Goal: Task Accomplishment & Management: Use online tool/utility

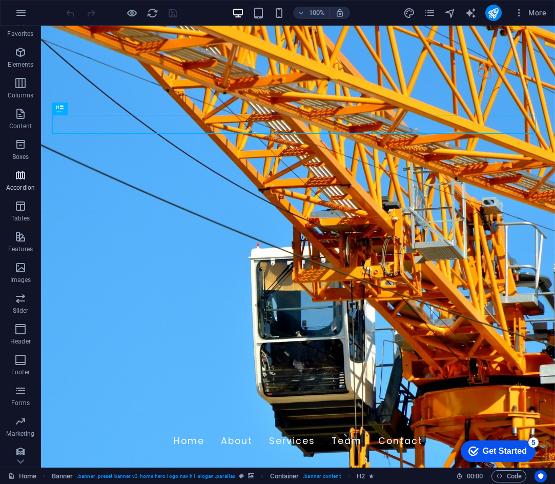
scroll to position [19, 0]
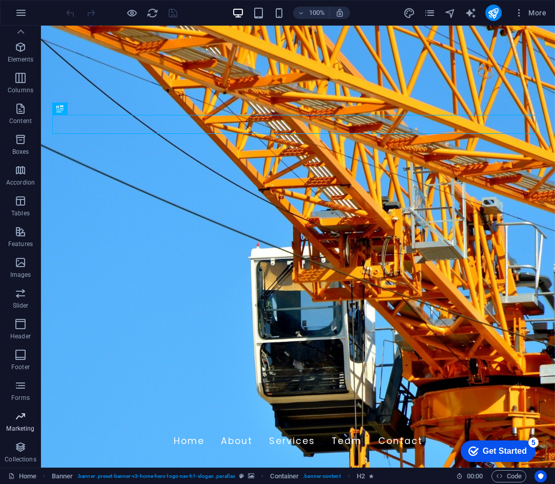
click at [23, 429] on p "Marketing" at bounding box center [20, 429] width 28 height 8
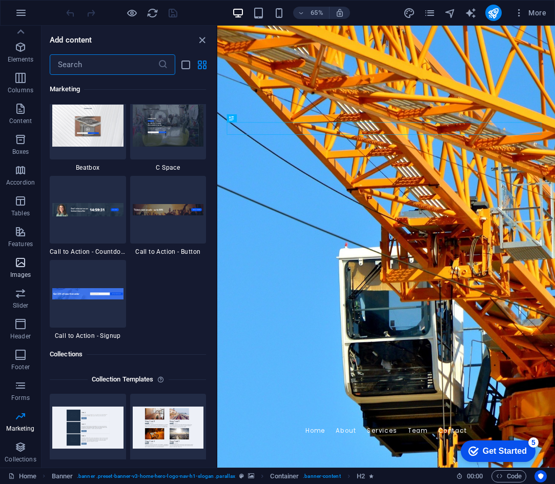
scroll to position [0, 0]
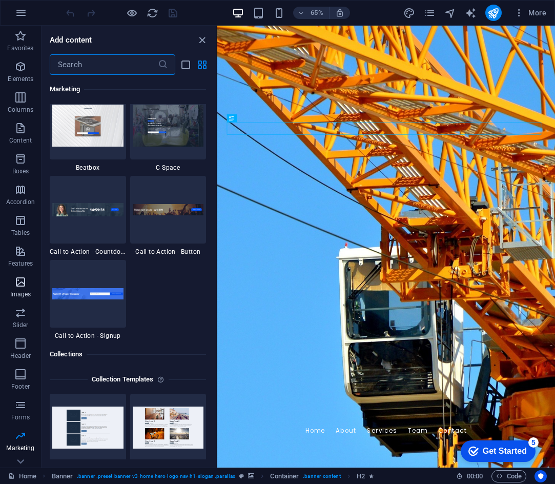
click at [13, 281] on span "Images" at bounding box center [20, 288] width 41 height 25
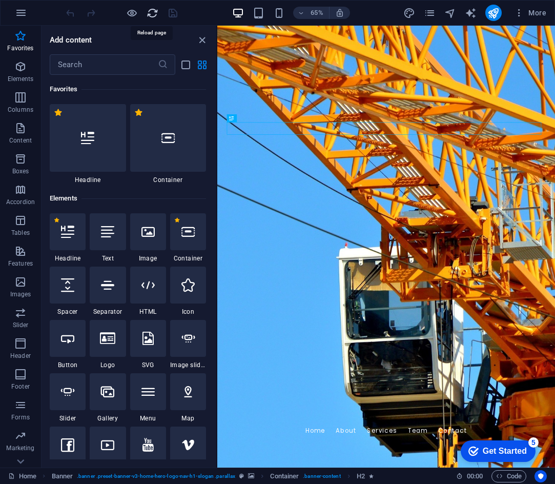
click at [0, 0] on icon "reload" at bounding box center [0, 0] width 0 height 0
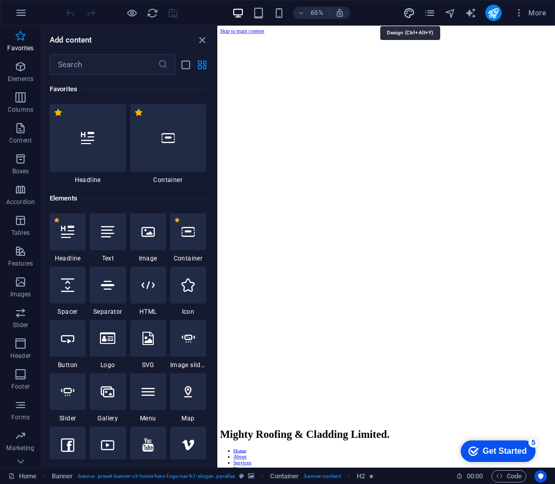
select select "px"
select select "200"
select select "px"
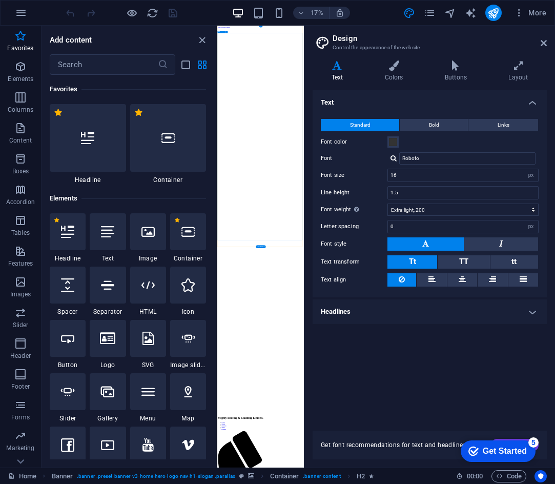
click at [155, 228] on div at bounding box center [148, 231] width 36 height 37
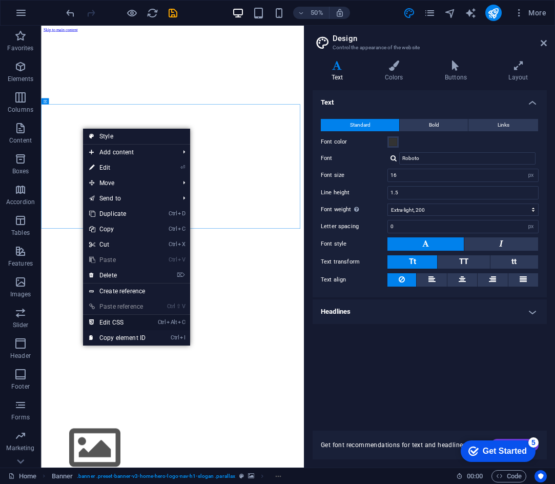
click at [115, 320] on link "Ctrl Alt C Edit CSS" at bounding box center [117, 322] width 69 height 15
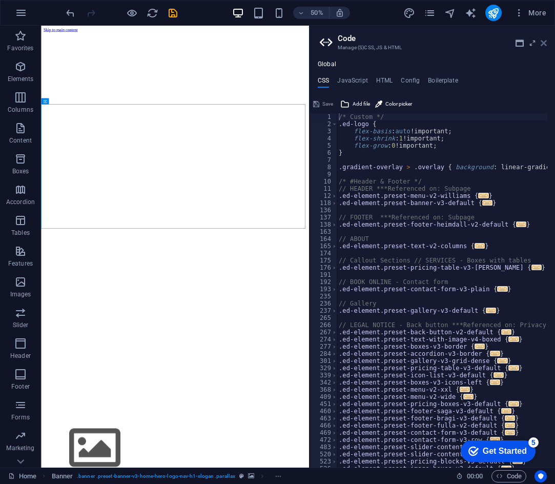
click at [543, 39] on icon at bounding box center [544, 43] width 6 height 8
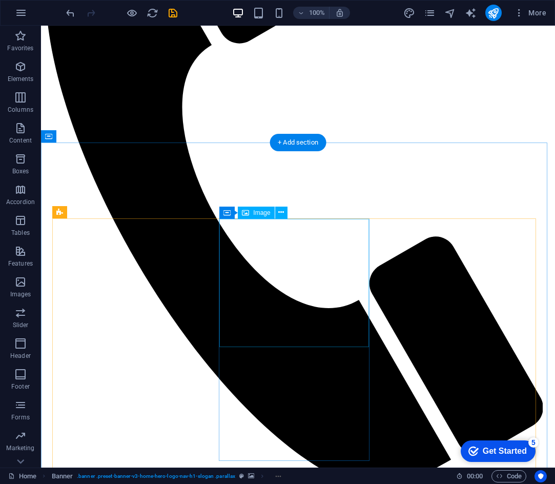
scroll to position [974, 0]
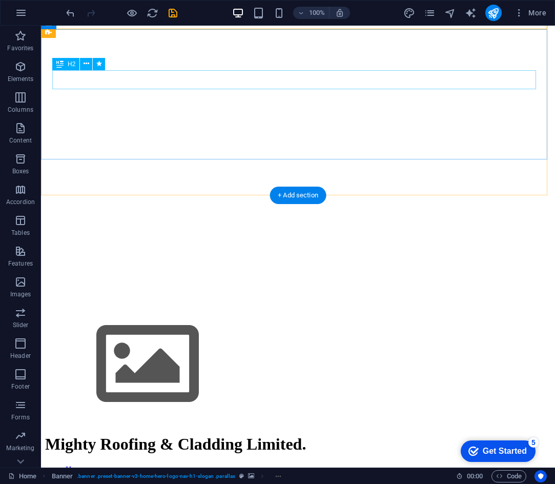
scroll to position [154, 0]
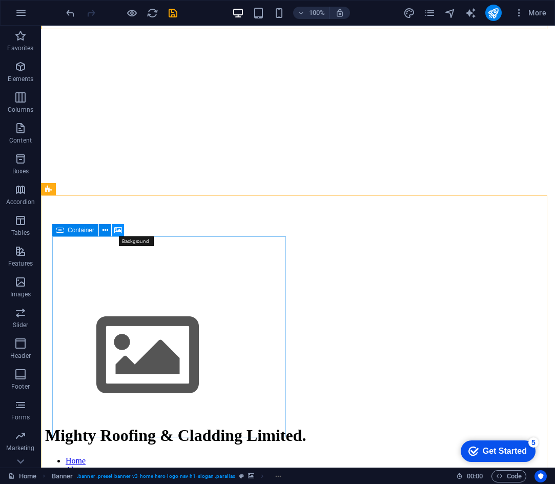
click at [116, 230] on icon at bounding box center [118, 230] width 8 height 11
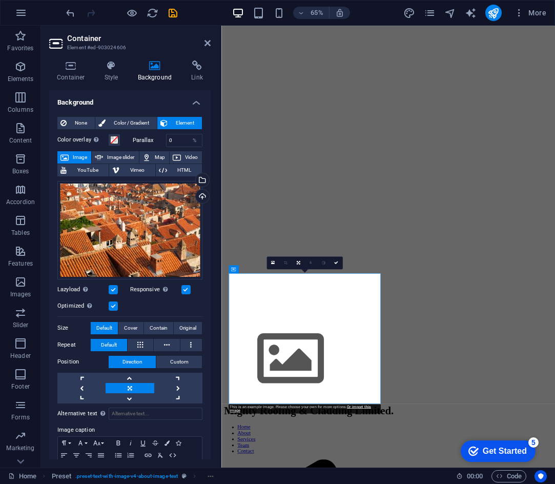
scroll to position [0, 0]
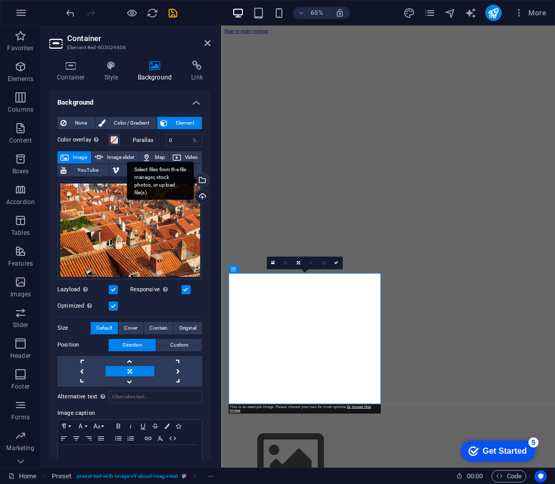
click at [202, 183] on div "Select files from the file manager, stock photos, or upload file(s)" at bounding box center [201, 180] width 15 height 15
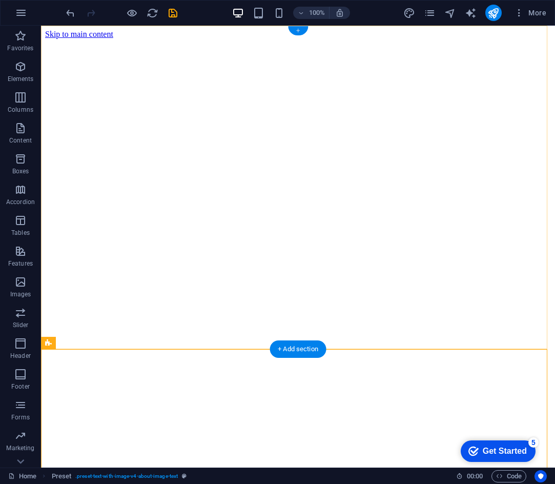
click at [296, 28] on div "+" at bounding box center [298, 30] width 20 height 9
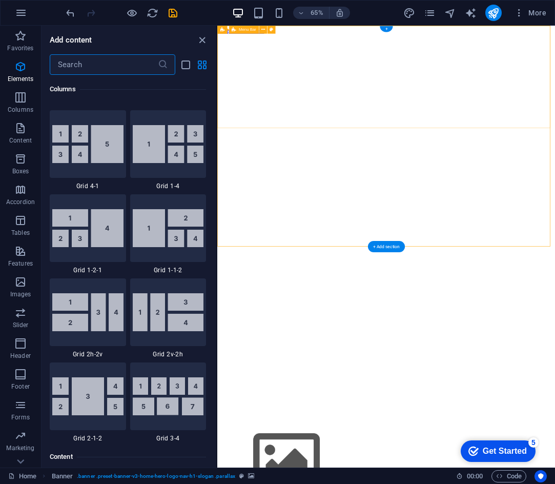
scroll to position [1794, 0]
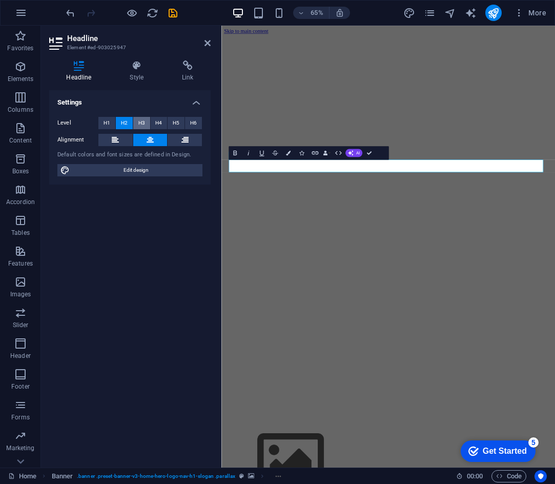
click at [140, 117] on span "H3" at bounding box center [141, 123] width 7 height 12
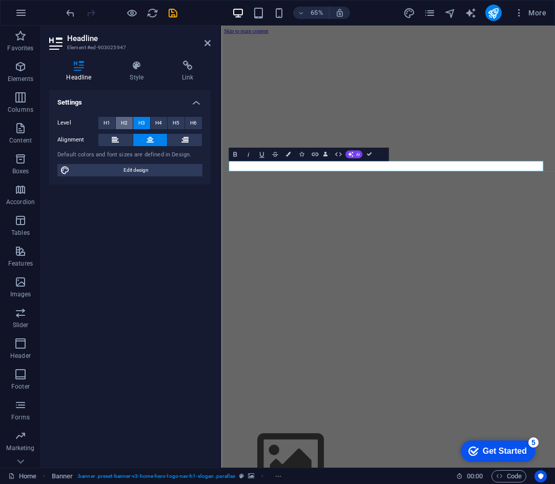
click at [125, 118] on span "H2" at bounding box center [124, 123] width 7 height 12
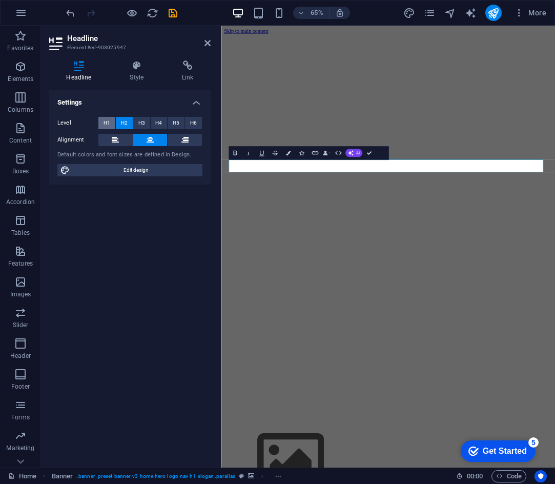
click at [108, 118] on span "H1" at bounding box center [107, 123] width 7 height 12
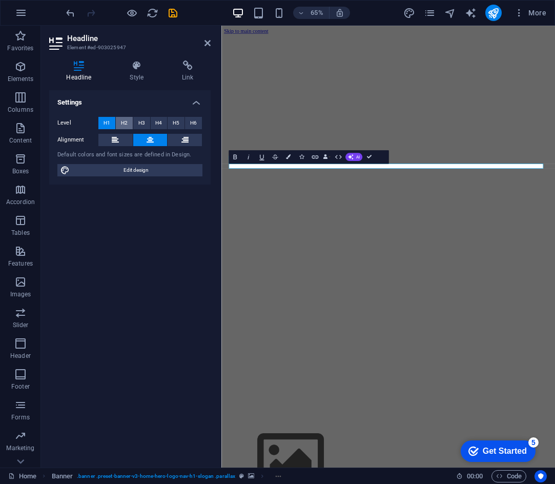
click at [124, 119] on span "H2" at bounding box center [124, 123] width 7 height 12
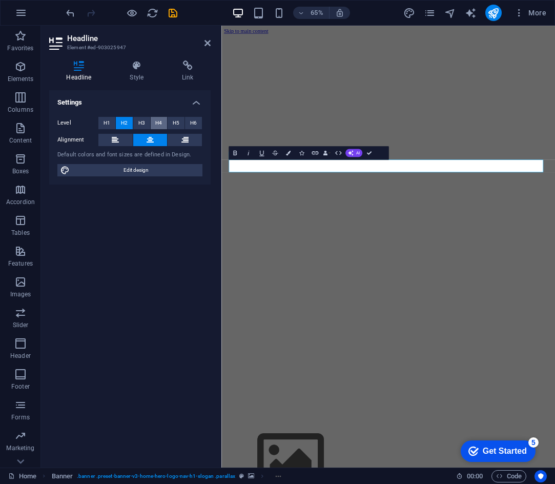
click at [162, 122] on span "H4" at bounding box center [158, 123] width 7 height 12
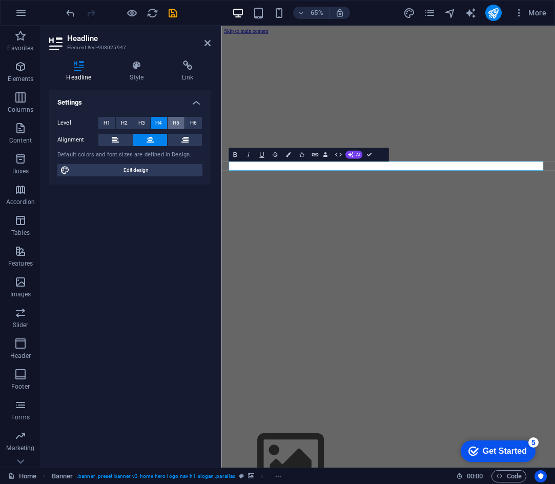
click at [178, 120] on span "H5" at bounding box center [176, 123] width 7 height 12
click at [184, 121] on button "H5" at bounding box center [176, 123] width 17 height 12
click at [203, 121] on div "Level H1 H2 H3 H4 H5 H6 Alignment Default colors and font sizes are defined in …" at bounding box center [130, 147] width 162 height 76
click at [127, 121] on span "H2" at bounding box center [124, 123] width 7 height 12
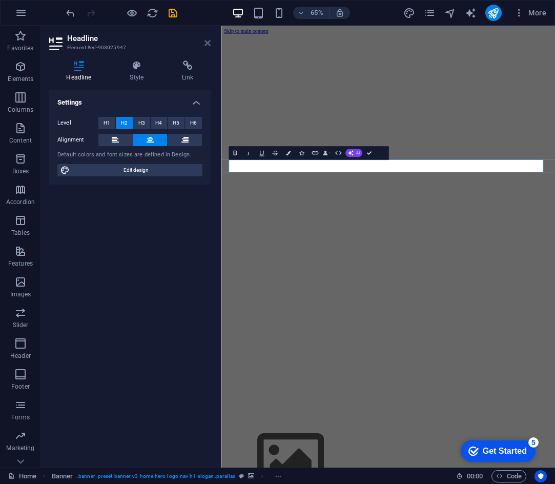
click at [206, 42] on icon at bounding box center [208, 43] width 6 height 8
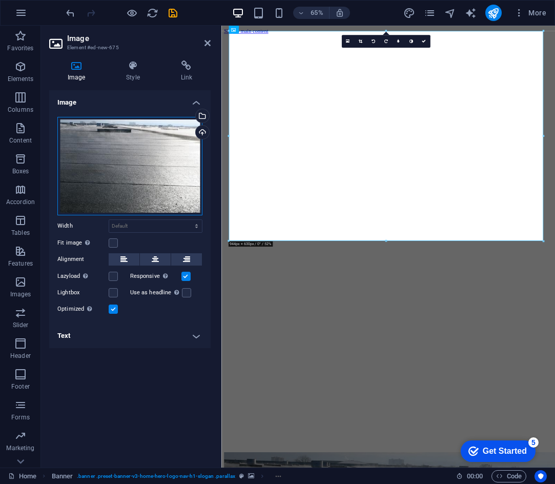
click at [154, 147] on div "Drag files here, click to choose files or select files from Files or our free s…" at bounding box center [129, 166] width 145 height 98
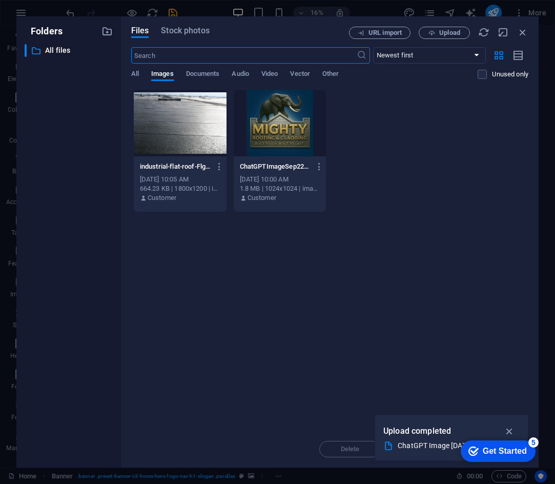
click at [162, 138] on div at bounding box center [180, 123] width 93 height 67
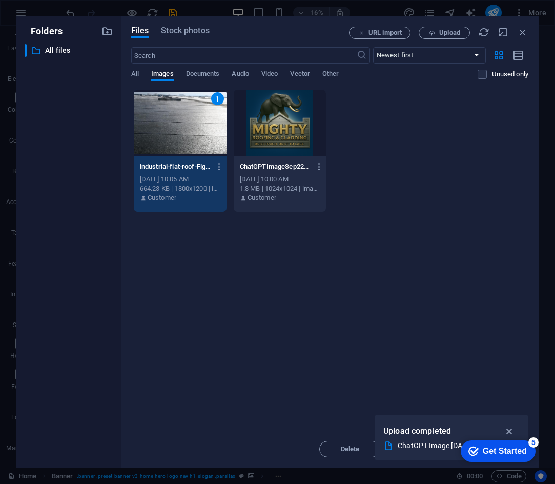
click at [367, 125] on div "1 industrial-flat-roof-FlgtnXPY6V2vUX9LpMz9kw.jpg industrial-flat-roof-FlgtnXPY…" at bounding box center [329, 150] width 397 height 123
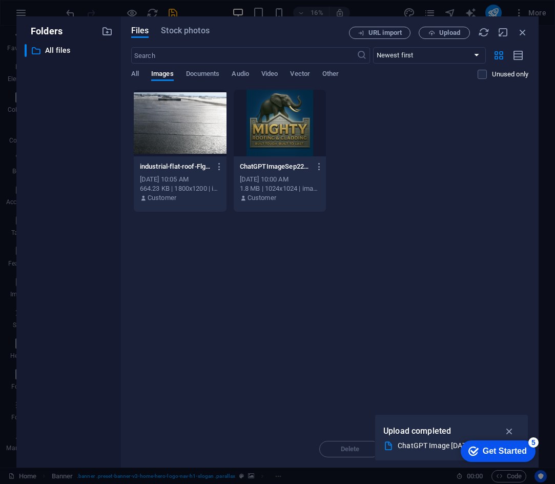
drag, startPoint x: 510, startPoint y: 426, endPoint x: 1, endPoint y: 0, distance: 664.1
click at [443, 437] on div "Upload completed" at bounding box center [452, 431] width 136 height 16
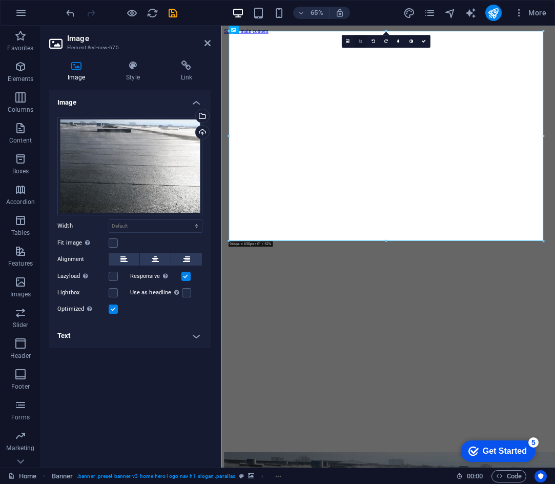
click at [361, 41] on icon at bounding box center [361, 41] width 4 height 4
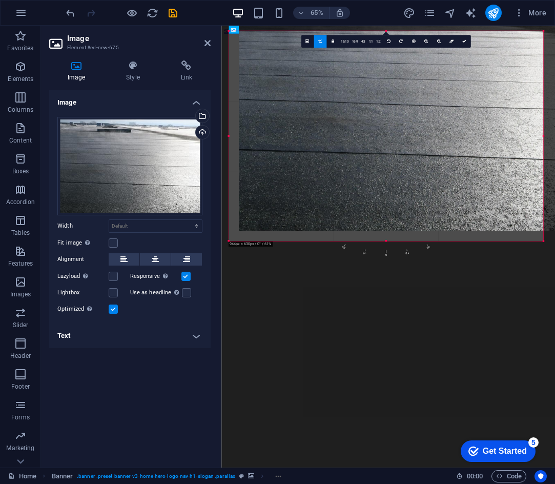
drag, startPoint x: 371, startPoint y: 165, endPoint x: 401, endPoint y: 100, distance: 71.8
click at [401, 100] on div at bounding box center [423, 108] width 369 height 246
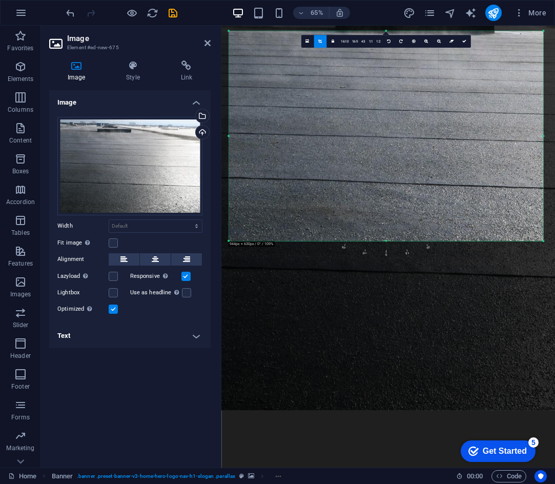
drag, startPoint x: 417, startPoint y: 122, endPoint x: 377, endPoint y: 95, distance: 47.7
click at [377, 95] on div at bounding box center [490, 191] width 657 height 438
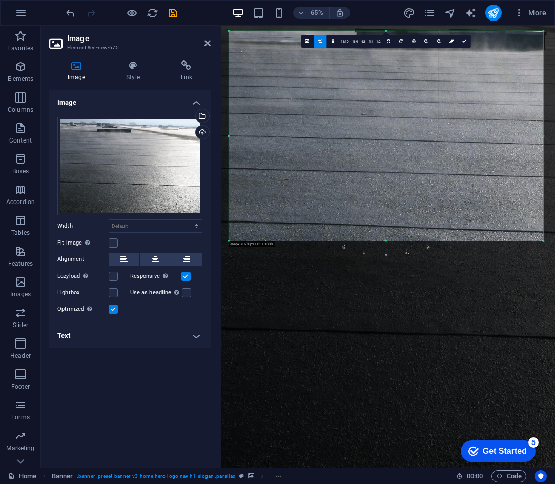
drag, startPoint x: 412, startPoint y: 132, endPoint x: 373, endPoint y: 117, distance: 41.2
click at [373, 117] on div at bounding box center [540, 238] width 783 height 522
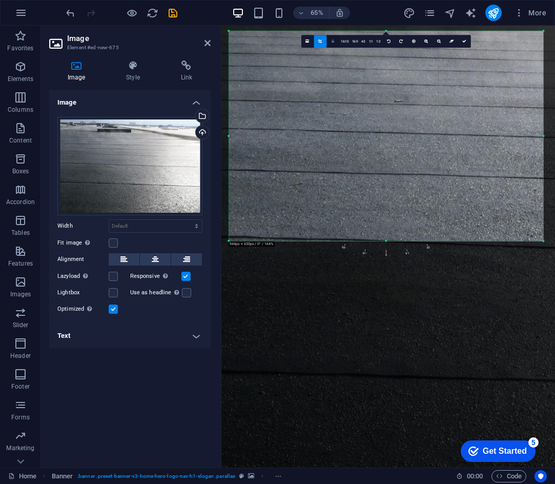
drag, startPoint x: 385, startPoint y: 133, endPoint x: 329, endPoint y: 43, distance: 105.9
click at [329, 43] on div "180 170 160 150 140 130 120 110 100 90 80 70 60 50 40 30 20 10 0 -10 -20 -30 -4…" at bounding box center [386, 136] width 315 height 210
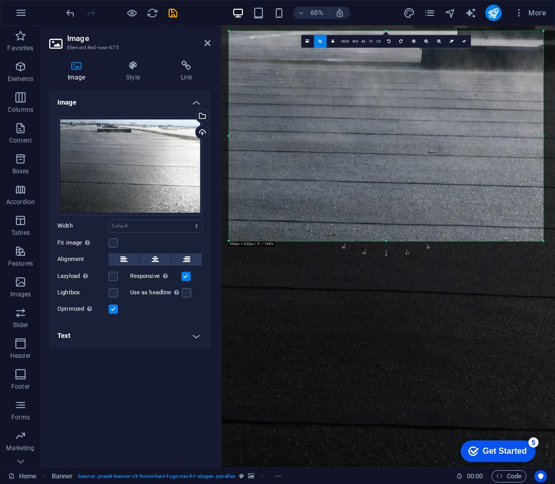
drag, startPoint x: 319, startPoint y: 83, endPoint x: 315, endPoint y: 101, distance: 18.3
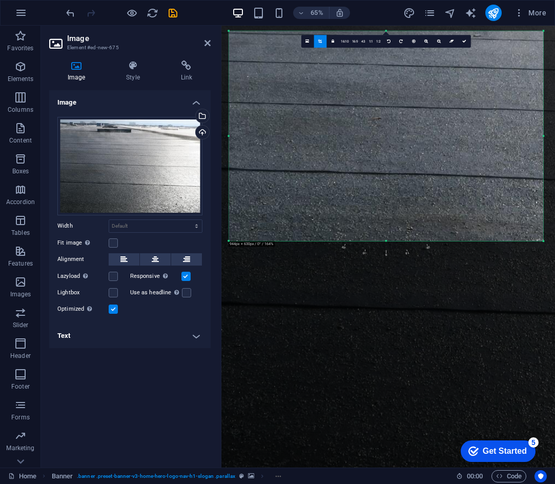
drag, startPoint x: 325, startPoint y: 165, endPoint x: 358, endPoint y: -42, distance: 209.9
click at [358, 0] on html "Mighty Roofing & Cladding Limited. Home Favorites Elements Columns Content Boxe…" at bounding box center [277, 242] width 555 height 484
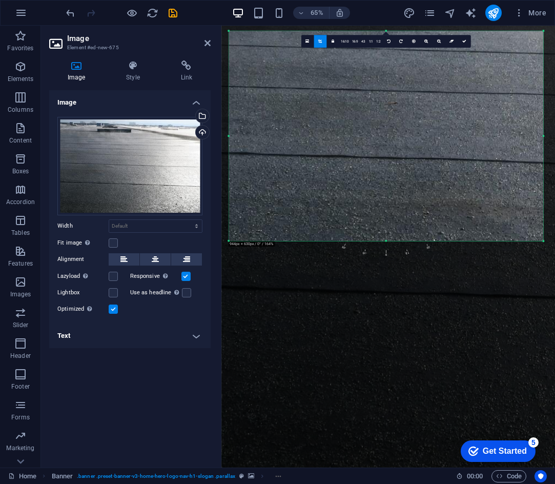
drag, startPoint x: 357, startPoint y: 139, endPoint x: 370, endPoint y: 25, distance: 114.5
click at [370, 26] on section "Favorites Elements Columns Content Boxes Accordion Tables Features Images Slide…" at bounding box center [277, 247] width 555 height 442
click at [469, 40] on link at bounding box center [464, 41] width 13 height 13
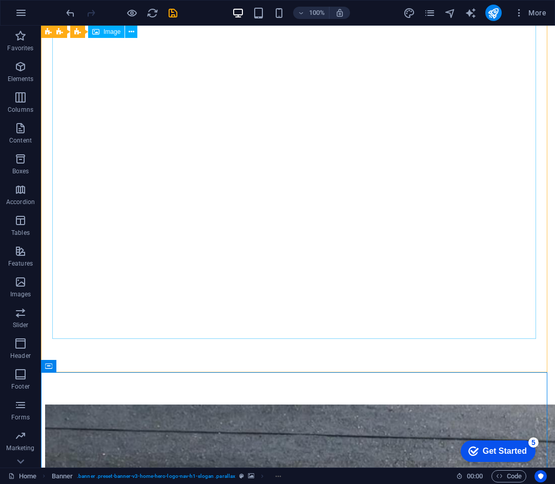
scroll to position [0, 0]
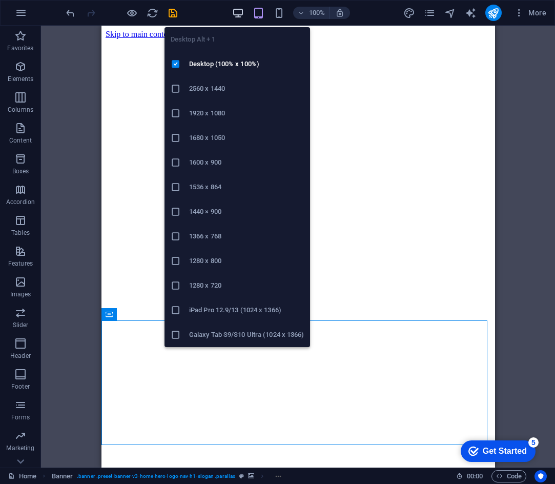
click at [236, 14] on icon "button" at bounding box center [238, 13] width 12 height 12
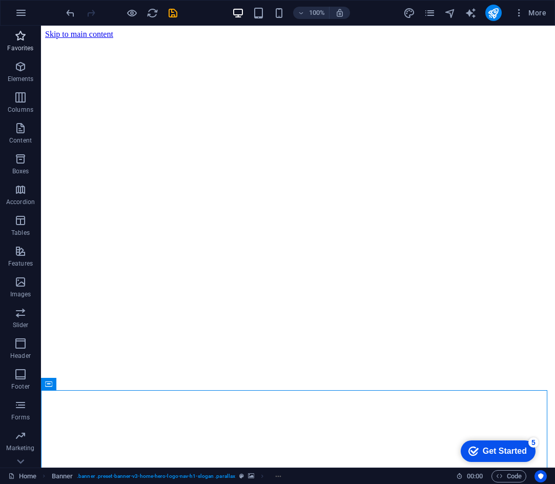
click at [18, 38] on icon "button" at bounding box center [20, 36] width 12 height 12
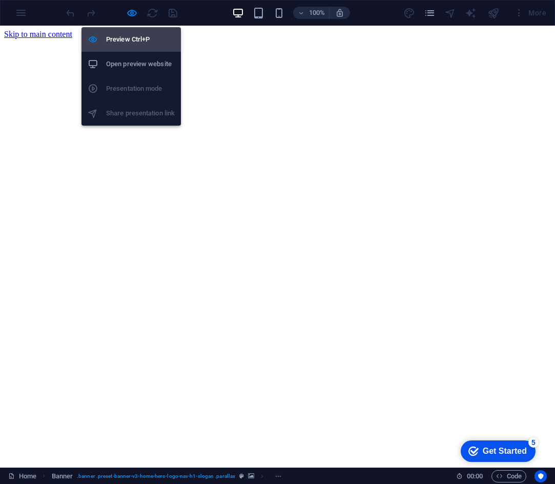
click at [123, 36] on h6 "Preview Ctrl+P" at bounding box center [140, 39] width 69 height 12
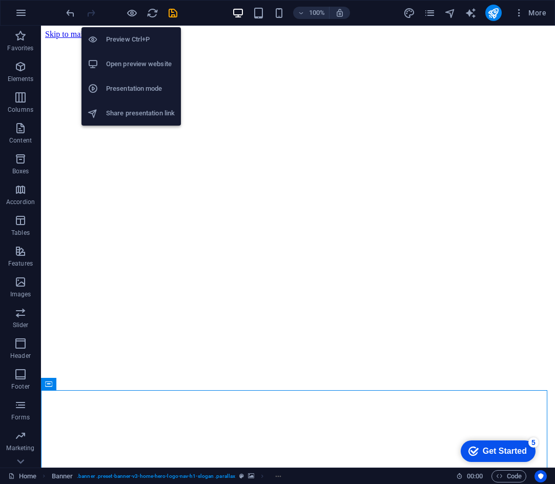
click at [122, 35] on h6 "Preview Ctrl+P" at bounding box center [140, 39] width 69 height 12
click at [121, 35] on h6 "Preview Ctrl+P" at bounding box center [140, 39] width 69 height 12
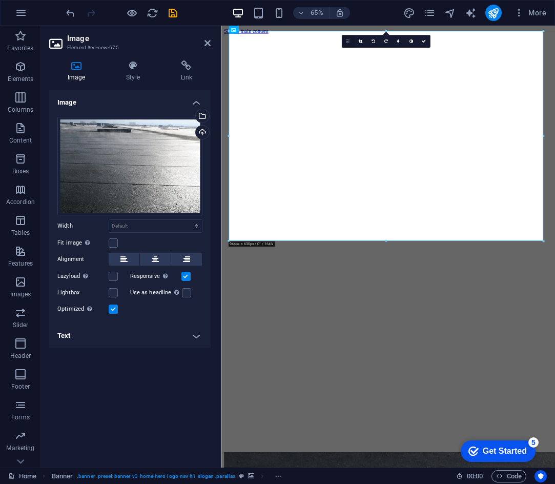
click at [347, 40] on icon at bounding box center [348, 41] width 4 height 5
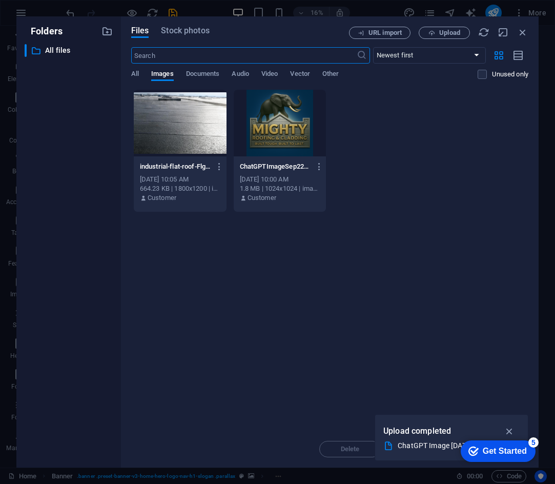
click at [259, 129] on div at bounding box center [280, 123] width 93 height 67
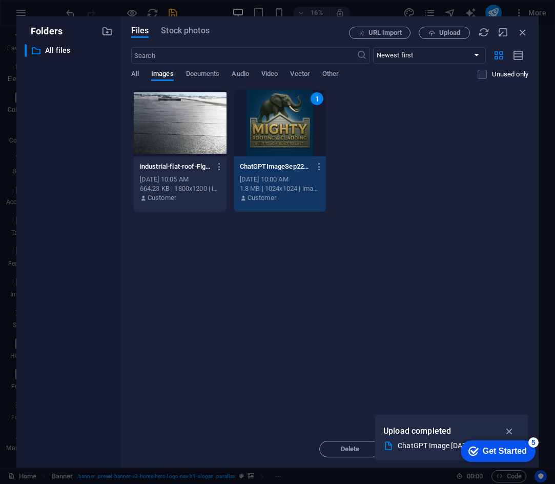
click at [294, 126] on div "1" at bounding box center [280, 123] width 93 height 67
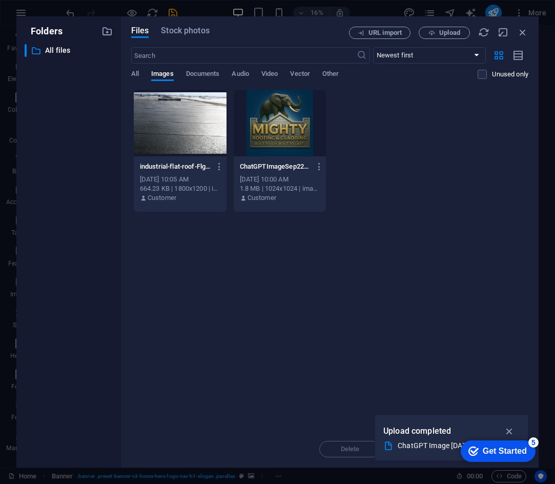
click at [294, 126] on div at bounding box center [280, 123] width 93 height 67
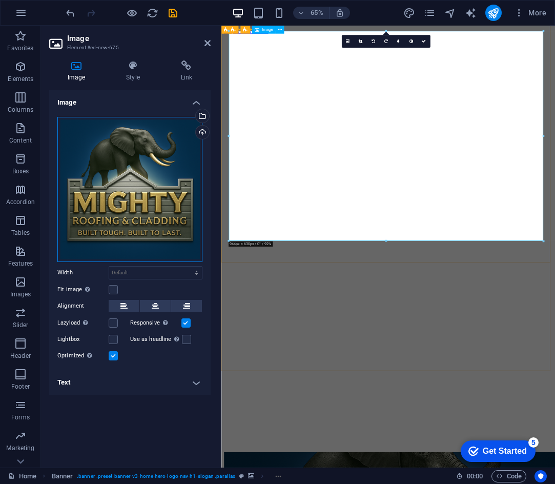
drag, startPoint x: 370, startPoint y: 191, endPoint x: 452, endPoint y: 177, distance: 83.2
click at [348, 42] on icon at bounding box center [348, 41] width 4 height 5
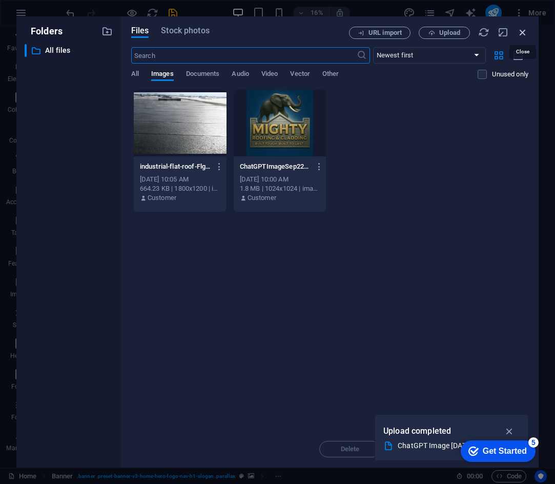
click at [524, 31] on icon "button" at bounding box center [522, 32] width 11 height 11
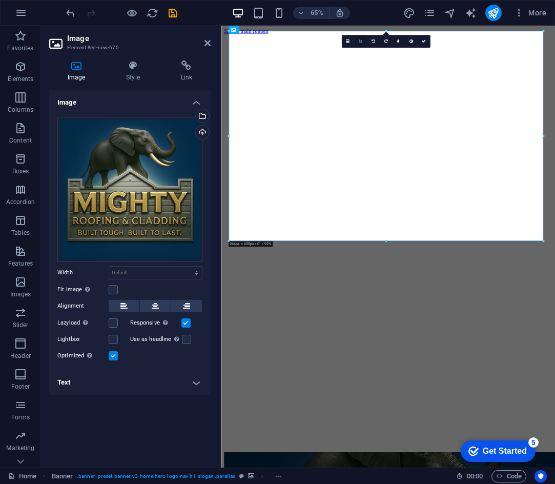
click at [361, 42] on icon at bounding box center [361, 41] width 4 height 4
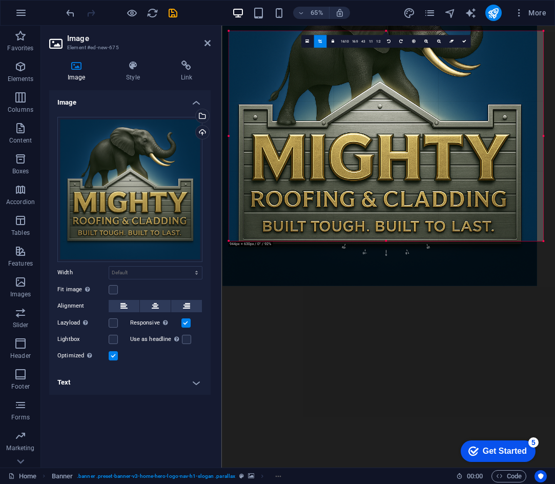
drag, startPoint x: 364, startPoint y: 108, endPoint x: 354, endPoint y: 69, distance: 40.7
click at [354, 69] on div at bounding box center [380, 128] width 315 height 315
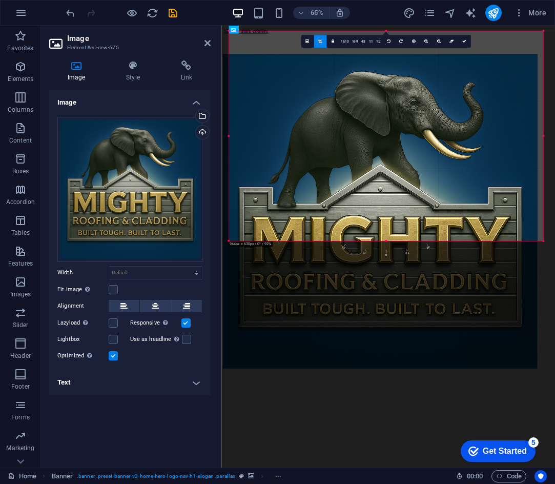
drag, startPoint x: 389, startPoint y: 103, endPoint x: 380, endPoint y: 198, distance: 95.3
click at [380, 198] on div at bounding box center [380, 211] width 315 height 315
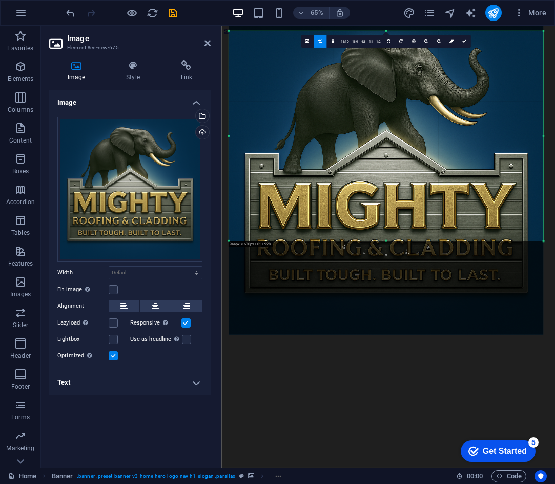
drag, startPoint x: 380, startPoint y: 196, endPoint x: 382, endPoint y: 156, distance: 40.0
click at [382, 156] on div at bounding box center [386, 177] width 315 height 315
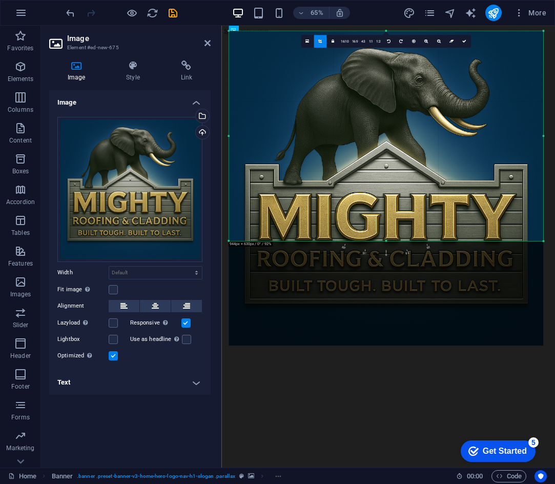
drag, startPoint x: 394, startPoint y: 145, endPoint x: 392, endPoint y: 171, distance: 26.2
click at [392, 171] on div at bounding box center [386, 188] width 315 height 315
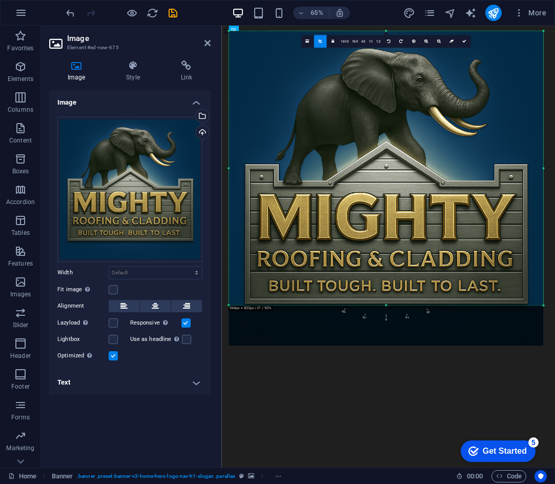
drag, startPoint x: 387, startPoint y: 242, endPoint x: 373, endPoint y: 341, distance: 100.0
click at [373, 305] on div "180 170 160 150 140 130 120 110 100 90 80 70 60 50 40 30 20 10 0 -10 -20 -30 -4…" at bounding box center [386, 168] width 315 height 274
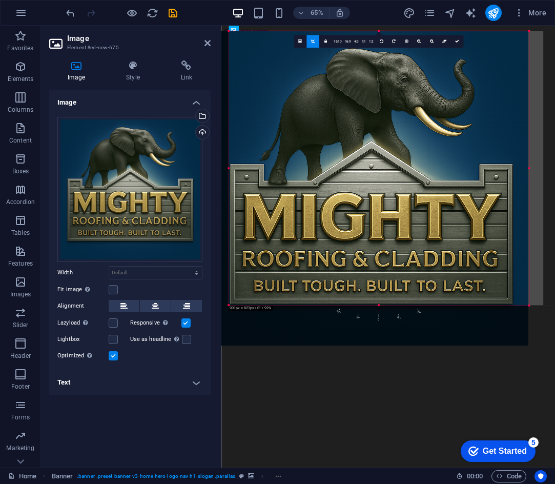
drag, startPoint x: 229, startPoint y: 168, endPoint x: 252, endPoint y: 175, distance: 24.2
click at [252, 175] on div "180 170 160 150 140 130 120 110 100 90 80 70 60 50 40 30 20 10 0 -10 -20 -30 -4…" at bounding box center [379, 168] width 301 height 274
click at [531, 169] on div at bounding box center [371, 188] width 328 height 328
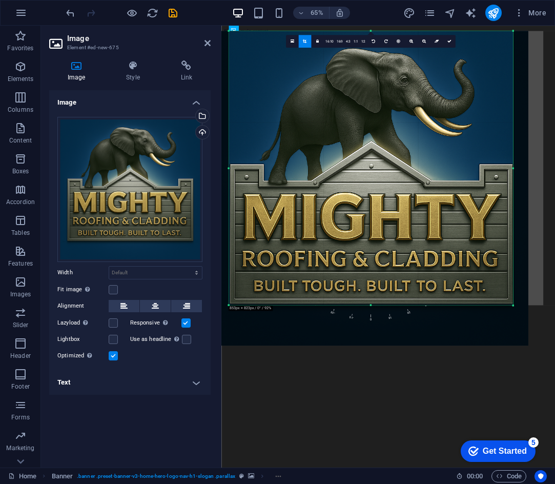
drag, startPoint x: 529, startPoint y: 168, endPoint x: 506, endPoint y: 168, distance: 23.6
click at [506, 168] on div "180 170 160 150 140 130 120 110 100 90 80 70 60 50 40 30 20 10 0 -10 -20 -30 -4…" at bounding box center [371, 168] width 284 height 274
click at [448, 38] on link at bounding box center [449, 41] width 13 height 13
type input "853"
select select "px"
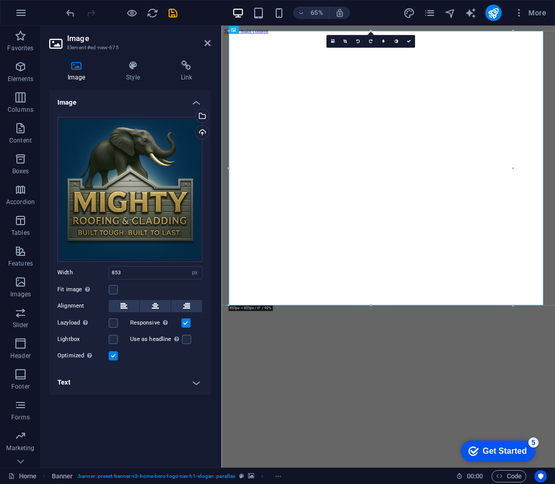
click at [533, 438] on div "5" at bounding box center [534, 442] width 10 height 10
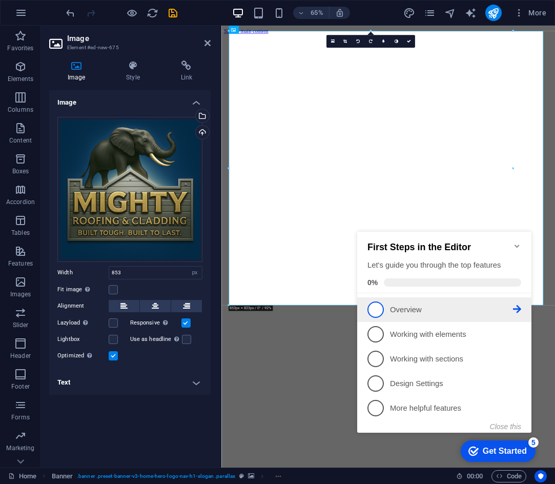
click at [397, 308] on p "Overview - incomplete" at bounding box center [451, 310] width 123 height 11
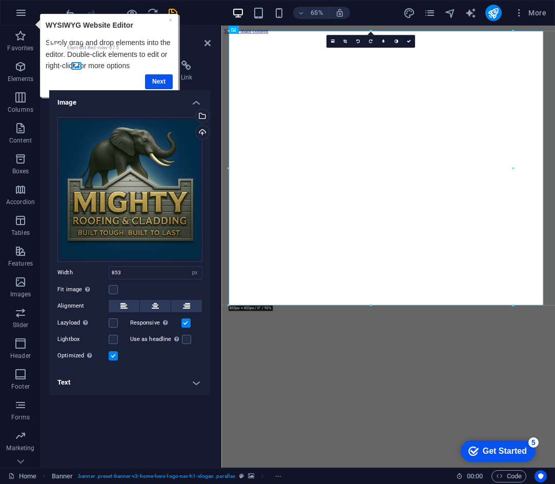
click at [153, 73] on h4 "Style" at bounding box center [135, 72] width 54 height 22
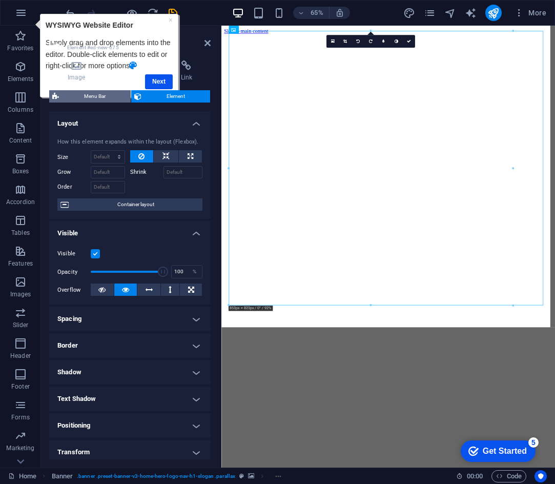
click at [98, 96] on span "Menu Bar" at bounding box center [95, 96] width 66 height 12
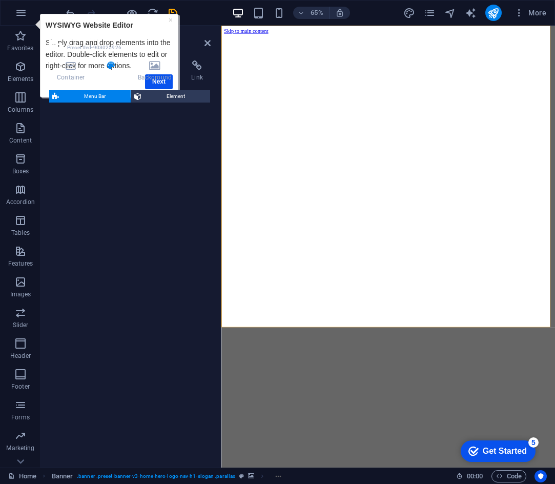
select select "rem"
select select "preset-menu-v2-home-hero-logo-nav-h1-menu"
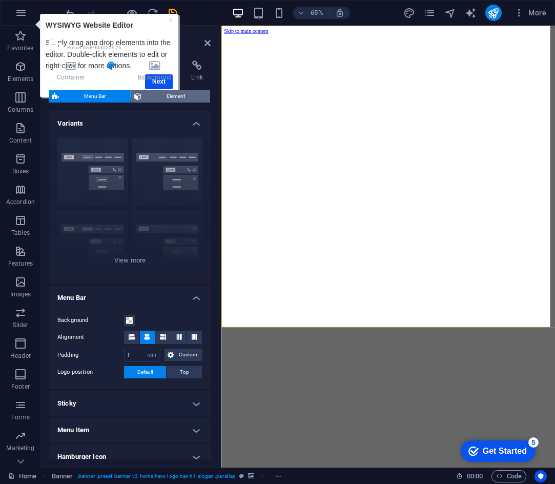
click at [162, 93] on span "Element" at bounding box center [176, 96] width 63 height 12
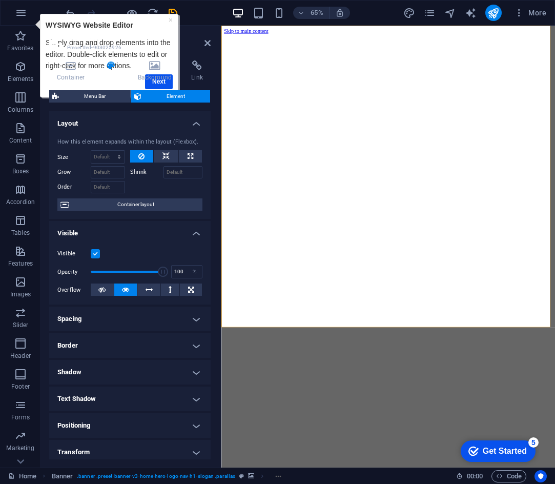
click at [154, 85] on div "Container Style Background Link Size Height Default px rem % vh vw Min. height …" at bounding box center [130, 260] width 162 height 399
click at [170, 20] on link "×" at bounding box center [170, 20] width 4 height 8
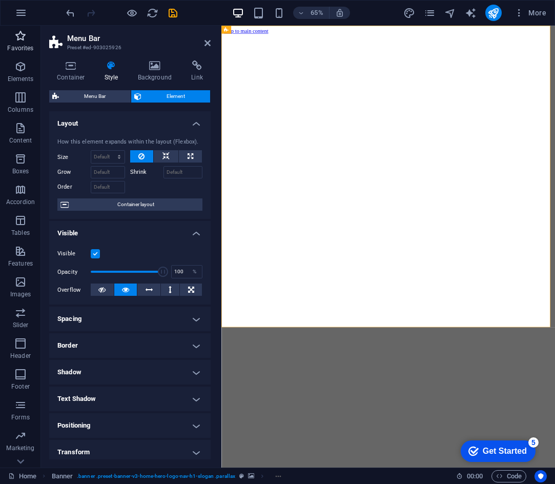
click at [25, 37] on icon "button" at bounding box center [20, 36] width 12 height 12
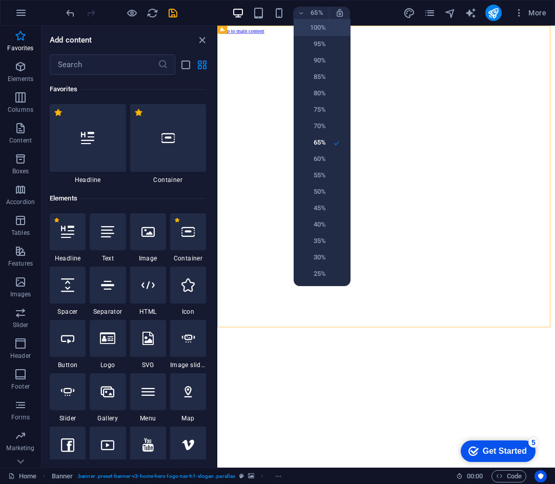
click at [308, 24] on h6 "100%" at bounding box center [313, 28] width 26 height 12
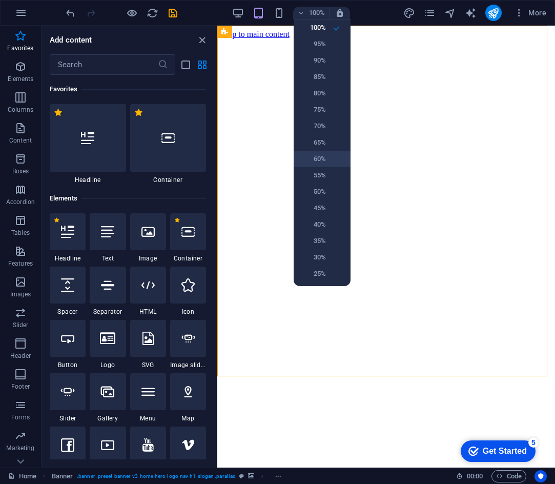
click at [313, 156] on h6 "60%" at bounding box center [313, 159] width 26 height 12
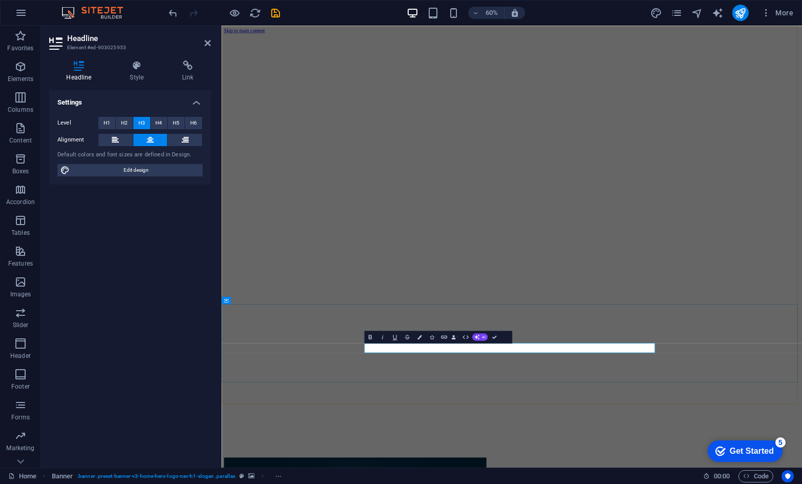
click at [395, 336] on icon "button" at bounding box center [394, 336] width 7 height 7
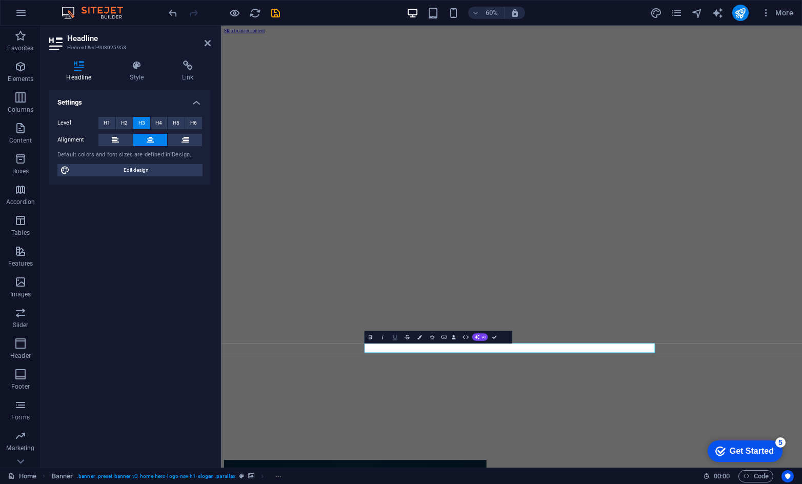
click at [393, 337] on icon "button" at bounding box center [394, 336] width 7 height 7
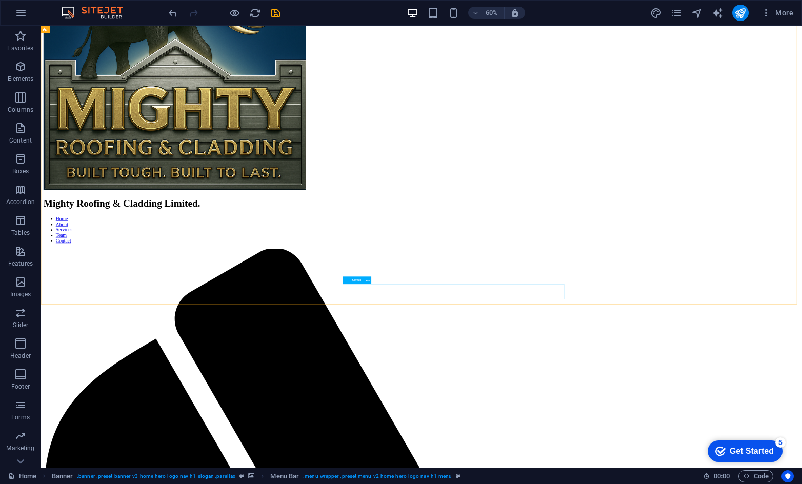
scroll to position [615, 0]
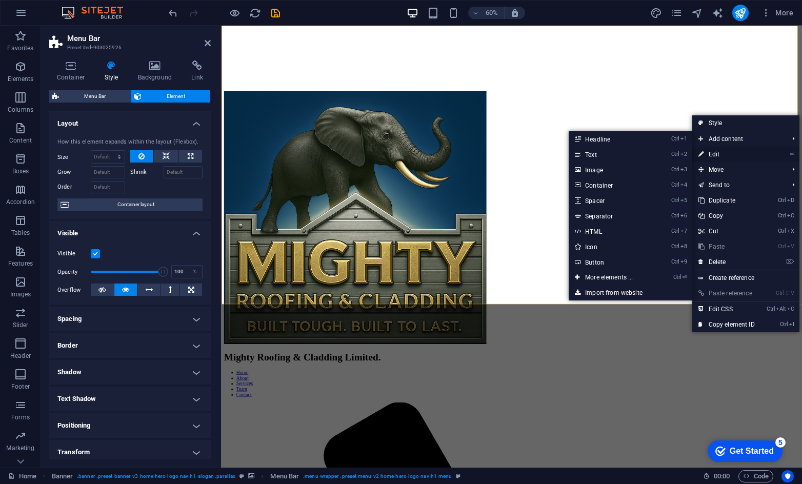
click at [555, 149] on link "⏎ Edit" at bounding box center [726, 154] width 69 height 15
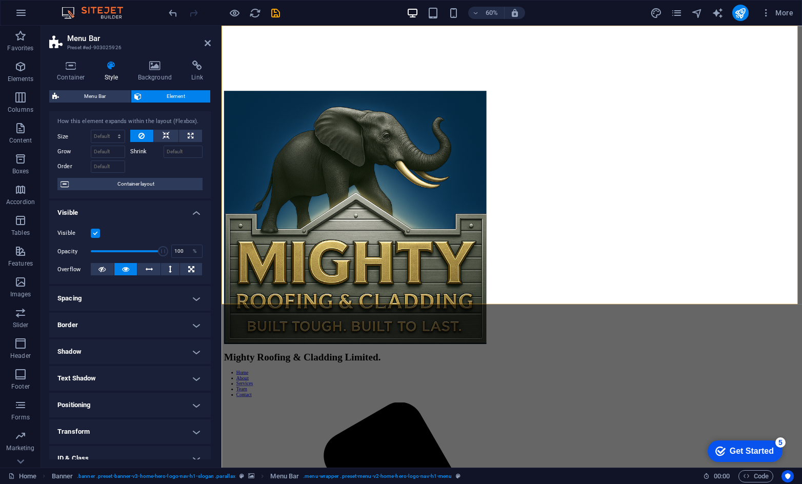
scroll to position [0, 0]
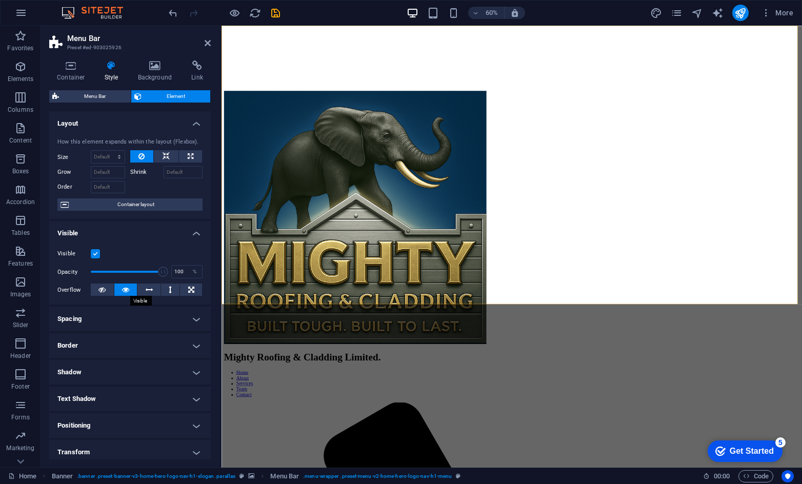
click at [125, 288] on icon at bounding box center [125, 290] width 7 height 12
click at [99, 288] on icon at bounding box center [101, 290] width 7 height 12
click at [161, 72] on h4 "Background" at bounding box center [157, 72] width 54 height 22
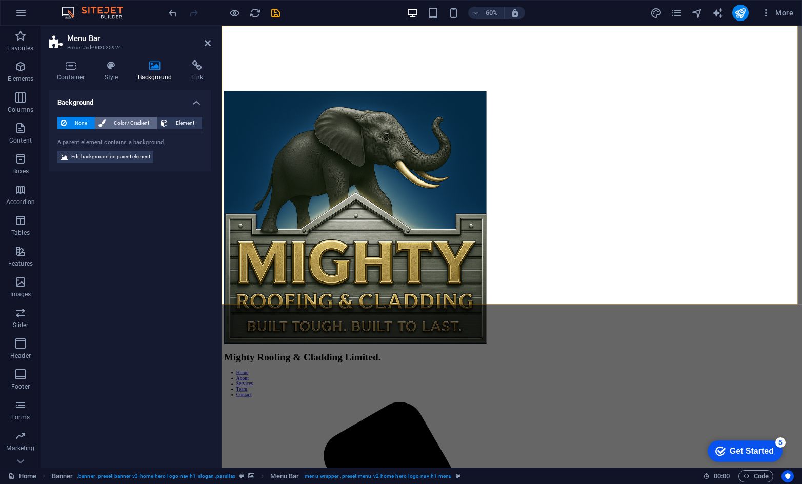
click at [126, 123] on span "Color / Gradient" at bounding box center [131, 123] width 45 height 12
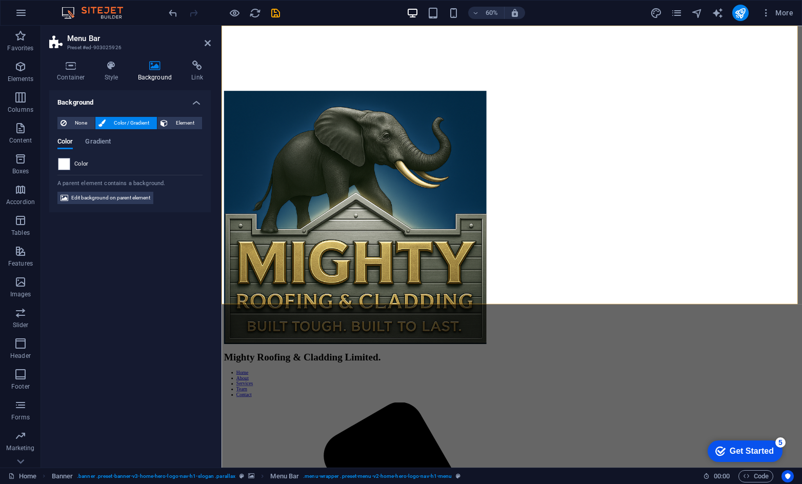
click at [81, 164] on span "Color" at bounding box center [81, 164] width 14 height 8
click at [63, 169] on span at bounding box center [63, 163] width 11 height 11
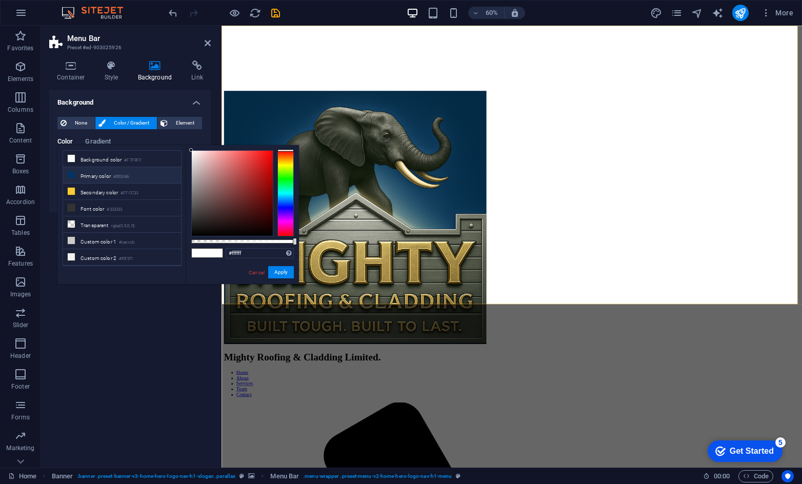
click at [65, 171] on li "Primary color #003366" at bounding box center [122, 175] width 118 height 16
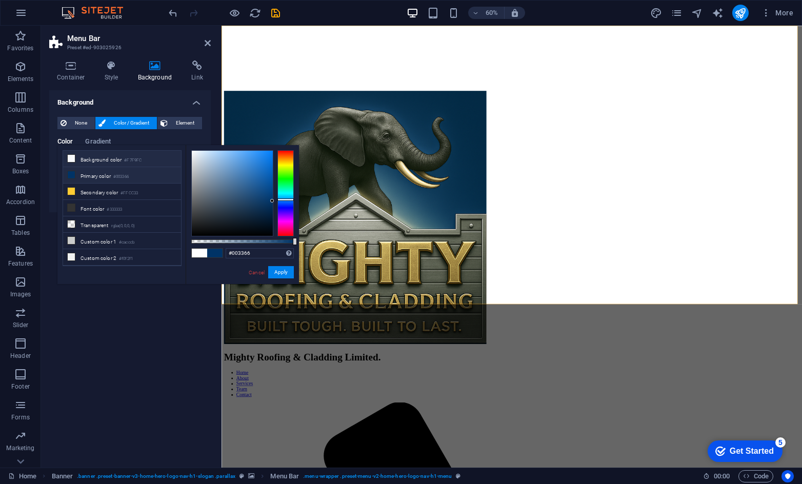
click at [111, 156] on li "Background color #F7F9FC" at bounding box center [122, 159] width 118 height 16
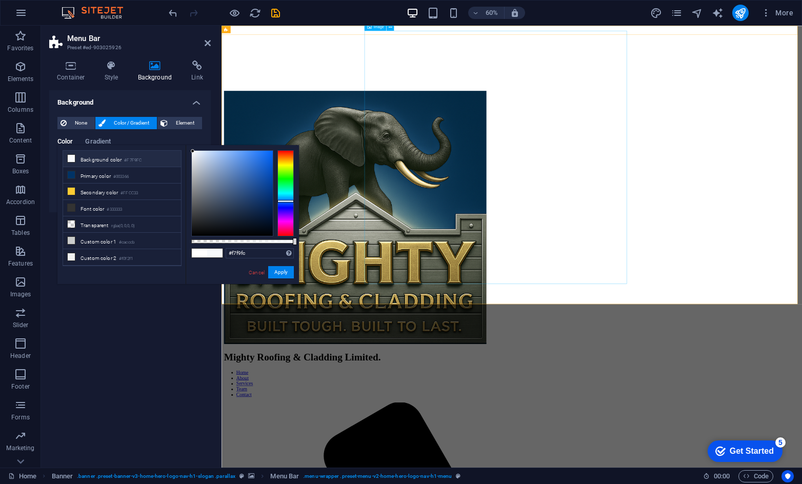
click at [501, 134] on figure at bounding box center [706, 346] width 960 height 424
click at [208, 253] on span at bounding box center [214, 253] width 15 height 9
click at [258, 168] on div at bounding box center [232, 193] width 81 height 85
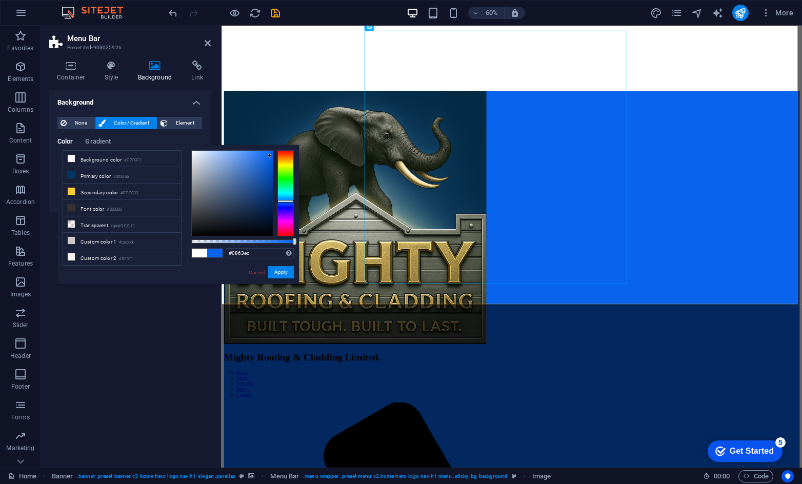
click at [270, 156] on div at bounding box center [232, 193] width 81 height 85
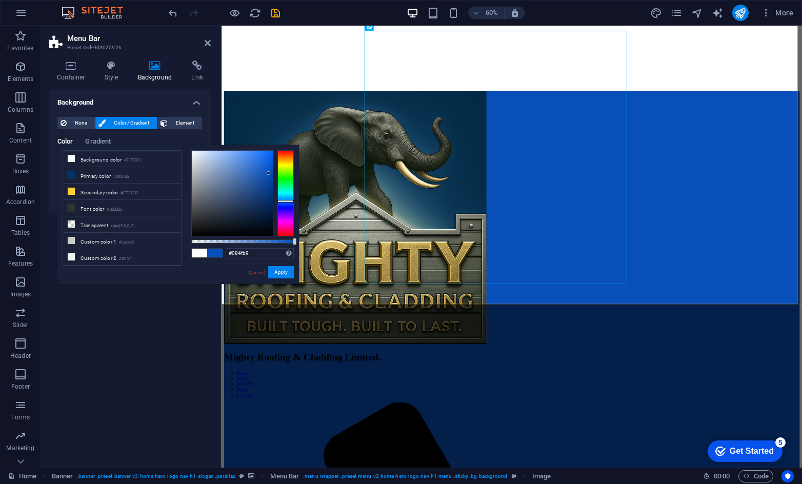
click at [269, 173] on div at bounding box center [232, 193] width 81 height 85
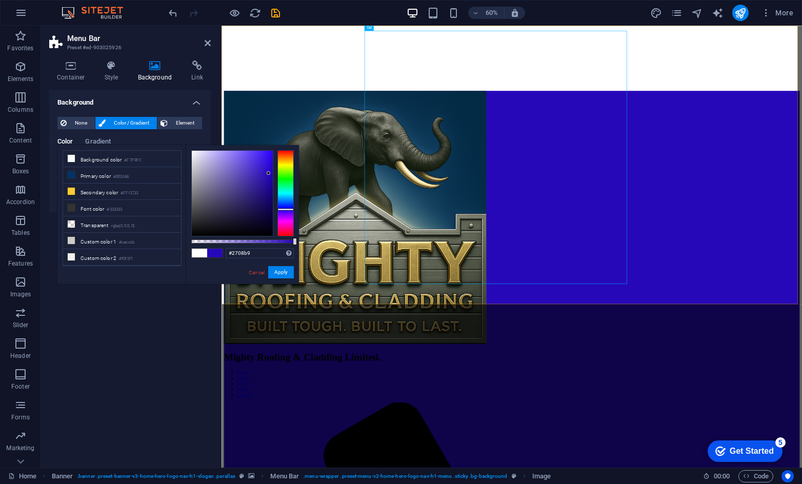
drag, startPoint x: 287, startPoint y: 201, endPoint x: 291, endPoint y: 209, distance: 9.2
click at [291, 209] on div at bounding box center [285, 209] width 16 height 3
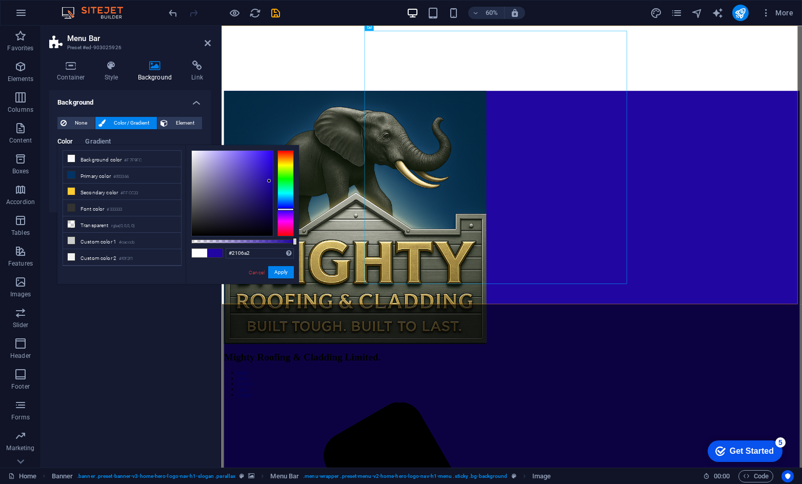
click at [269, 181] on div at bounding box center [232, 193] width 81 height 85
click at [271, 183] on div at bounding box center [232, 193] width 81 height 85
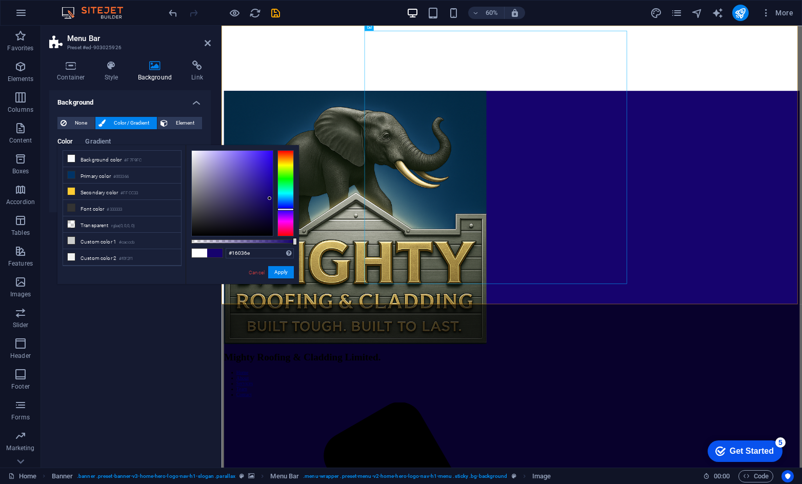
drag, startPoint x: 271, startPoint y: 182, endPoint x: 270, endPoint y: 198, distance: 17.0
click at [270, 198] on div at bounding box center [270, 198] width 4 height 4
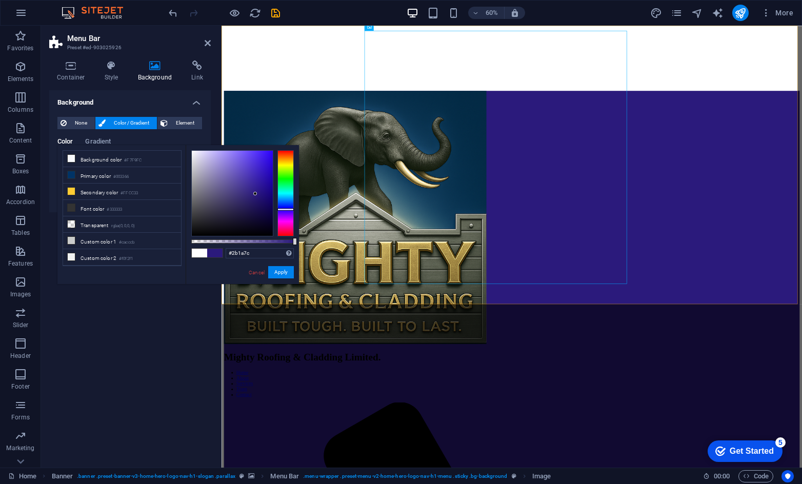
drag, startPoint x: 267, startPoint y: 196, endPoint x: 255, endPoint y: 194, distance: 11.6
click at [255, 194] on div at bounding box center [232, 193] width 81 height 85
click at [261, 210] on div at bounding box center [232, 193] width 81 height 85
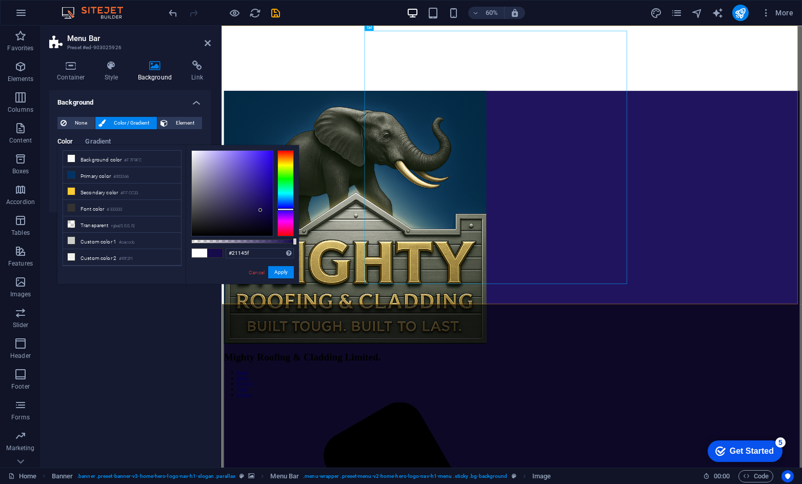
click at [255, 204] on div at bounding box center [232, 193] width 81 height 85
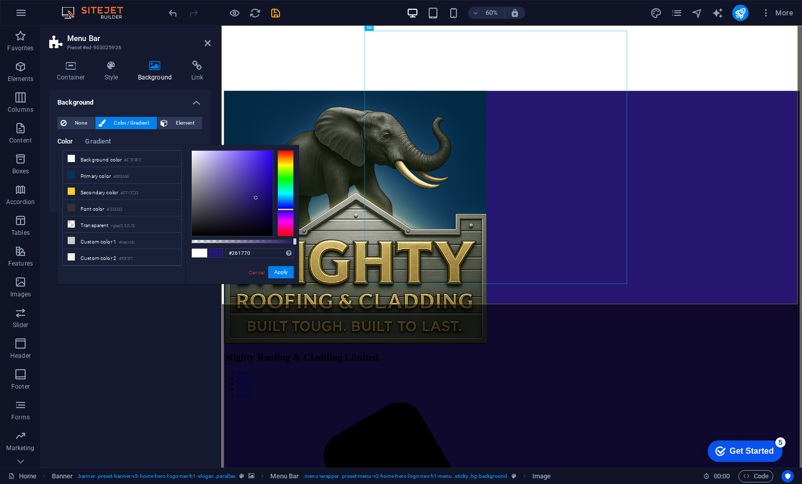
click at [256, 198] on div at bounding box center [232, 193] width 81 height 85
click at [257, 197] on div at bounding box center [257, 197] width 4 height 4
click at [252, 200] on div at bounding box center [232, 193] width 81 height 85
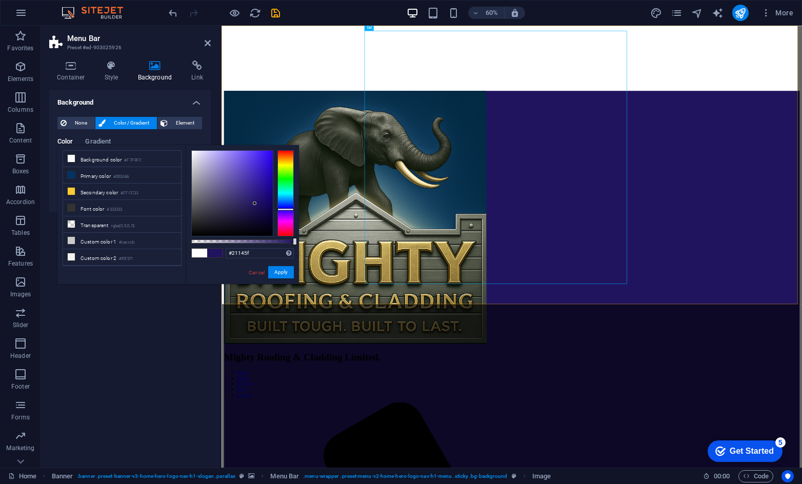
click at [255, 204] on div at bounding box center [232, 193] width 81 height 85
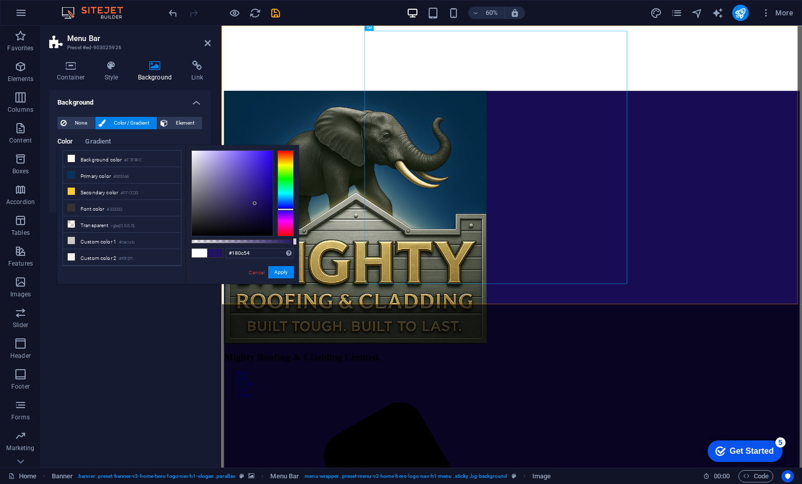
click at [261, 207] on div at bounding box center [232, 193] width 81 height 85
click at [256, 205] on div at bounding box center [255, 204] width 4 height 4
click at [264, 203] on div at bounding box center [232, 193] width 81 height 85
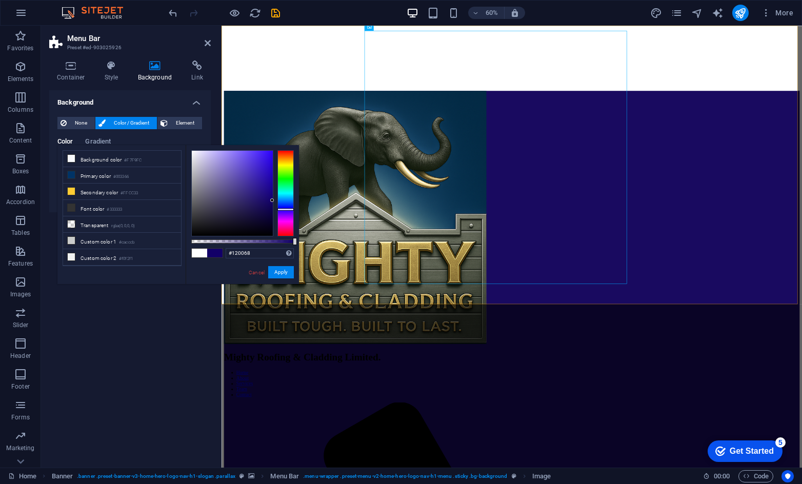
click at [272, 201] on div at bounding box center [232, 193] width 81 height 85
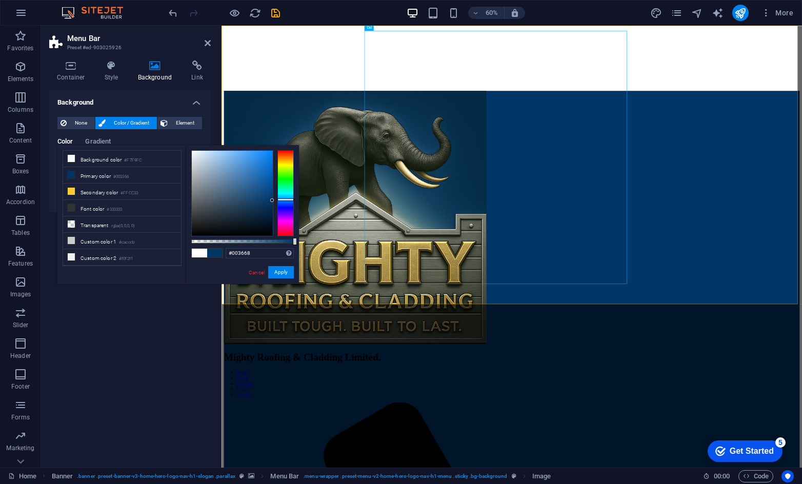
click at [278, 199] on div at bounding box center [285, 193] width 16 height 86
click at [271, 203] on div at bounding box center [232, 193] width 81 height 85
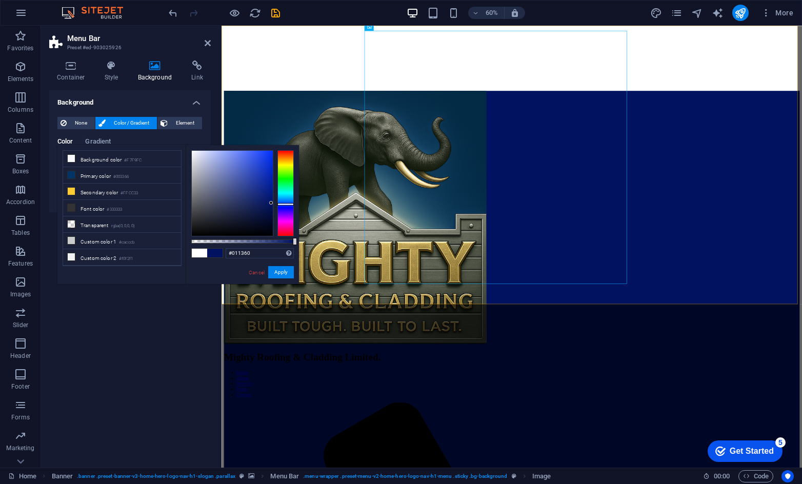
click at [285, 204] on div at bounding box center [285, 193] width 16 height 86
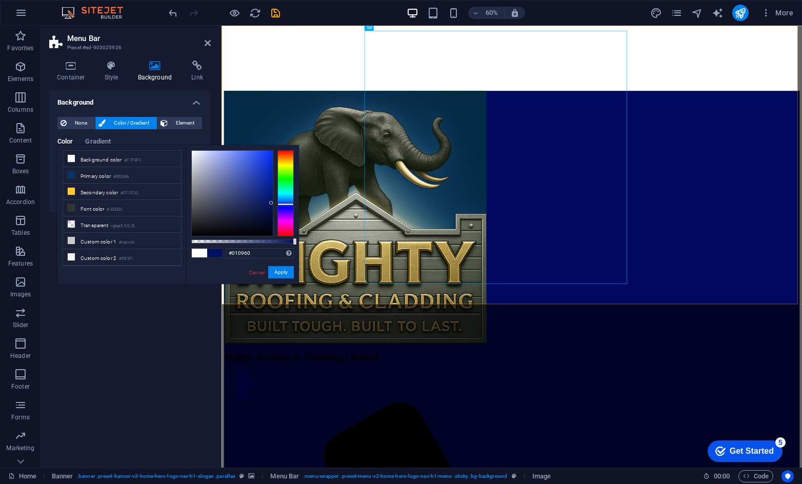
click at [285, 206] on div at bounding box center [285, 193] width 16 height 86
drag, startPoint x: 269, startPoint y: 202, endPoint x: 275, endPoint y: 205, distance: 6.4
click at [275, 205] on div at bounding box center [242, 193] width 103 height 86
click at [215, 253] on span at bounding box center [214, 253] width 15 height 9
click at [196, 253] on span at bounding box center [199, 253] width 15 height 9
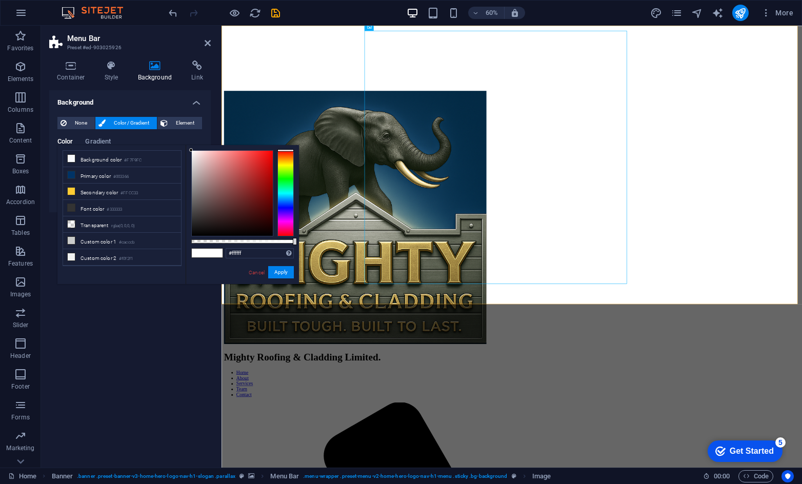
click at [216, 252] on span at bounding box center [214, 253] width 15 height 9
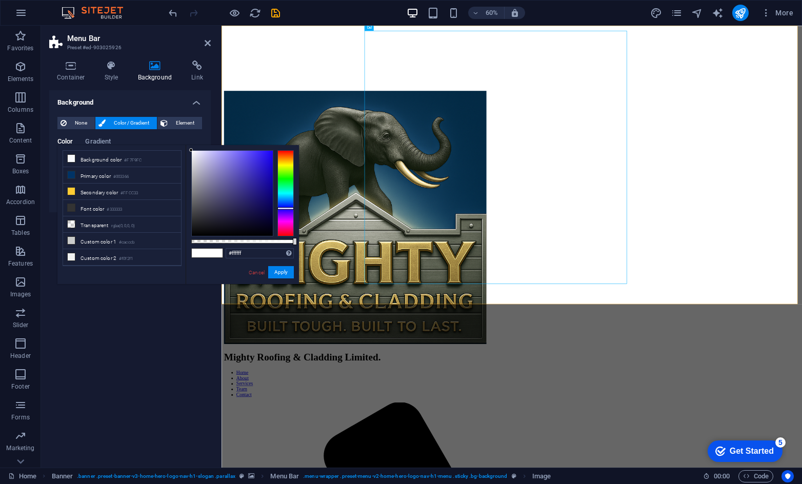
click at [290, 208] on div at bounding box center [285, 193] width 16 height 86
click at [289, 213] on div at bounding box center [285, 193] width 16 height 86
click at [289, 209] on div at bounding box center [285, 193] width 16 height 86
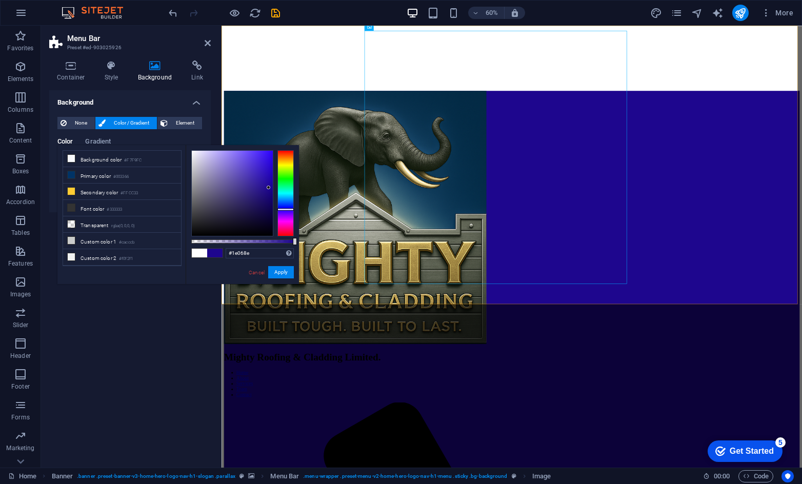
click at [269, 188] on div at bounding box center [232, 193] width 81 height 85
click at [269, 184] on div at bounding box center [232, 193] width 81 height 85
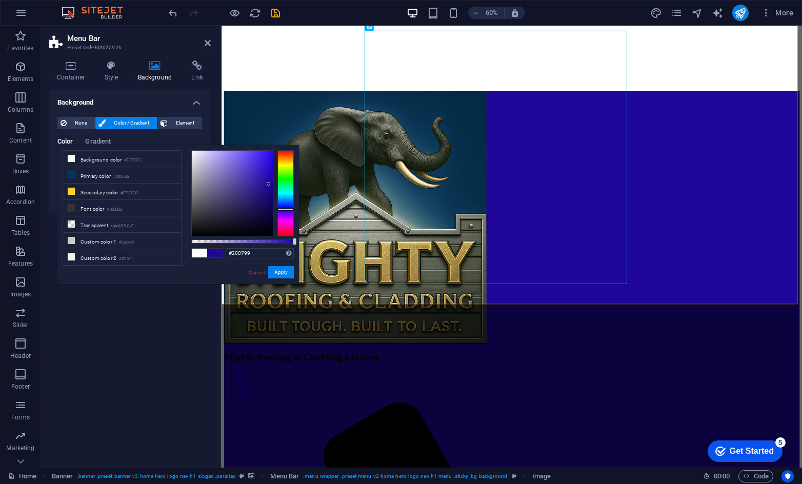
click at [269, 184] on div at bounding box center [269, 184] width 4 height 4
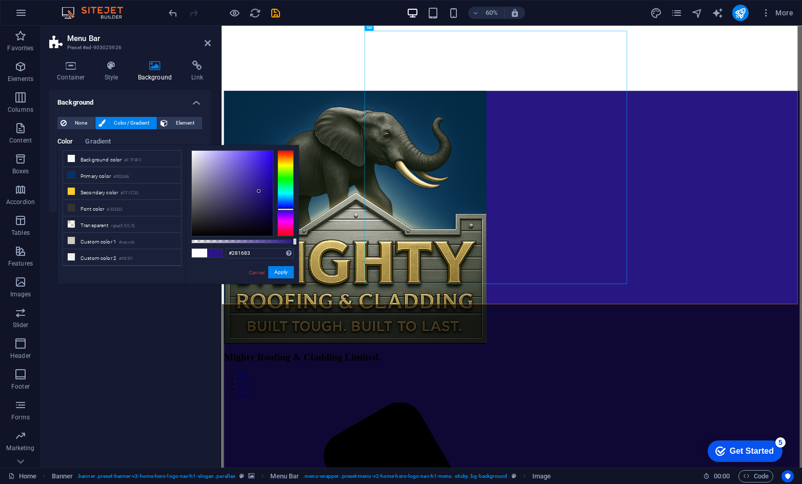
drag, startPoint x: 269, startPoint y: 178, endPoint x: 259, endPoint y: 191, distance: 16.1
click at [259, 191] on div at bounding box center [232, 193] width 81 height 85
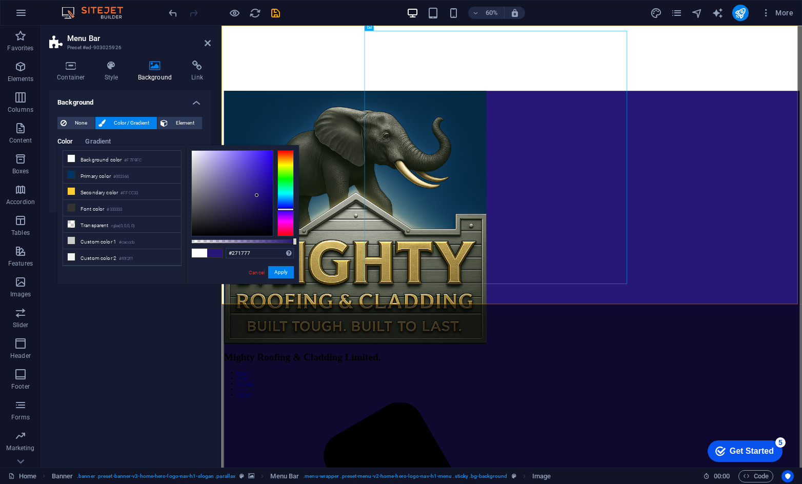
click at [257, 196] on div at bounding box center [232, 193] width 81 height 85
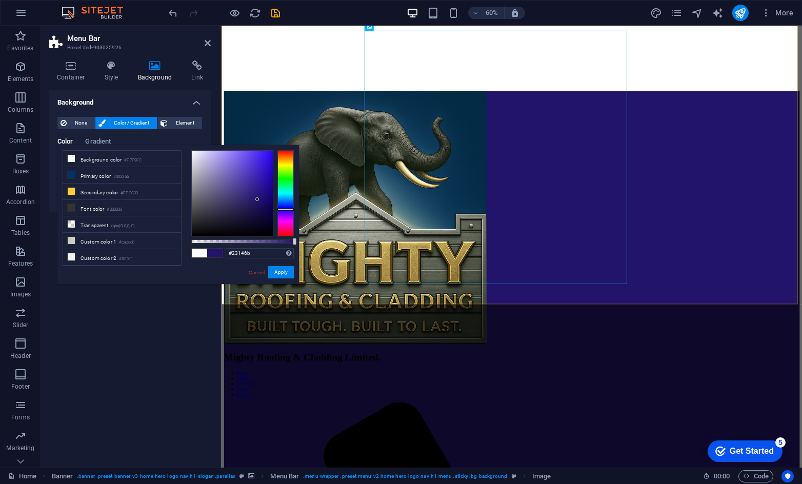
click at [257, 199] on div at bounding box center [232, 193] width 81 height 85
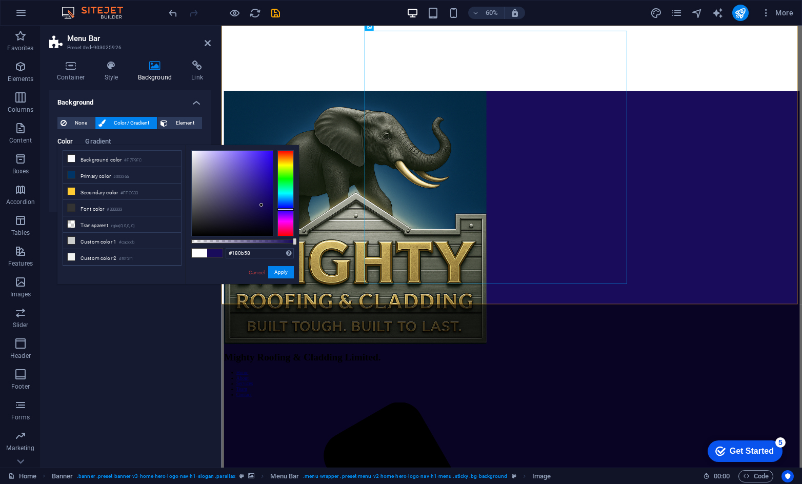
click at [263, 206] on div at bounding box center [232, 193] width 81 height 85
click at [526, 134] on figure at bounding box center [706, 346] width 960 height 424
click at [104, 238] on li "Custom color 1 #cacccb" at bounding box center [122, 241] width 118 height 16
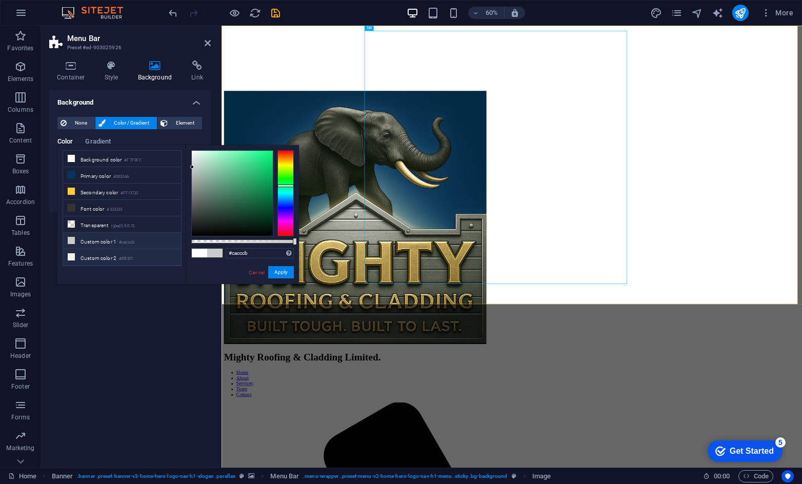
click at [102, 251] on li "Custom color 2 #f0f2f1" at bounding box center [122, 257] width 118 height 16
click at [106, 239] on li "Custom color 1 #cacccb" at bounding box center [122, 241] width 118 height 16
click at [123, 176] on small "#003366" at bounding box center [120, 176] width 15 height 7
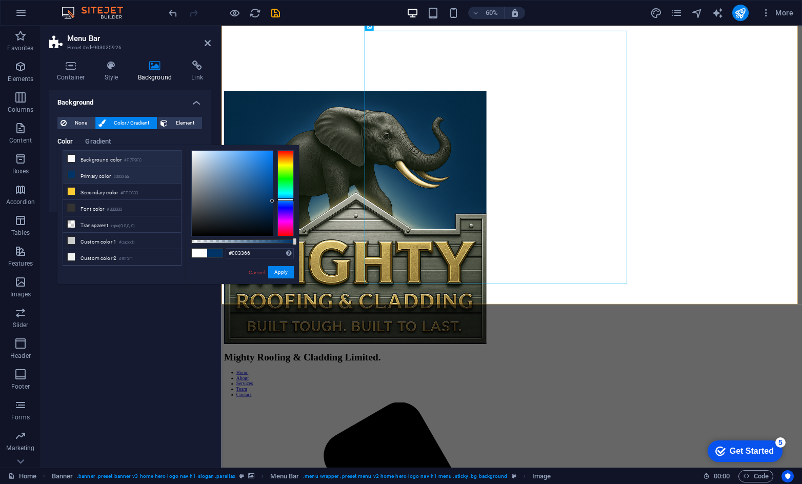
click at [107, 160] on li "Background color #F7F9FC" at bounding box center [122, 159] width 118 height 16
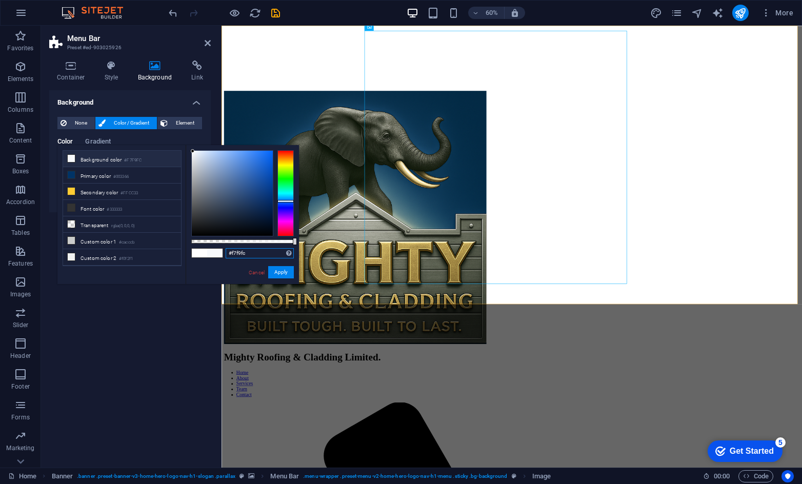
click at [241, 252] on input "#f7f9fc" at bounding box center [260, 253] width 68 height 10
drag, startPoint x: 465, startPoint y: 276, endPoint x: 532, endPoint y: 83, distance: 204.9
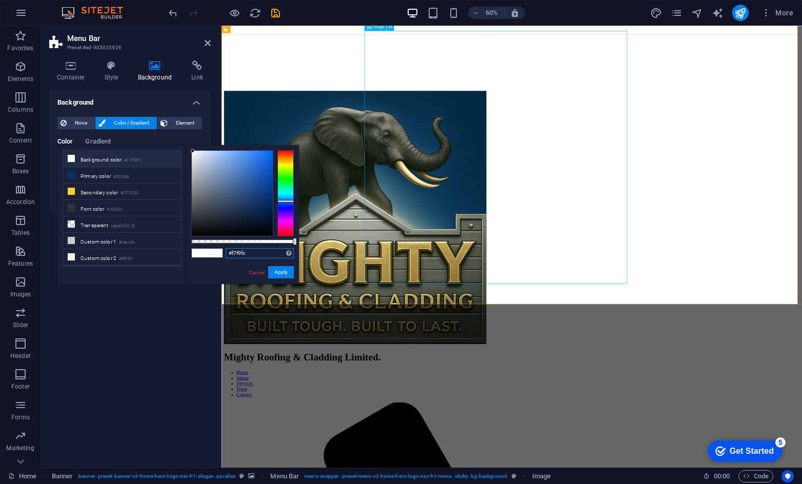
click at [532, 134] on figure at bounding box center [706, 346] width 960 height 424
click at [251, 254] on input "#f7f9fc" at bounding box center [260, 253] width 68 height 10
paste input "042B46"
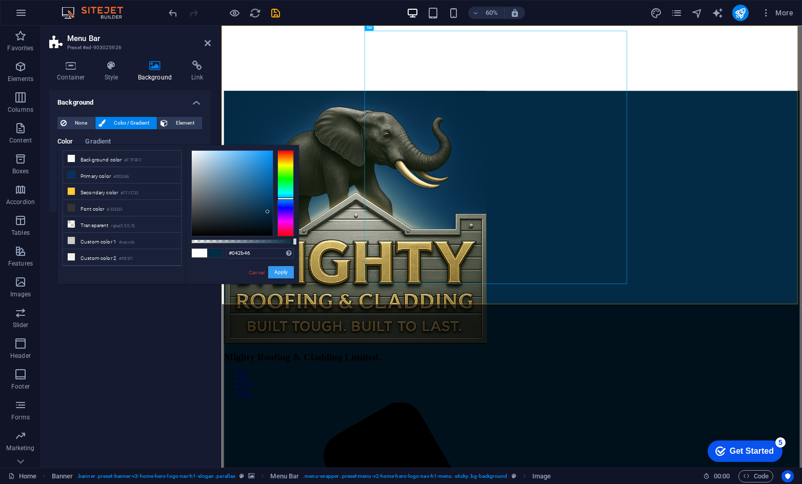
click at [274, 272] on button "Apply" at bounding box center [281, 272] width 26 height 12
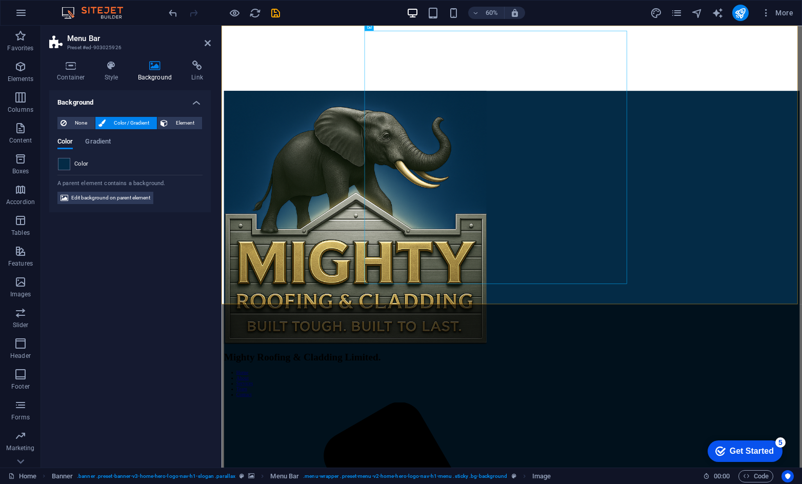
click at [86, 161] on span "Color" at bounding box center [81, 164] width 14 height 8
click at [66, 163] on span at bounding box center [63, 163] width 11 height 11
click at [78, 163] on span "Color" at bounding box center [81, 164] width 14 height 8
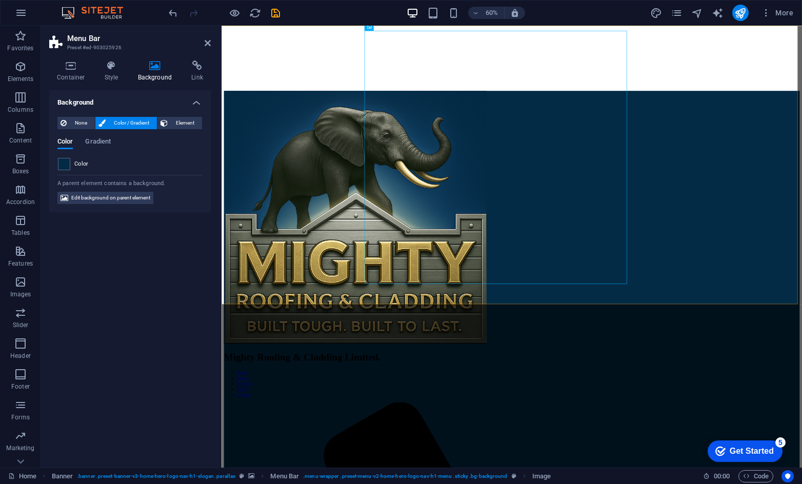
click at [78, 163] on span "Color" at bounding box center [81, 164] width 14 height 8
click at [107, 197] on span "Edit background on parent element" at bounding box center [110, 198] width 79 height 12
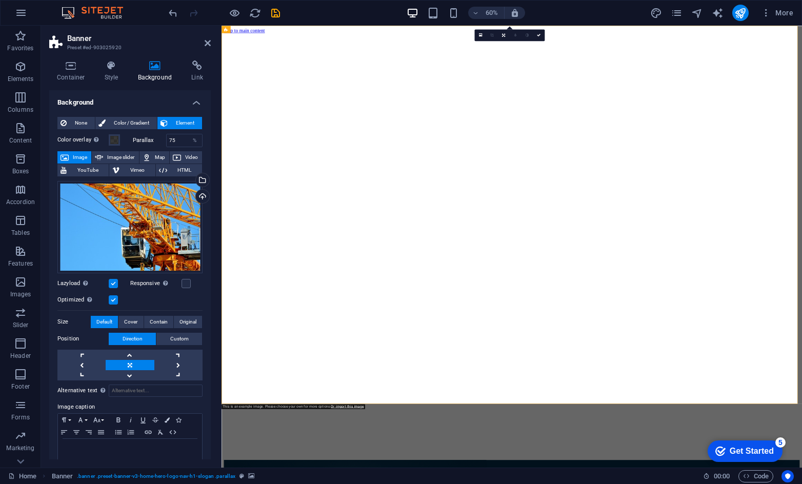
click at [133, 115] on div "None Color / Gradient Element Stretch background to full-width Color overlay Pl…" at bounding box center [130, 294] width 162 height 370
click at [128, 118] on span "Color / Gradient" at bounding box center [131, 123] width 45 height 12
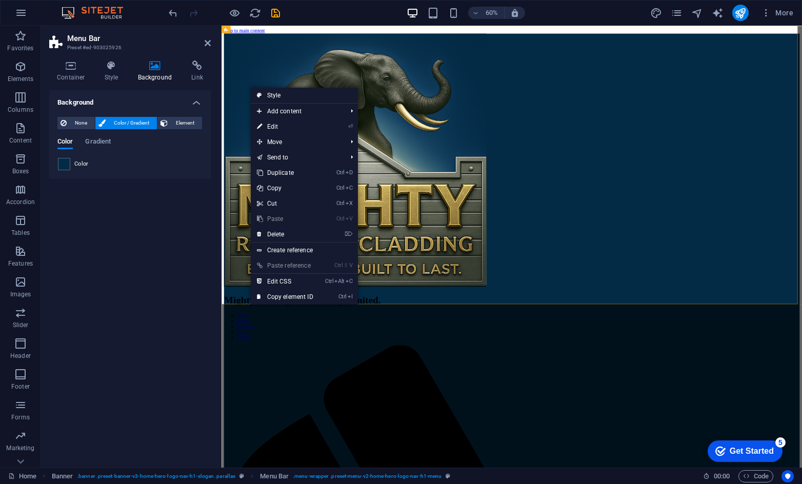
click at [85, 162] on span "Color" at bounding box center [81, 164] width 14 height 8
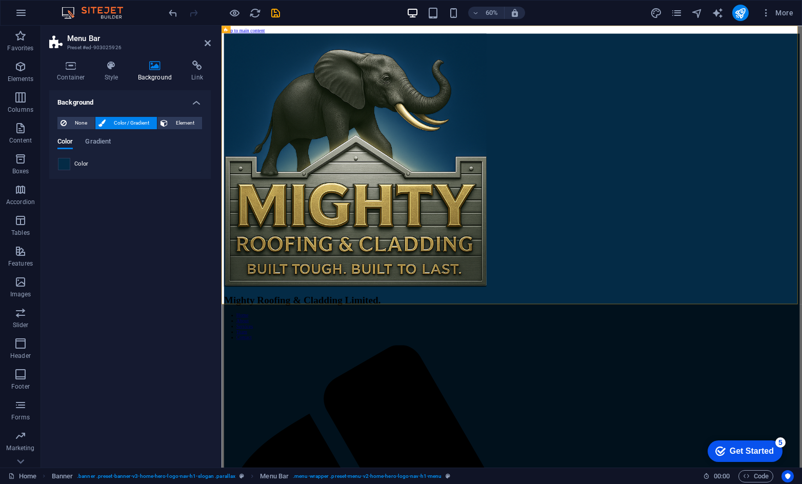
click at [68, 163] on span at bounding box center [63, 163] width 11 height 11
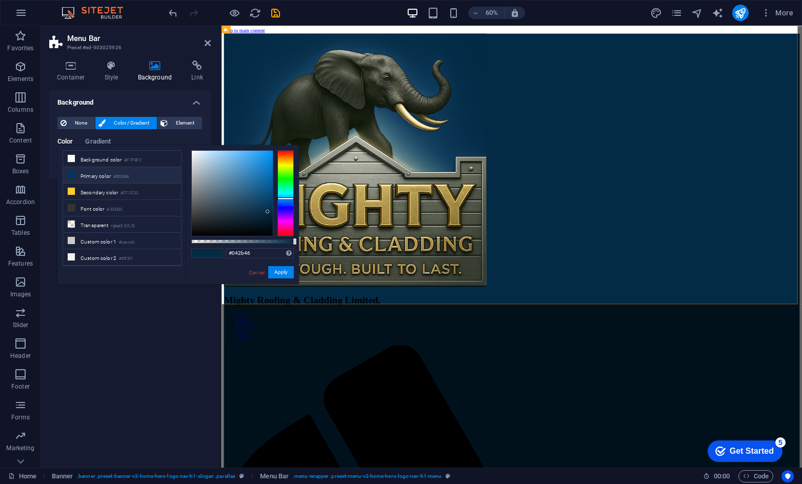
click at [99, 173] on li "Primary color #003366" at bounding box center [122, 175] width 118 height 16
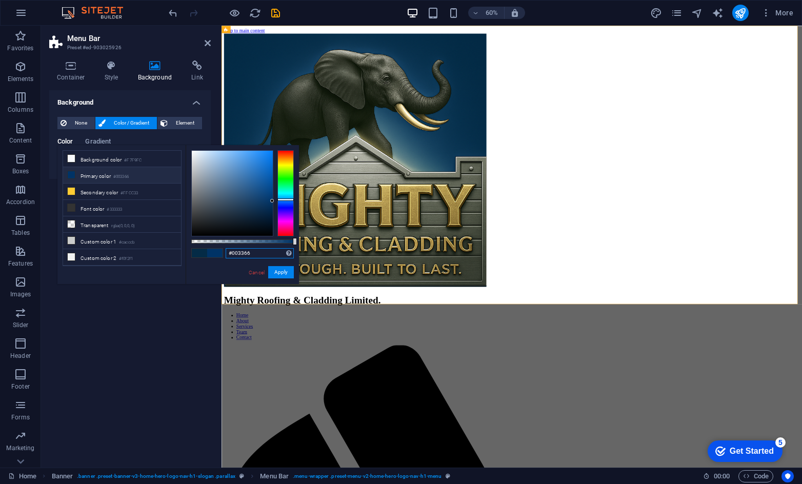
click at [254, 255] on input "#003366" at bounding box center [260, 253] width 68 height 10
click at [257, 263] on div "#003366 Supported formats #0852ed rgb(8, 82, 237) rgba(8, 82, 237, 90%) hsv(221…" at bounding box center [242, 289] width 113 height 288
click at [257, 251] on input "#003366" at bounding box center [260, 253] width 68 height 10
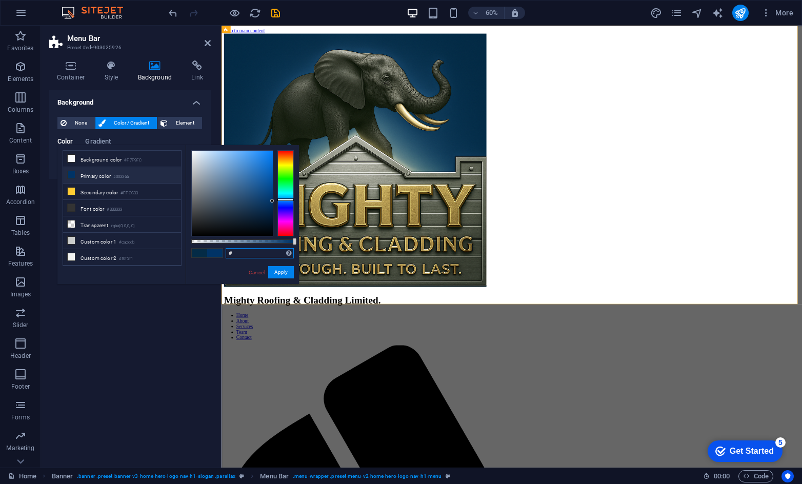
paste input "042C46"
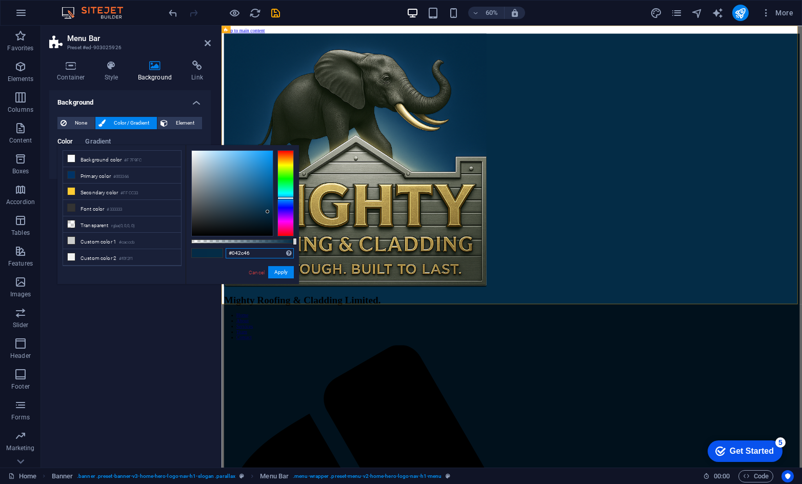
type input "#042c46"
click at [281, 274] on button "Apply" at bounding box center [281, 272] width 26 height 12
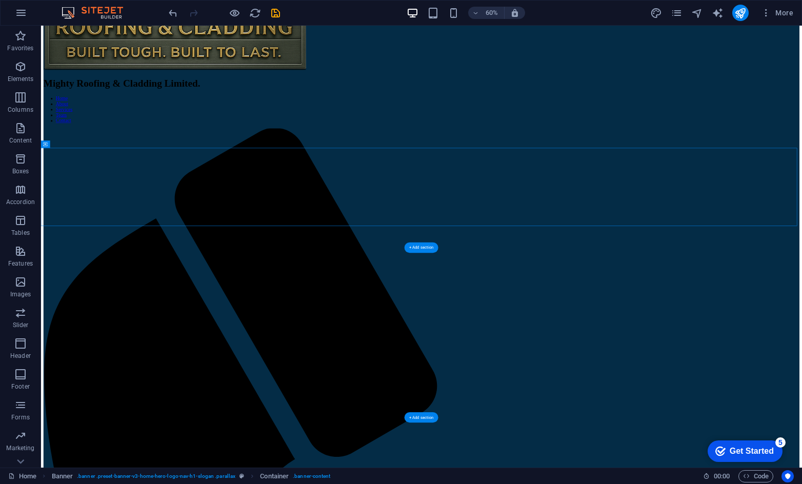
scroll to position [513, 0]
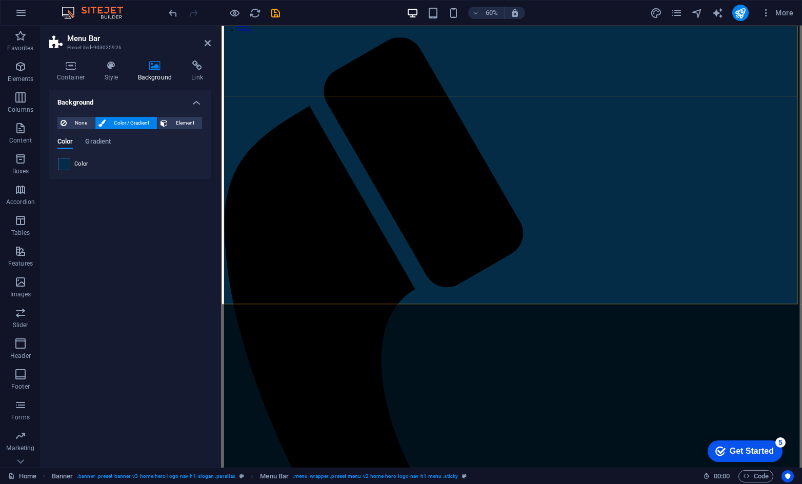
click at [555, 476] on div "Mighty Roofing & Cladding Limited. Home About Services Team Contact" at bounding box center [706, 418] width 960 height 1785
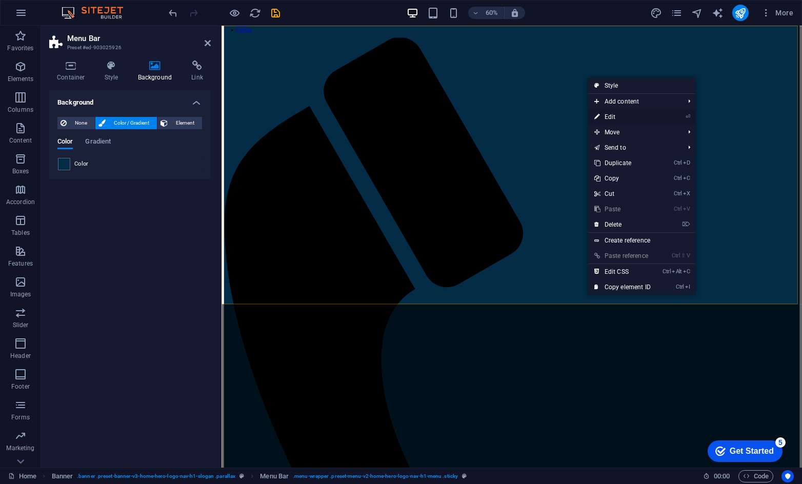
click at [555, 114] on link "⏎ Edit" at bounding box center [622, 116] width 69 height 15
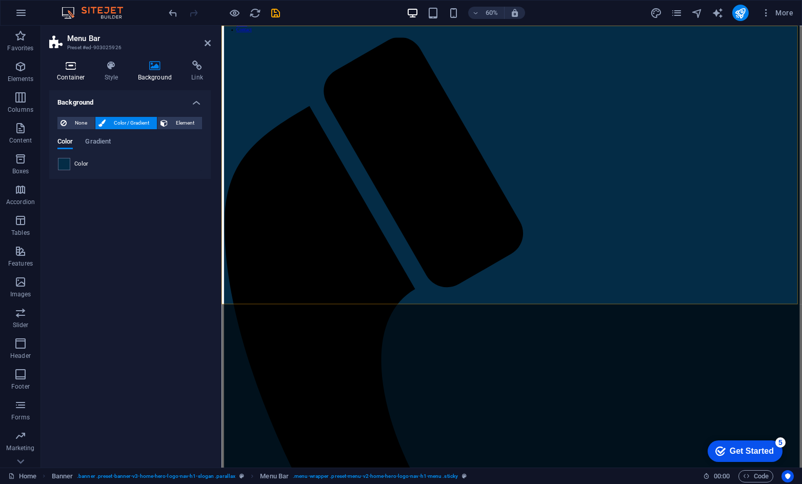
click at [78, 67] on icon at bounding box center [71, 66] width 44 height 10
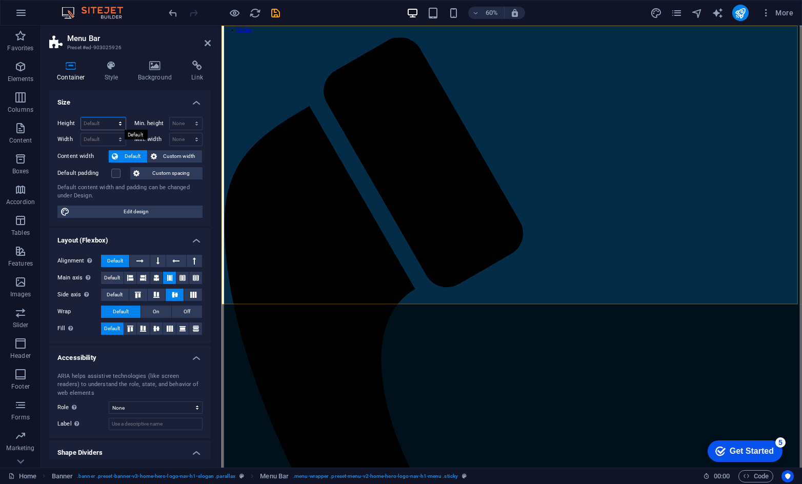
click at [119, 126] on select "Default px rem % vh vw" at bounding box center [103, 123] width 45 height 12
click at [116, 101] on h4 "Size" at bounding box center [130, 99] width 162 height 18
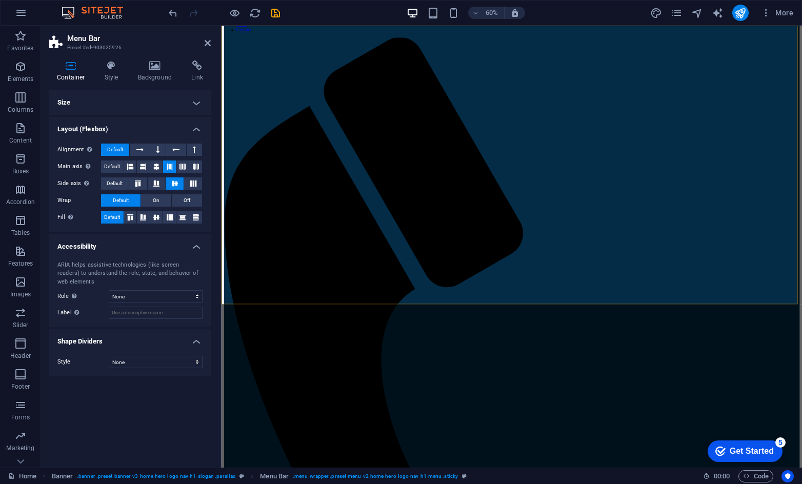
click at [100, 99] on h4 "Size" at bounding box center [130, 102] width 162 height 25
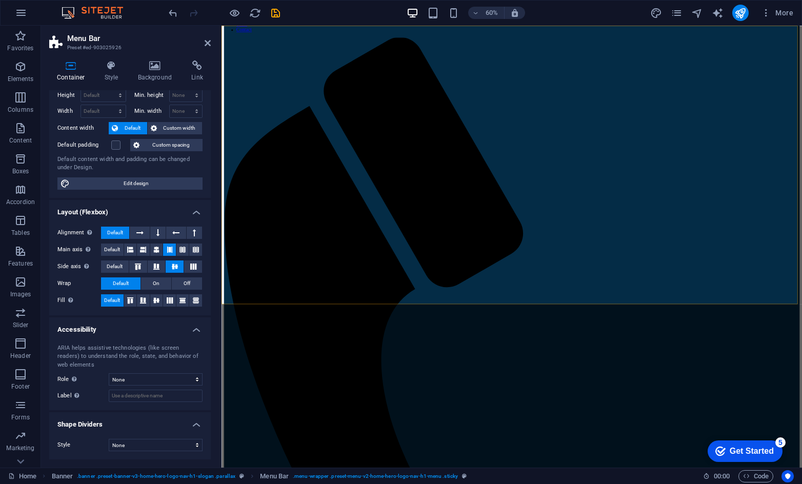
scroll to position [0, 0]
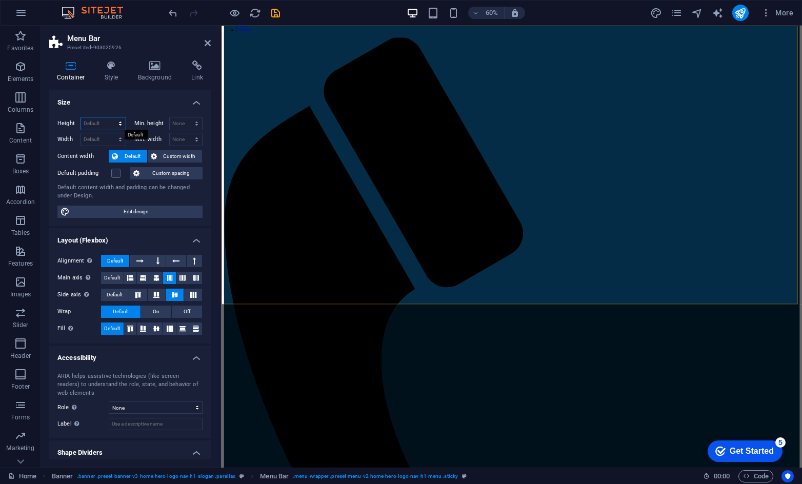
click at [103, 119] on select "Default px rem % vh vw" at bounding box center [103, 123] width 45 height 12
select select "%"
click at [110, 117] on select "Default px rem % vh vw" at bounding box center [103, 123] width 45 height 12
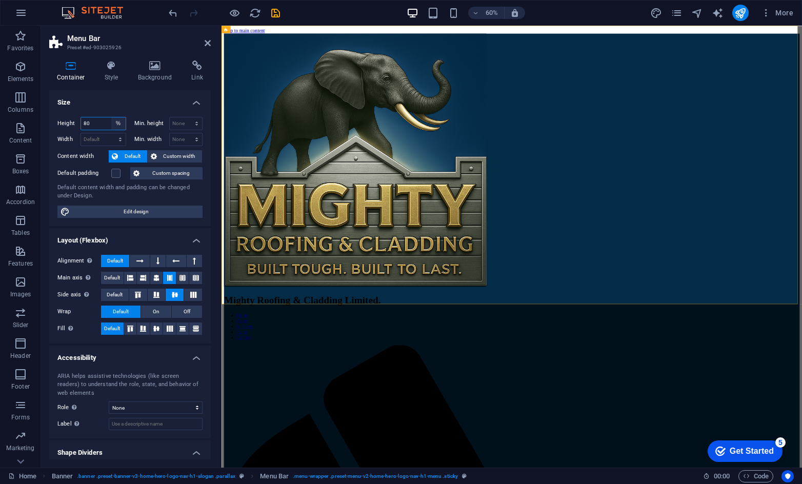
type input "80"
click at [124, 210] on span "Edit design" at bounding box center [136, 212] width 127 height 12
select select "rem"
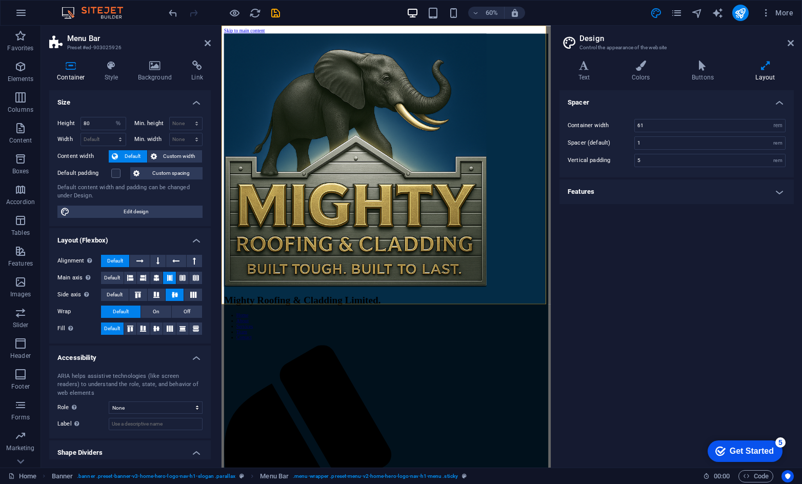
click at [205, 38] on h2 "Menu Bar" at bounding box center [139, 38] width 144 height 9
click at [208, 45] on icon at bounding box center [208, 43] width 6 height 8
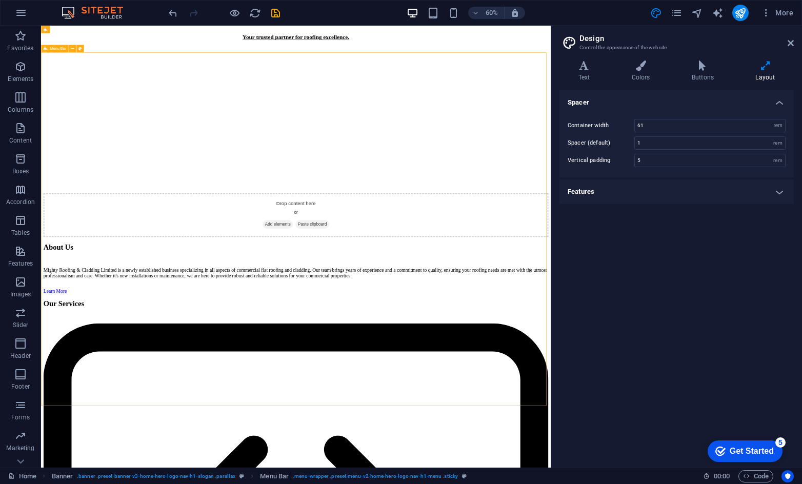
scroll to position [1664, 0]
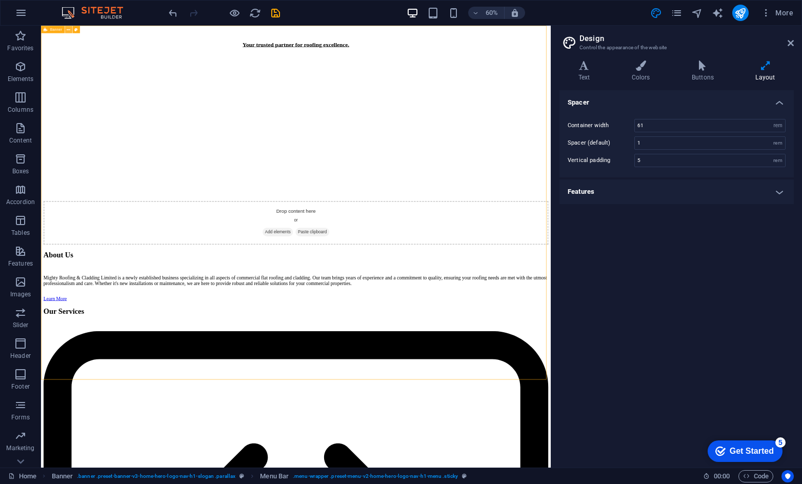
click at [69, 28] on icon at bounding box center [69, 29] width 4 height 7
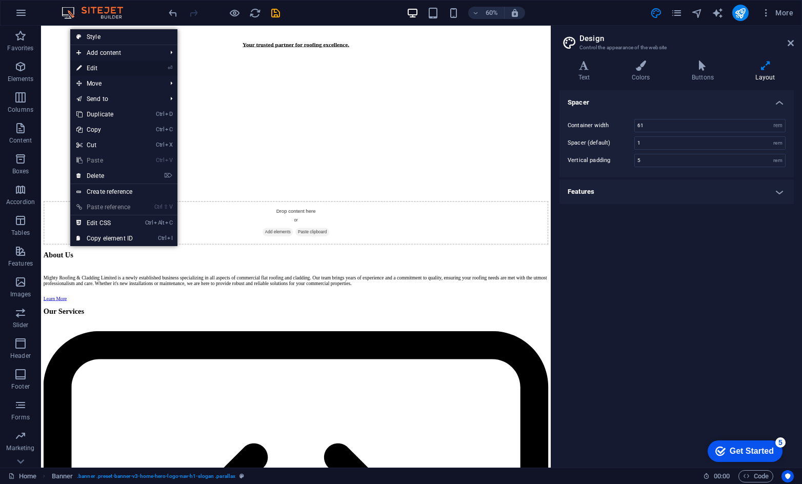
click at [101, 66] on link "⏎ Edit" at bounding box center [104, 68] width 69 height 15
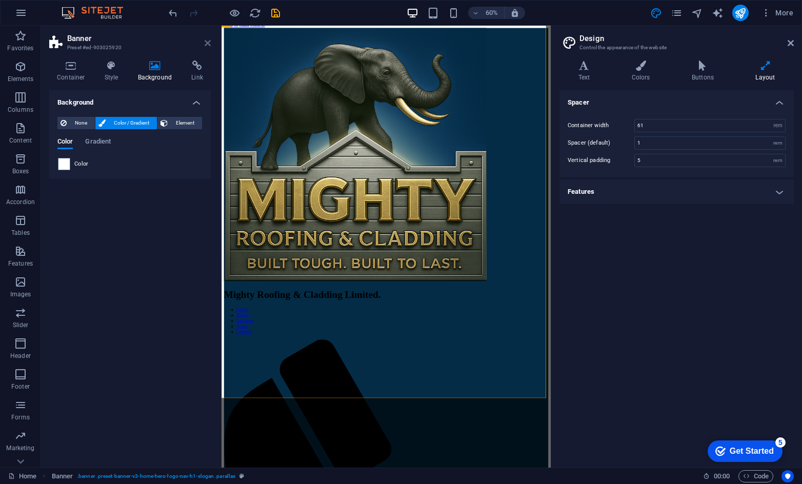
click at [210, 41] on icon at bounding box center [208, 43] width 6 height 8
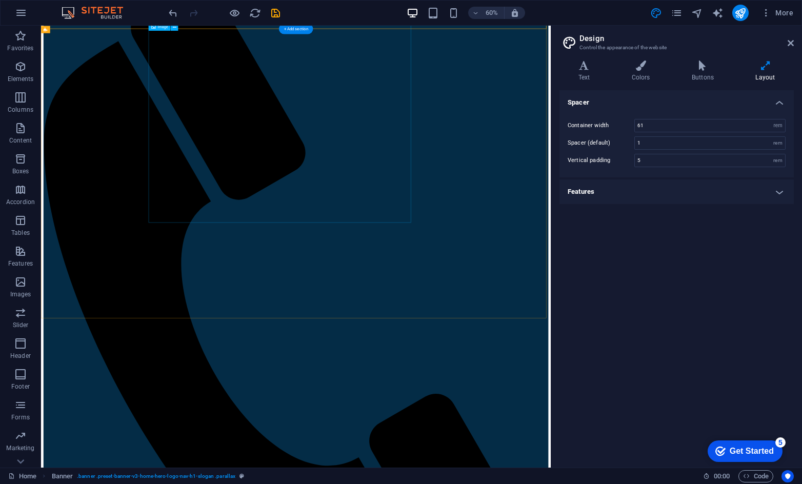
scroll to position [625, 0]
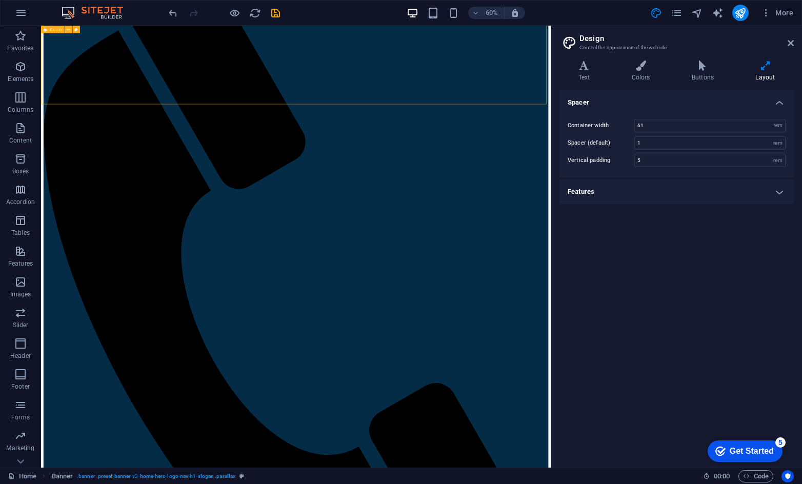
click at [45, 29] on icon at bounding box center [46, 29] width 4 height 7
click at [75, 31] on icon at bounding box center [76, 29] width 4 height 7
select select "preset-banner-v3-home-hero-logo-nav-h1-slogan"
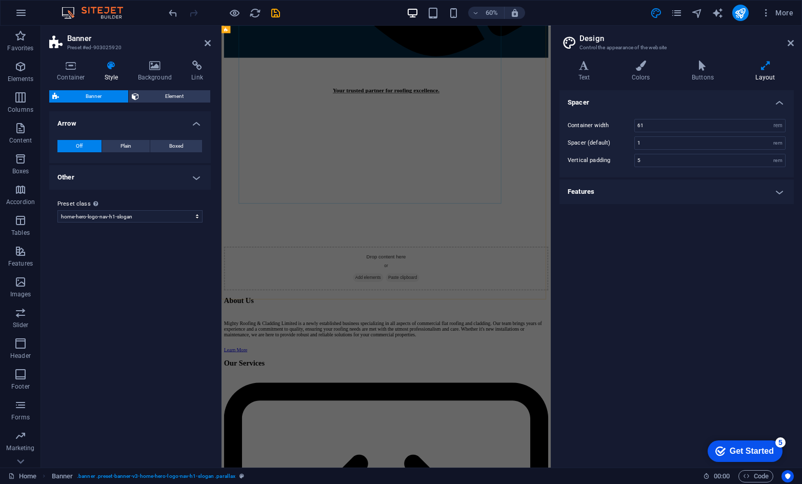
scroll to position [1189, 0]
click at [262, 29] on button at bounding box center [264, 26] width 7 height 7
click at [228, 31] on icon at bounding box center [226, 29] width 4 height 7
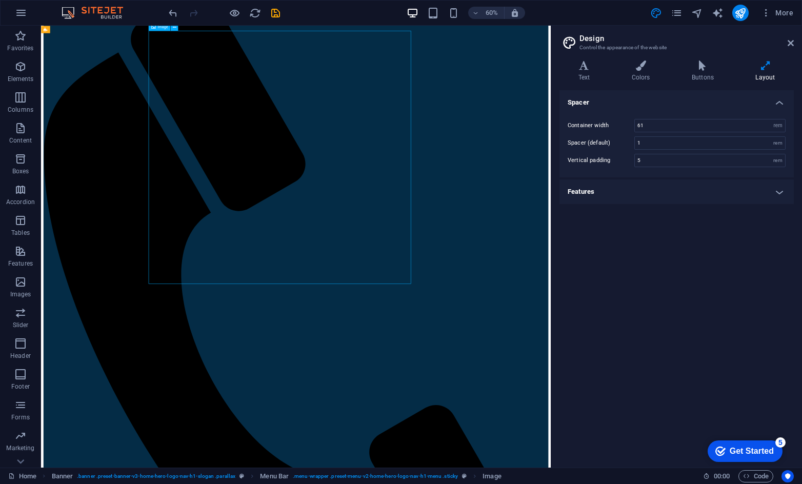
drag, startPoint x: 100, startPoint y: 131, endPoint x: 412, endPoint y: 71, distance: 318.0
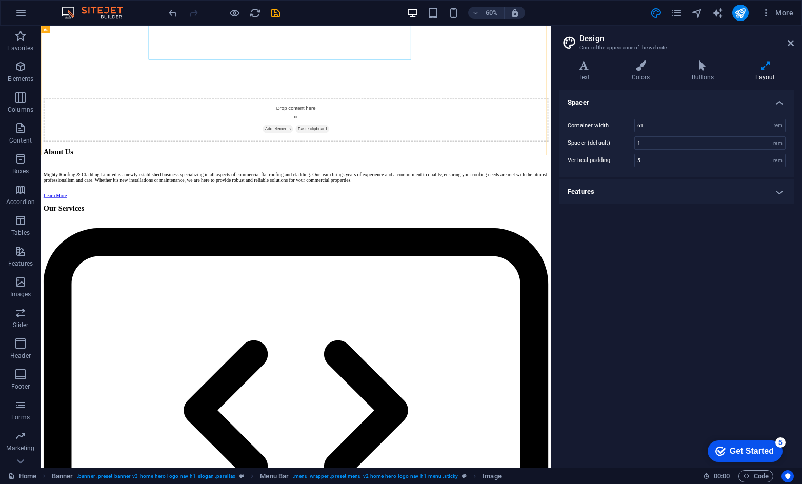
scroll to position [1837, 0]
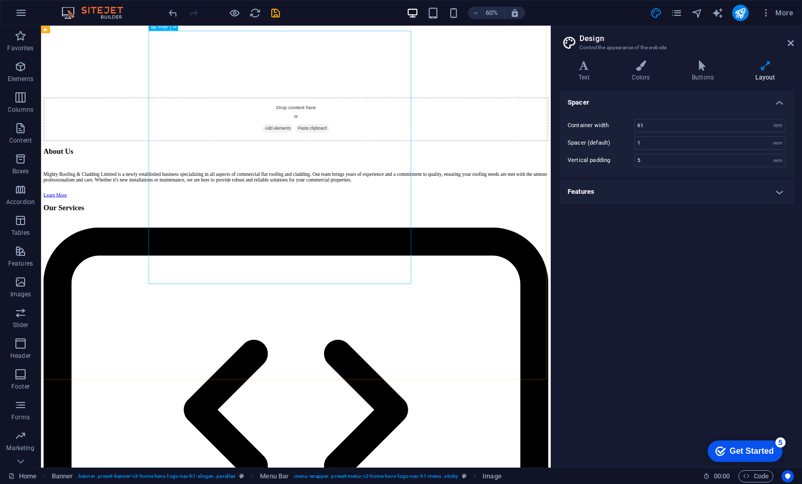
click at [152, 28] on icon at bounding box center [153, 26] width 4 height 7
click at [173, 28] on icon at bounding box center [175, 27] width 4 height 7
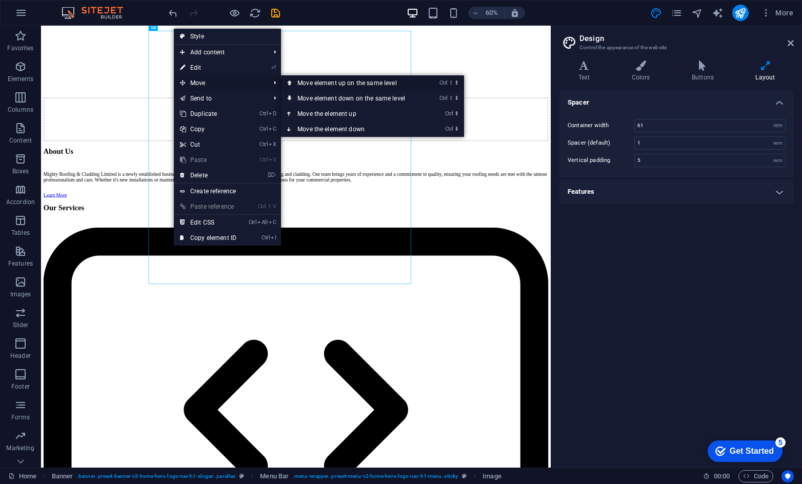
click at [306, 78] on link "Ctrl ⇧ ⬆ Move element up on the same level" at bounding box center [353, 82] width 145 height 15
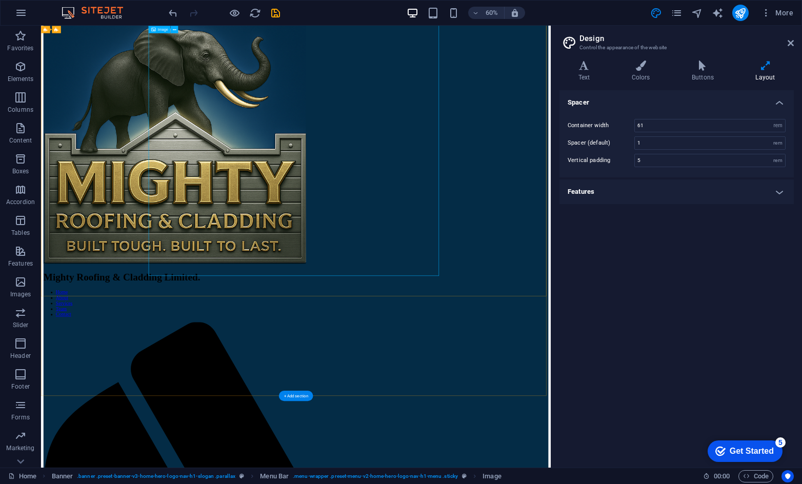
scroll to position [0, 0]
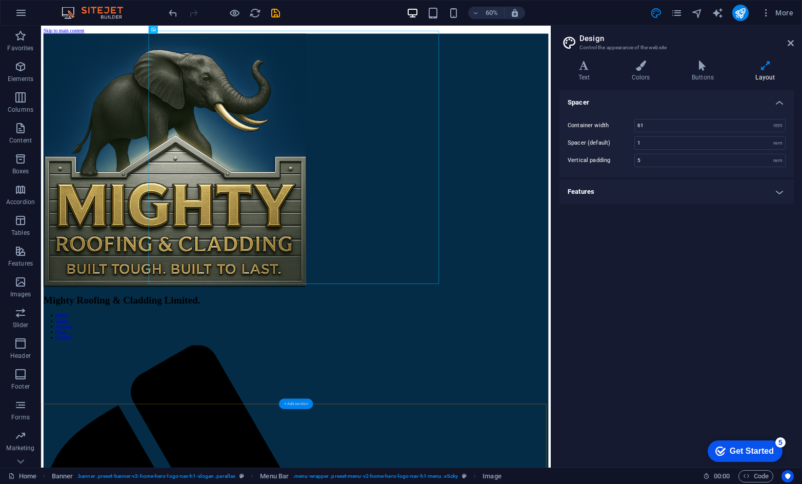
click at [296, 404] on div "+ Add section" at bounding box center [296, 403] width 34 height 10
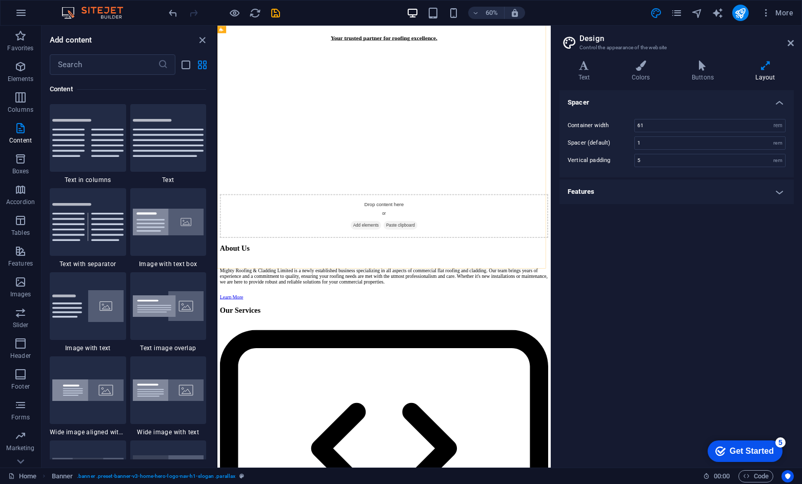
scroll to position [1385, 0]
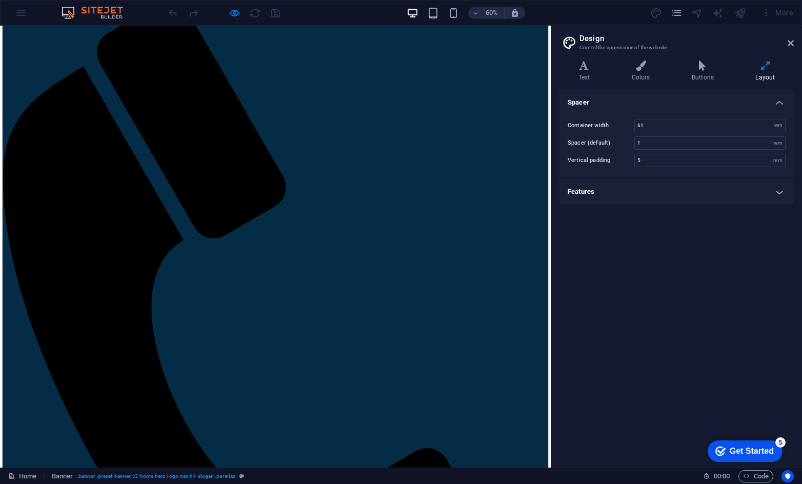
scroll to position [615, 0]
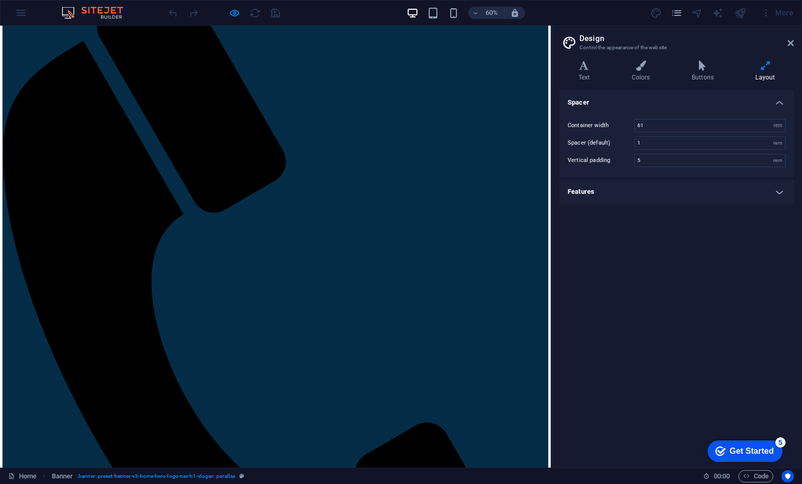
drag, startPoint x: 795, startPoint y: 169, endPoint x: 398, endPoint y: 34, distance: 419.2
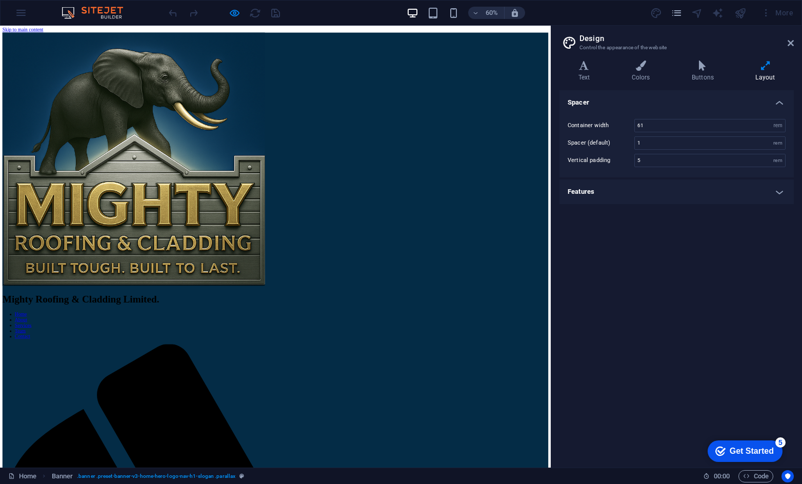
scroll to position [0, 0]
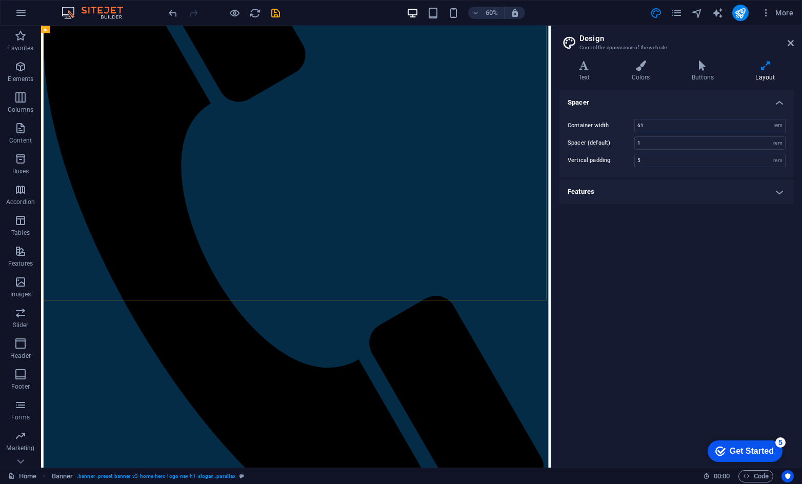
scroll to position [895, 0]
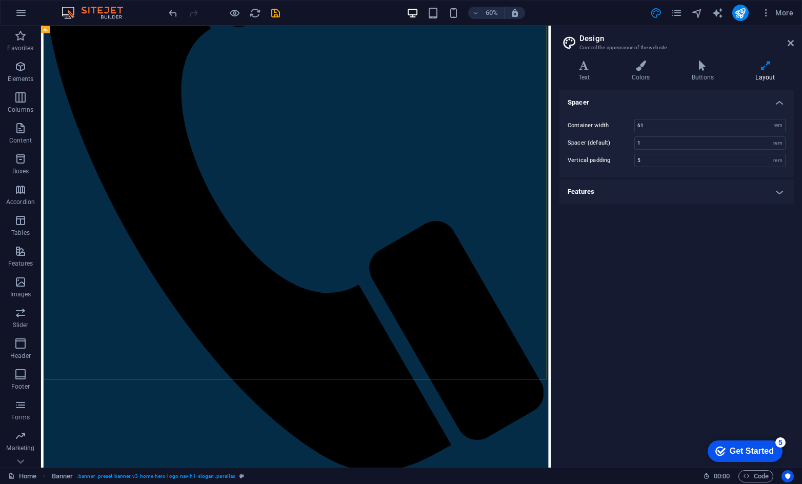
select select "%"
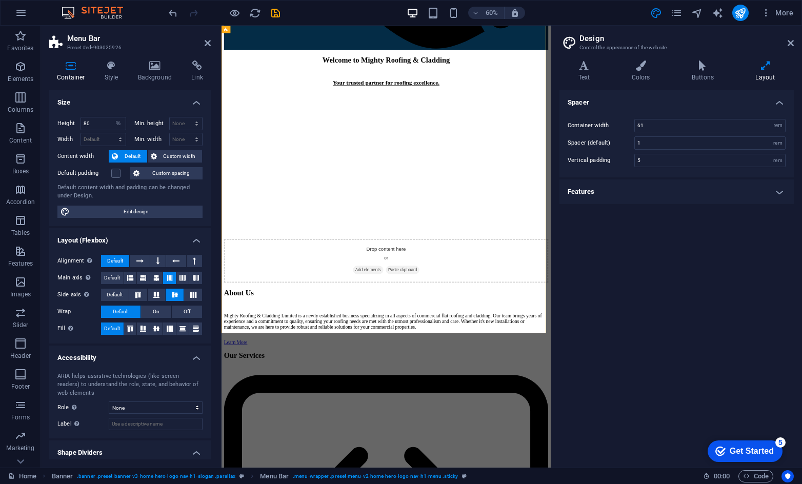
scroll to position [1254, 0]
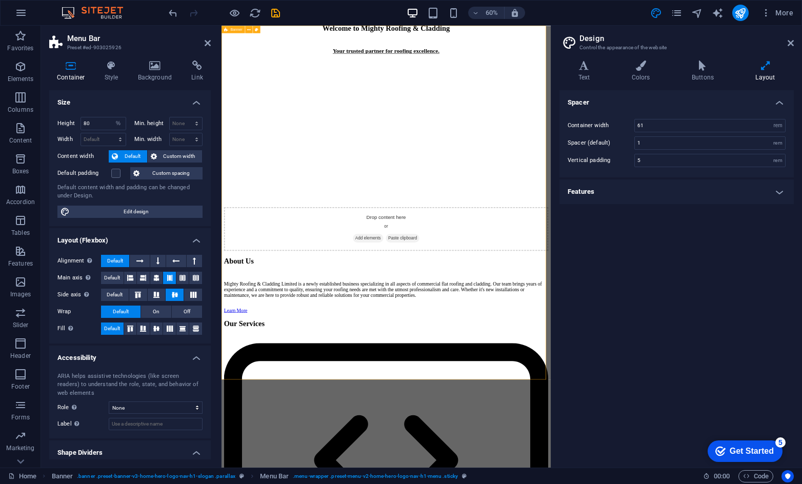
click at [226, 29] on icon at bounding box center [226, 29] width 4 height 7
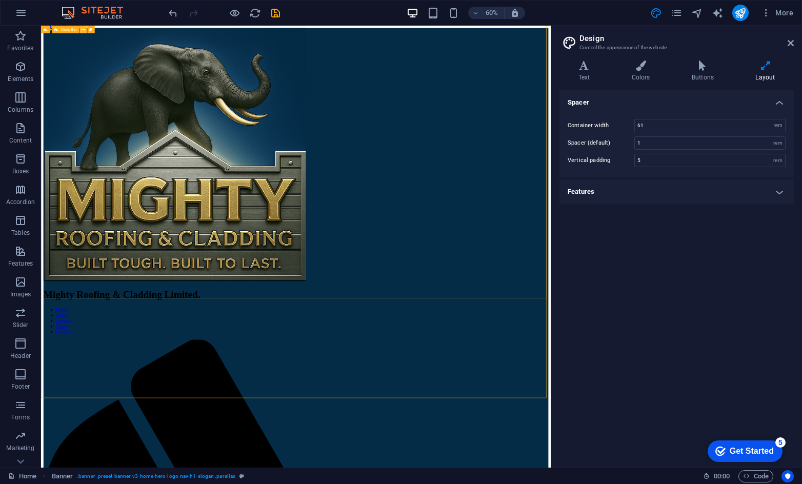
click at [85, 31] on icon at bounding box center [84, 29] width 4 height 7
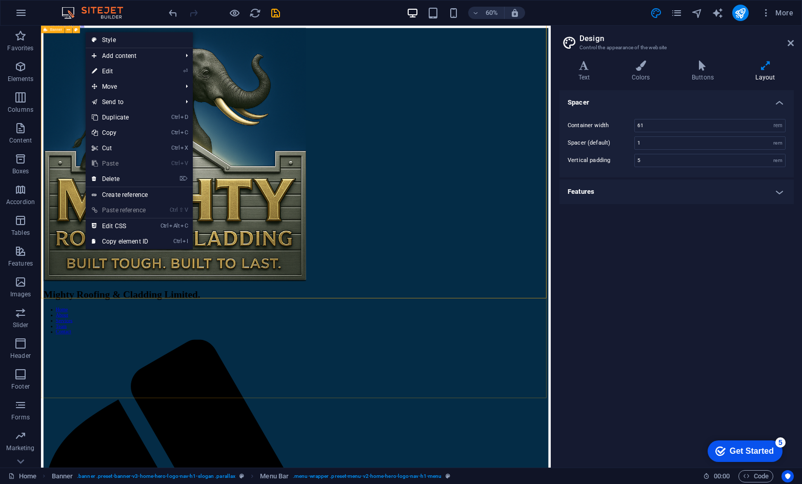
click at [46, 30] on icon at bounding box center [46, 29] width 4 height 7
select select "preset-banner-v3-home-hero-logo-nav-h1-slogan"
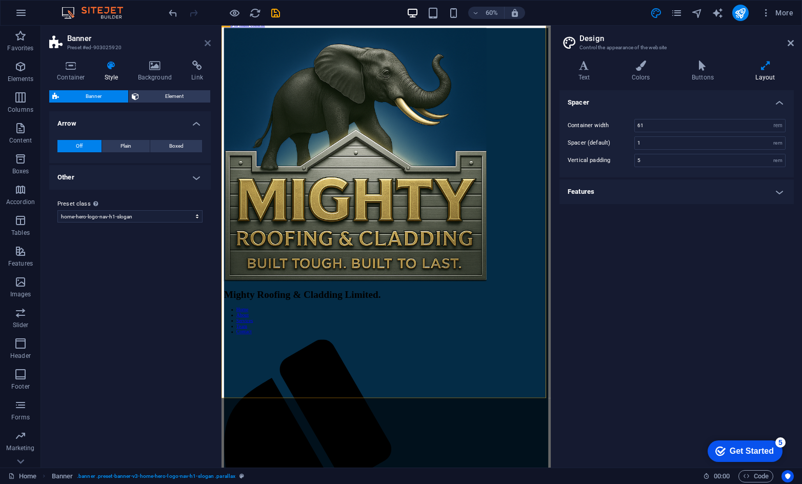
click at [205, 44] on icon at bounding box center [208, 43] width 6 height 8
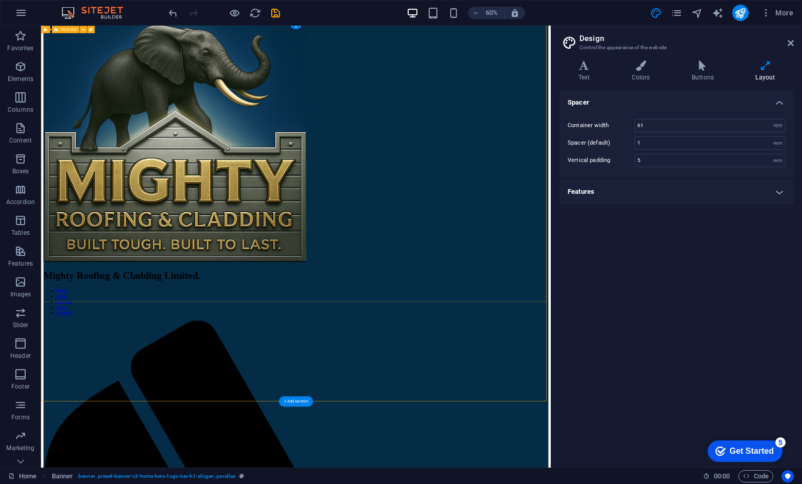
scroll to position [0, 0]
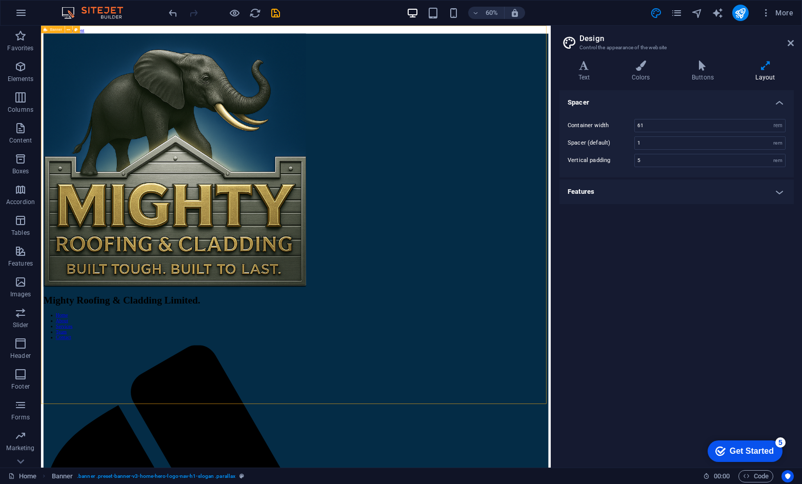
click at [45, 30] on icon at bounding box center [46, 29] width 4 height 7
click at [70, 32] on icon at bounding box center [69, 29] width 4 height 7
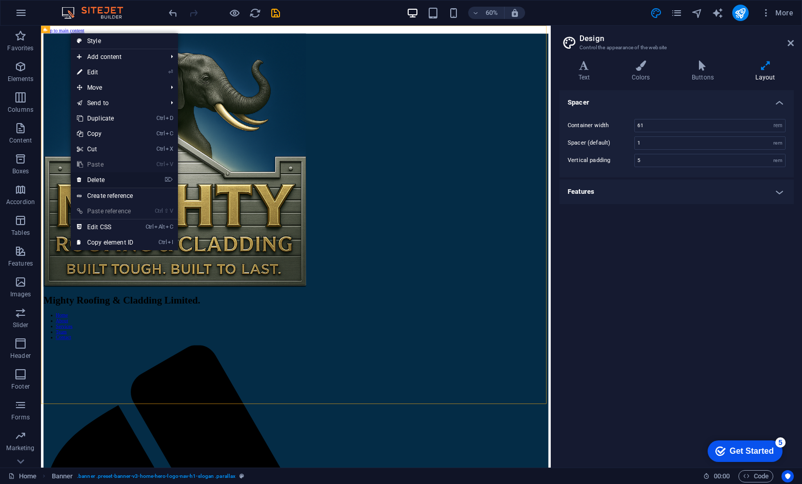
click at [95, 181] on link "⌦ Delete" at bounding box center [105, 179] width 69 height 15
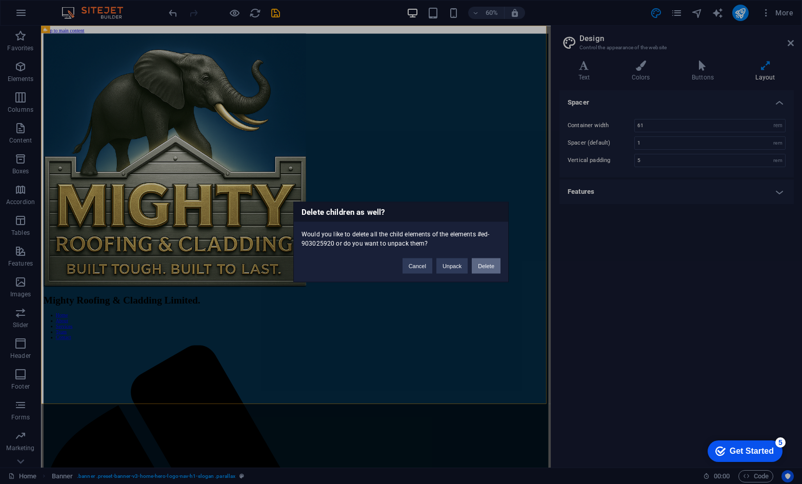
click at [481, 267] on button "Delete" at bounding box center [486, 265] width 29 height 15
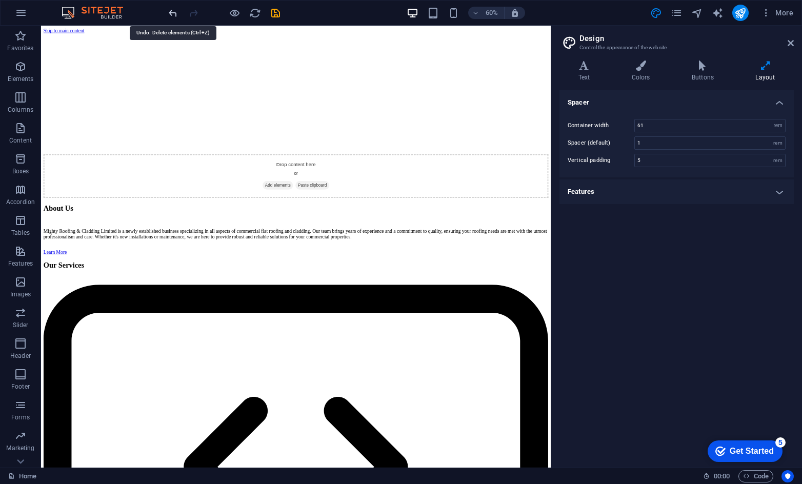
click at [0, 0] on icon "undo" at bounding box center [0, 0] width 0 height 0
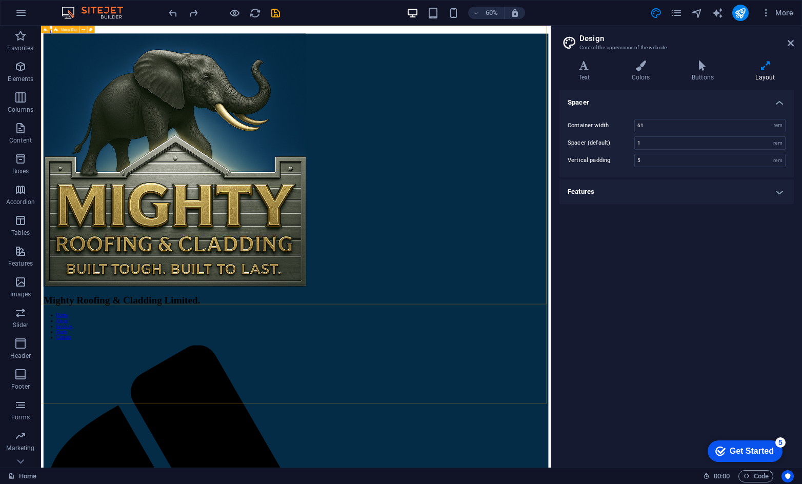
click at [57, 30] on icon at bounding box center [56, 29] width 4 height 7
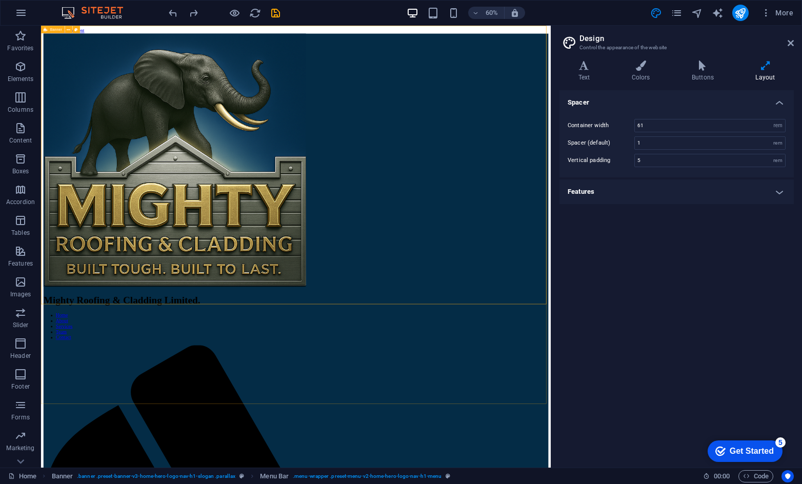
click at [44, 30] on icon at bounding box center [46, 29] width 4 height 7
click at [46, 30] on icon at bounding box center [46, 29] width 4 height 7
click at [49, 28] on div "Banner" at bounding box center [52, 29] width 23 height 7
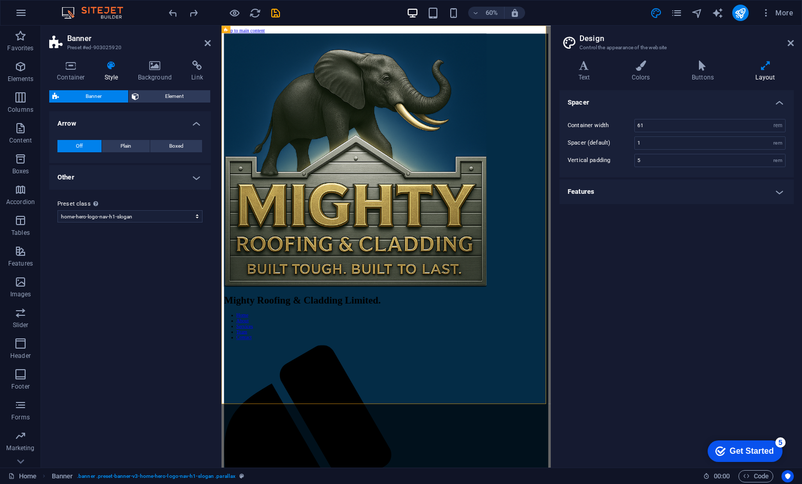
click at [195, 176] on h4 "Other" at bounding box center [130, 177] width 162 height 25
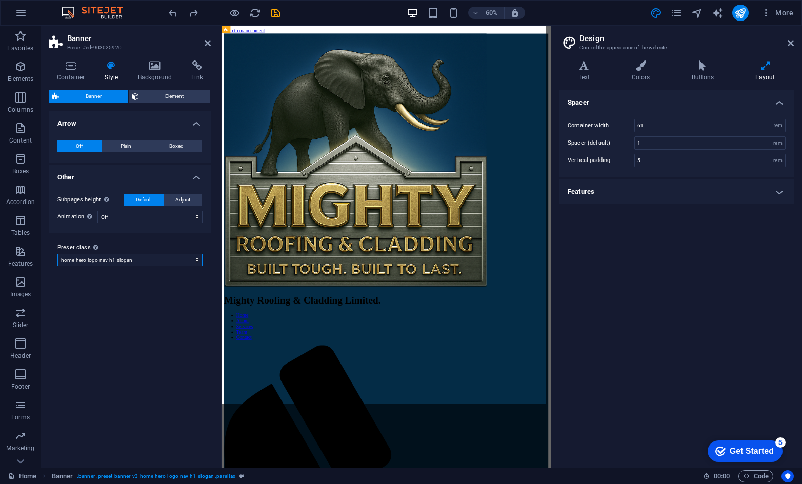
click at [178, 259] on select "default home-hero-logo-nav-h1-slogan home-hero-logo-nav-h1 home-logo-nav-h1-ima…" at bounding box center [129, 260] width 145 height 12
select select "preset-banner-v3-default"
click at [57, 266] on select "default home-hero-logo-nav-h1-slogan home-hero-logo-nav-h1 home-logo-nav-h1-ima…" at bounding box center [129, 260] width 145 height 12
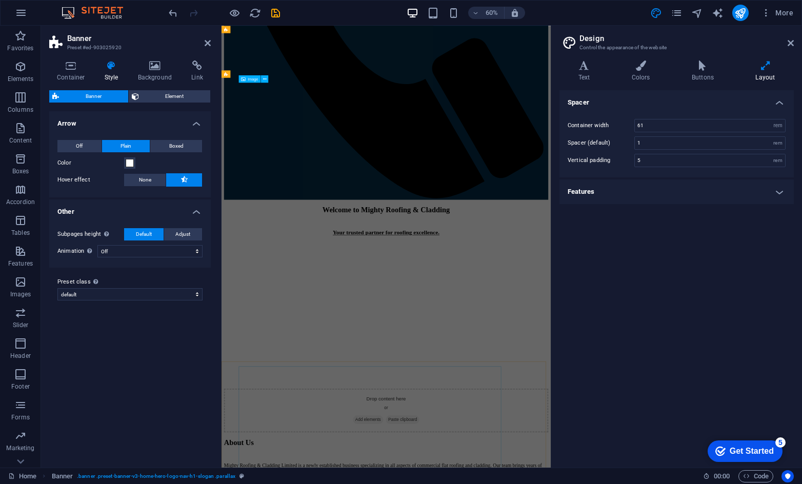
scroll to position [811, 0]
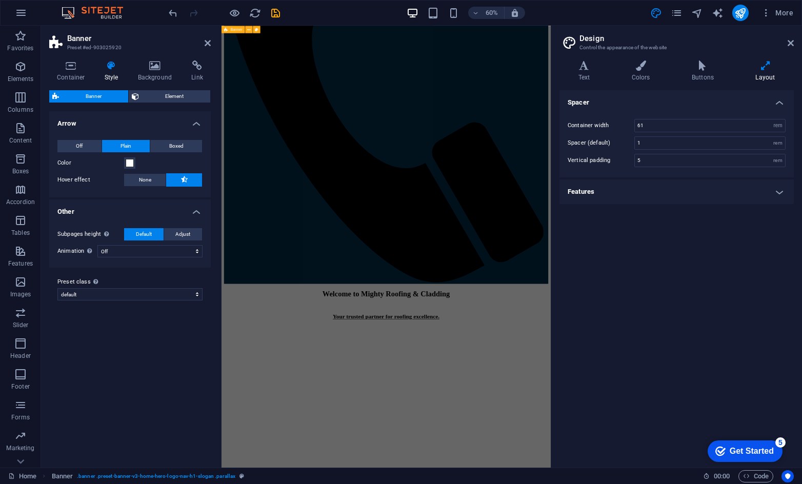
click at [232, 30] on span "Banner" at bounding box center [236, 30] width 12 height 4
click at [256, 32] on icon at bounding box center [257, 29] width 4 height 7
click at [250, 31] on icon at bounding box center [249, 29] width 4 height 7
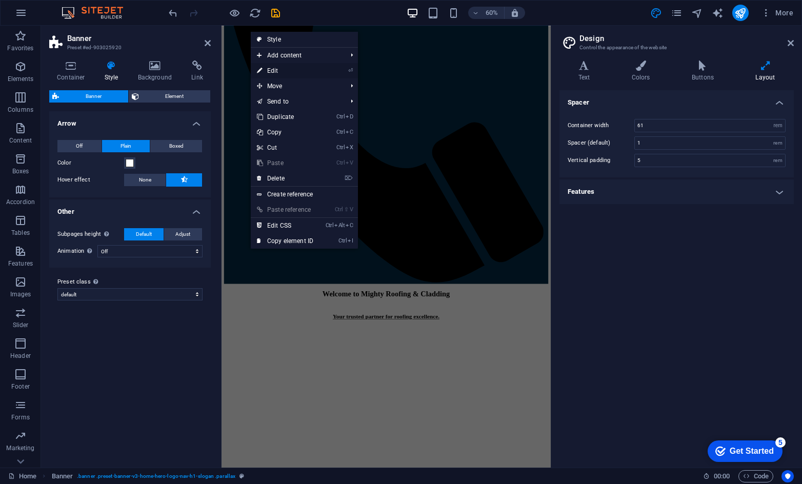
click at [274, 65] on link "⏎ Edit" at bounding box center [285, 70] width 69 height 15
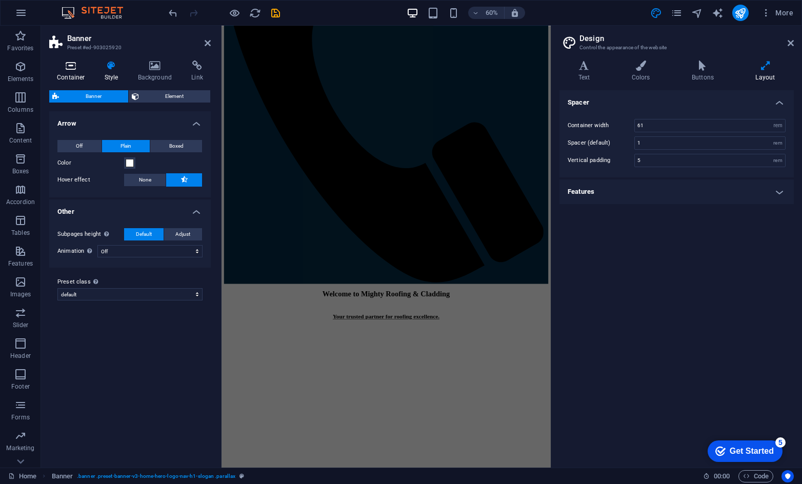
click at [80, 65] on icon at bounding box center [71, 66] width 44 height 10
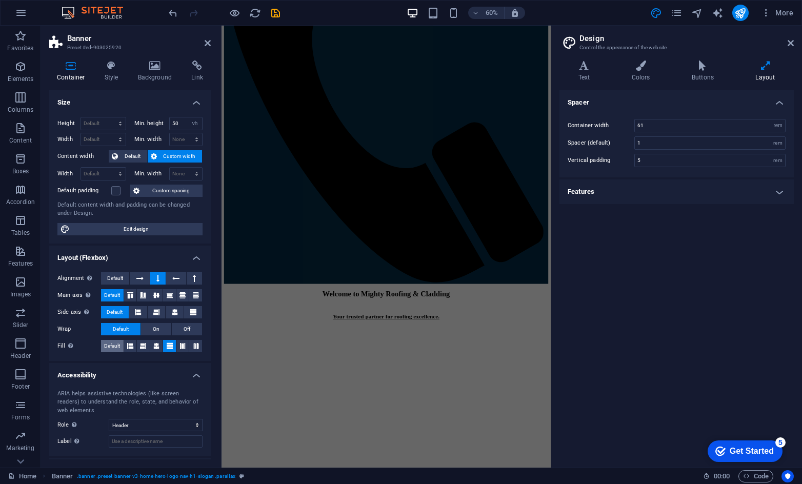
click at [111, 344] on span "Default" at bounding box center [112, 346] width 16 height 12
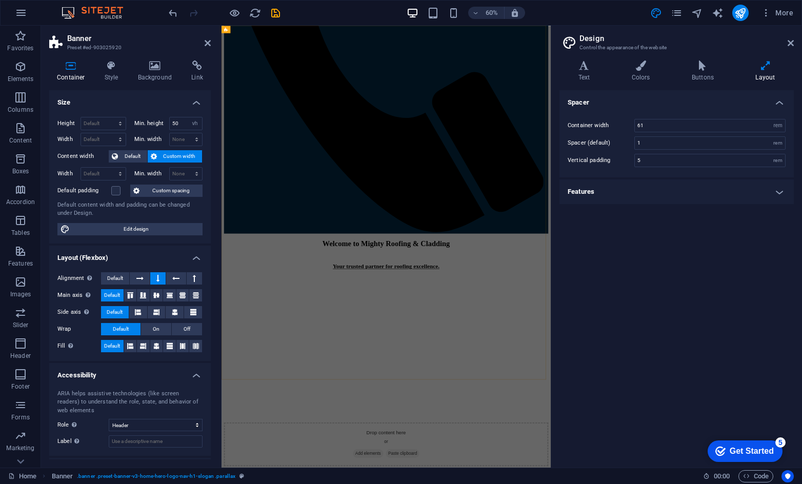
scroll to position [1203, 0]
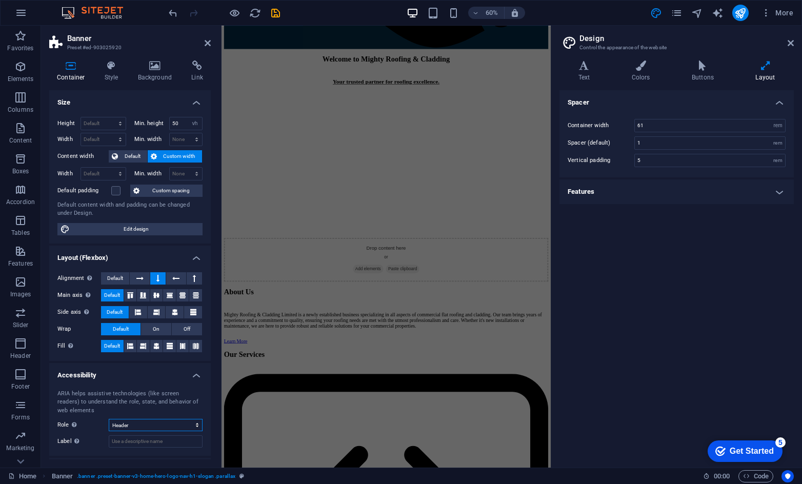
click at [130, 426] on select "None Alert Article Banner Comment Complementary Dialog Footer Header Marquee Pr…" at bounding box center [156, 425] width 94 height 12
select select "banner"
click at [109, 419] on select "None Alert Article Banner Comment Complementary Dialog Footer Header Marquee Pr…" at bounding box center [156, 425] width 94 height 12
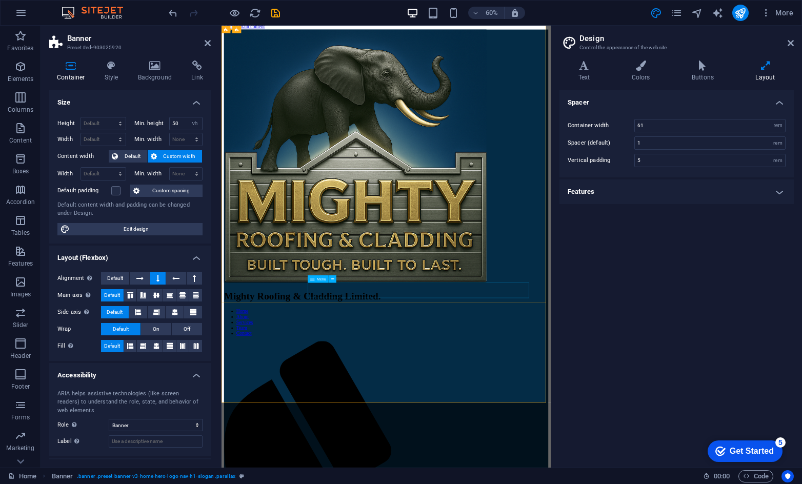
scroll to position [0, 0]
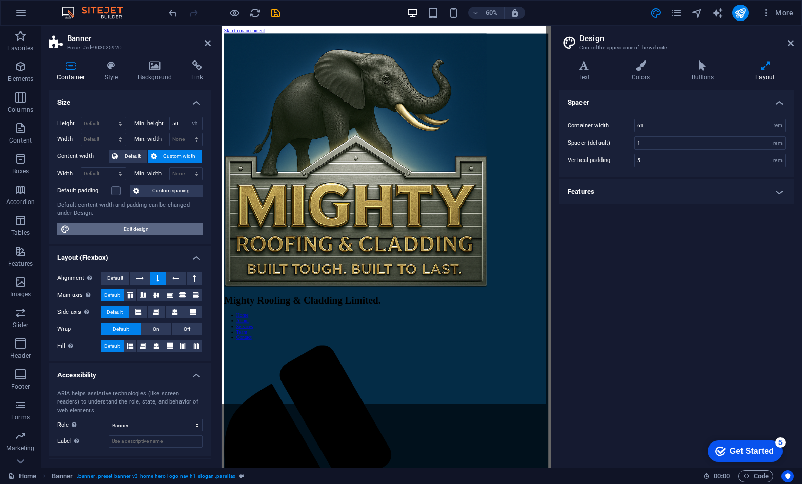
click at [144, 229] on span "Edit design" at bounding box center [136, 229] width 127 height 12
click at [555, 123] on input "61" at bounding box center [710, 125] width 150 height 12
type input "6"
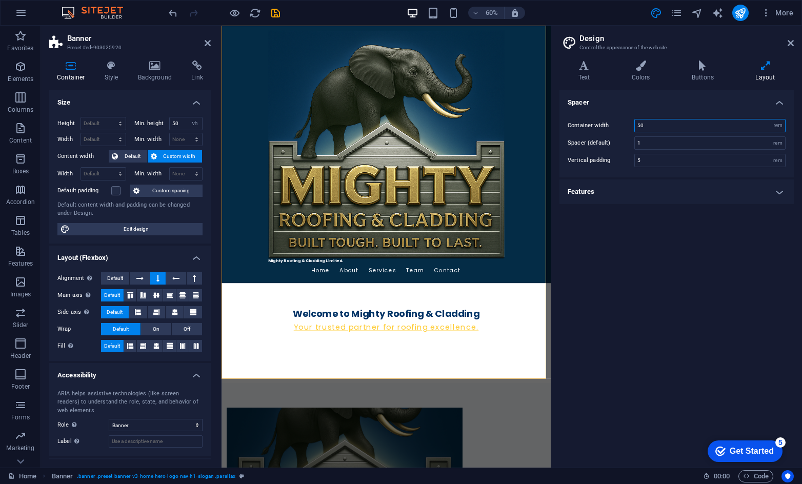
type input "5"
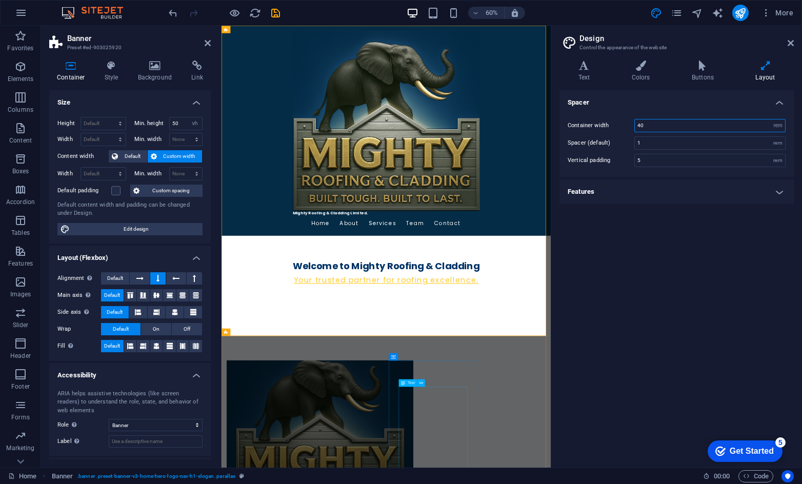
type input "40"
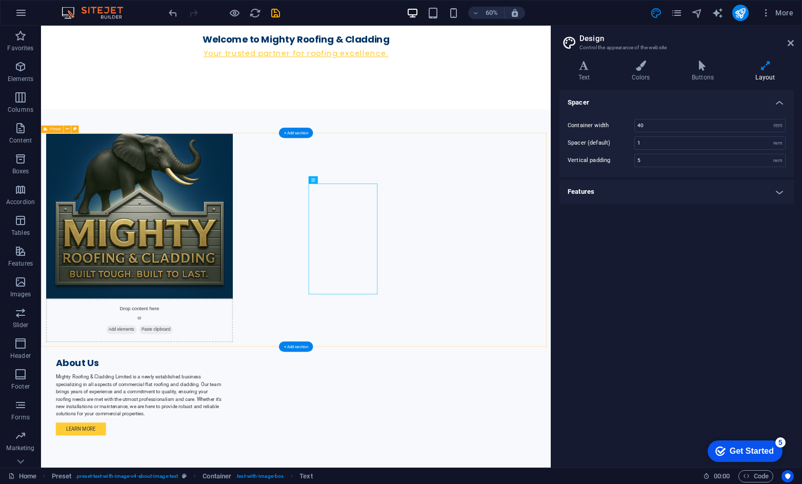
scroll to position [513, 0]
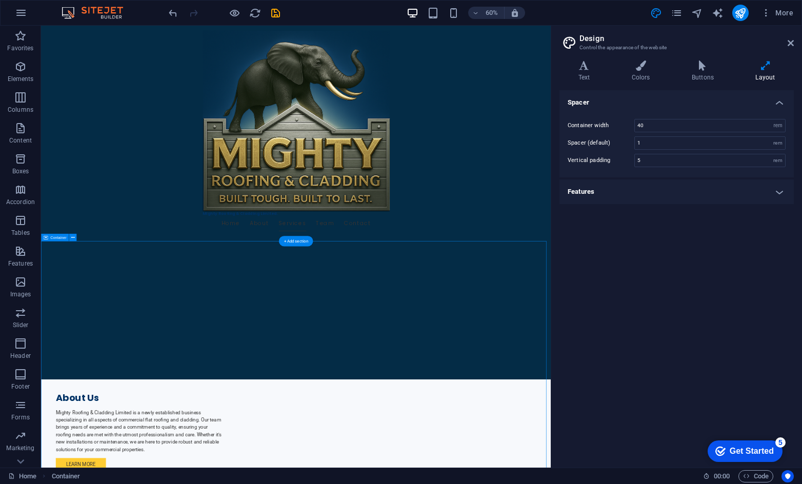
scroll to position [718, 0]
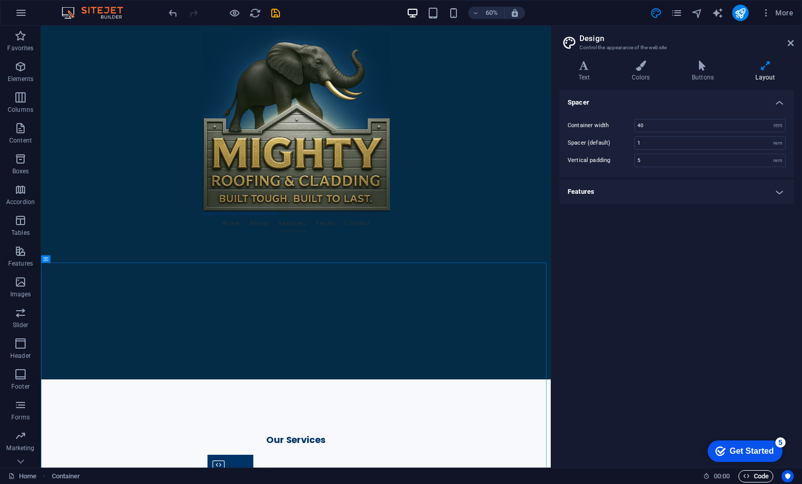
click at [0, 0] on icon "button" at bounding box center [0, 0] width 0 height 0
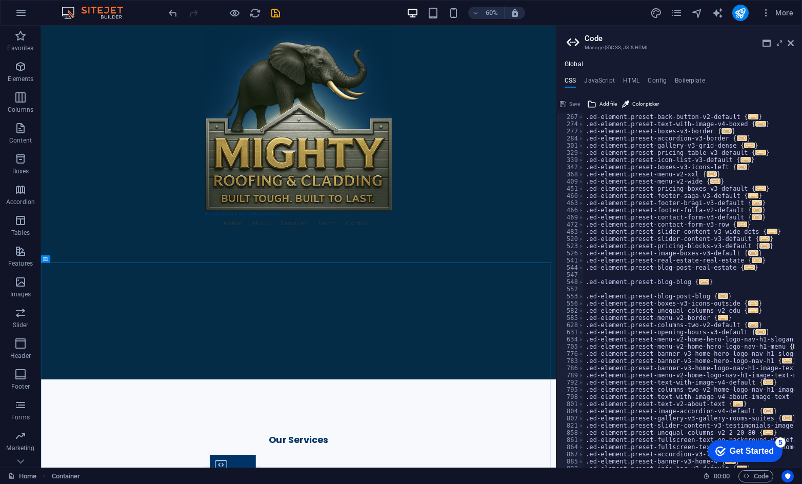
scroll to position [307, 0]
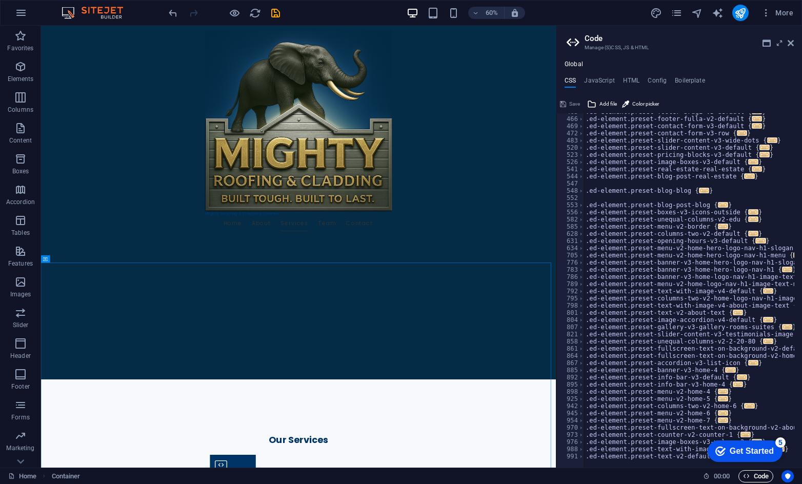
click at [0, 0] on icon "button" at bounding box center [0, 0] width 0 height 0
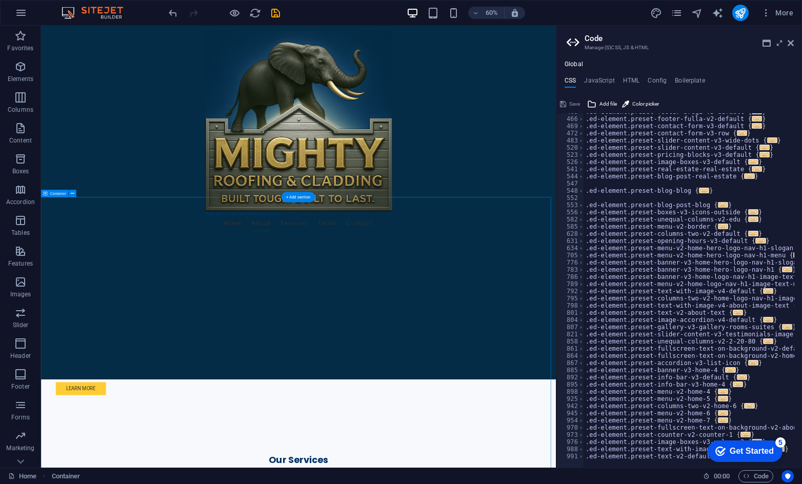
scroll to position [821, 0]
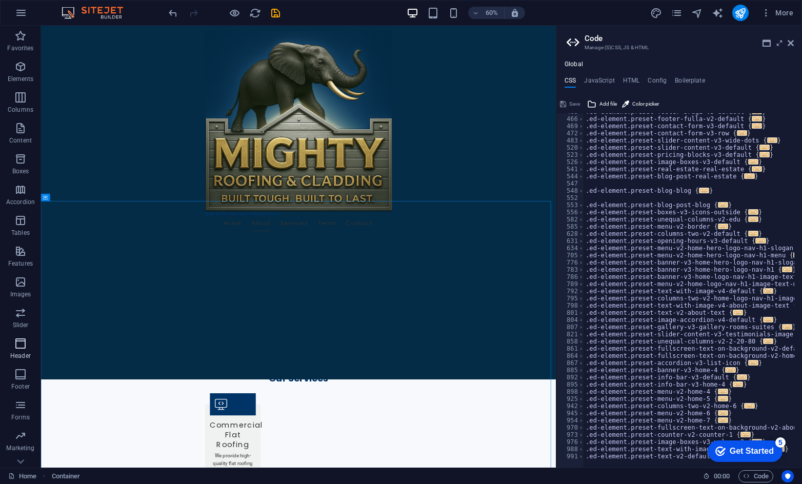
click at [18, 342] on icon "button" at bounding box center [20, 343] width 12 height 12
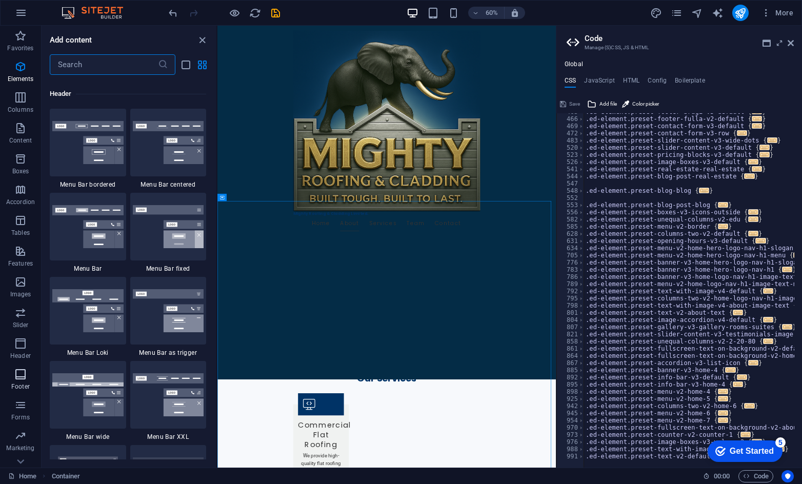
scroll to position [6176, 0]
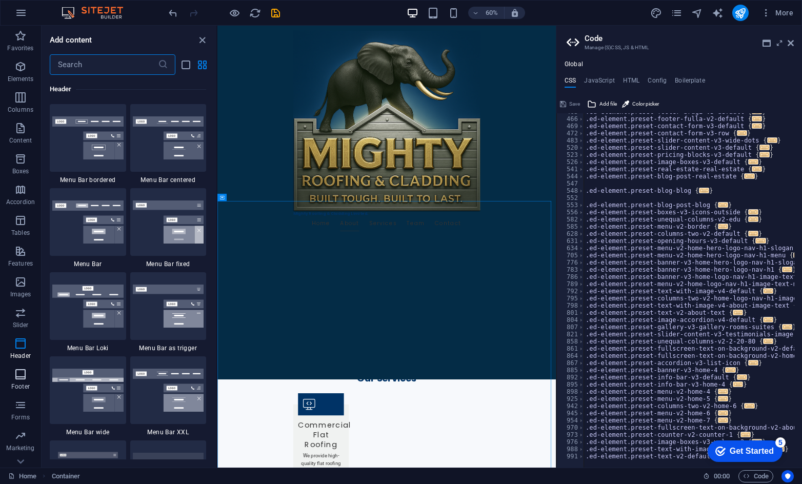
click at [24, 377] on icon "button" at bounding box center [20, 374] width 12 height 12
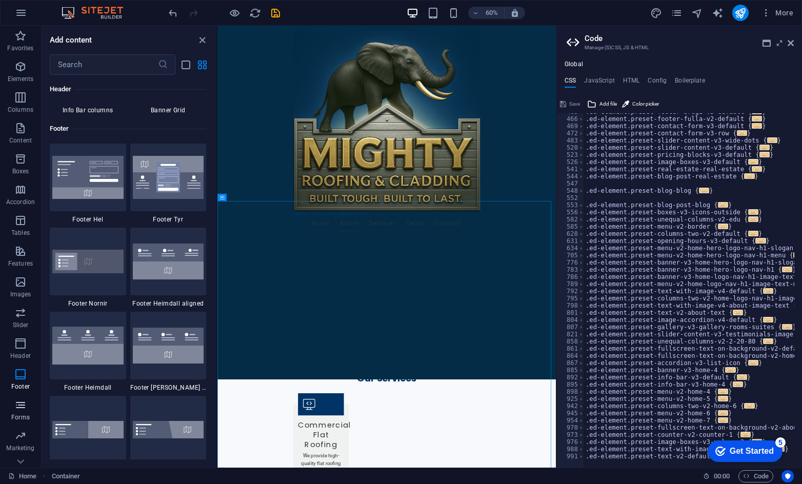
scroll to position [6790, 0]
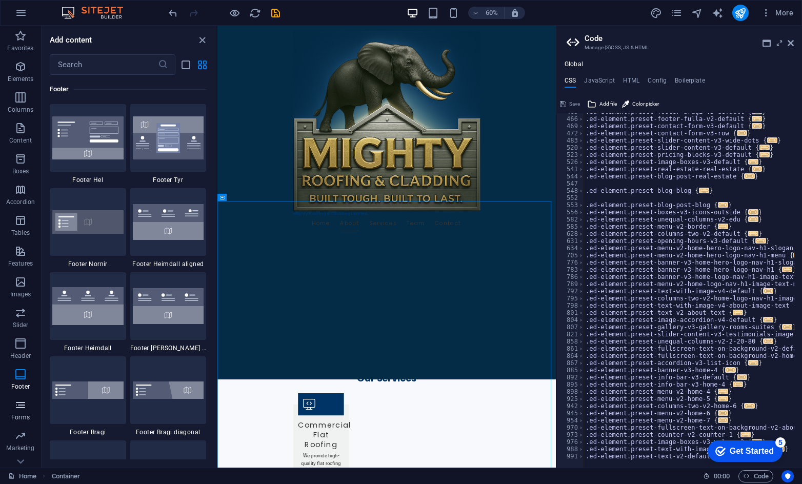
click at [26, 398] on button "Forms" at bounding box center [20, 410] width 41 height 31
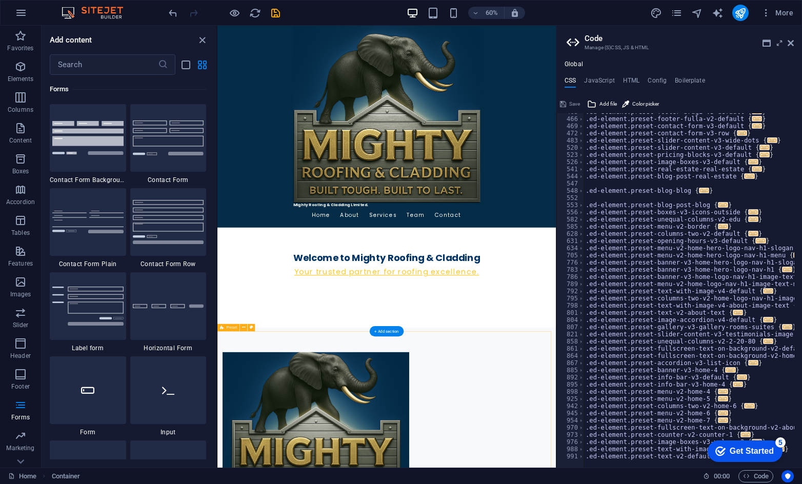
scroll to position [0, 0]
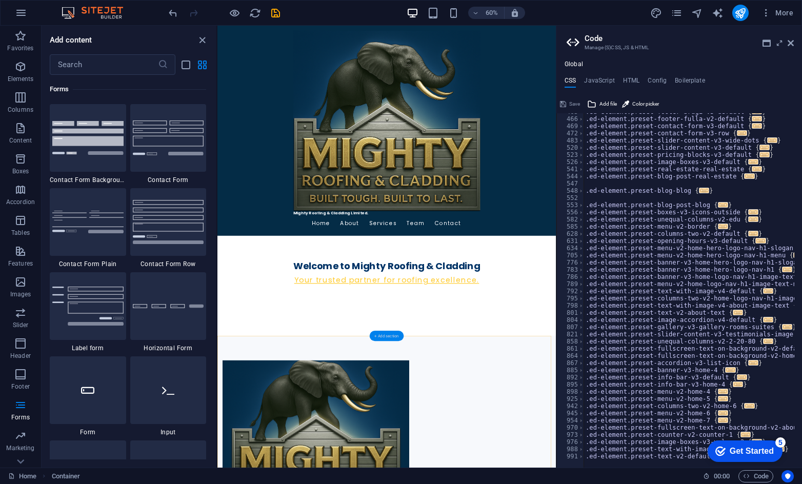
click at [387, 337] on div "+ Add section" at bounding box center [387, 335] width 34 height 10
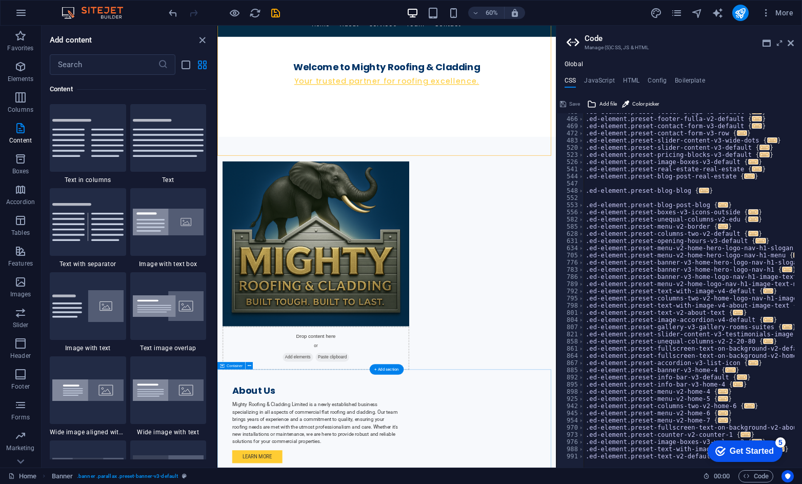
scroll to position [462, 0]
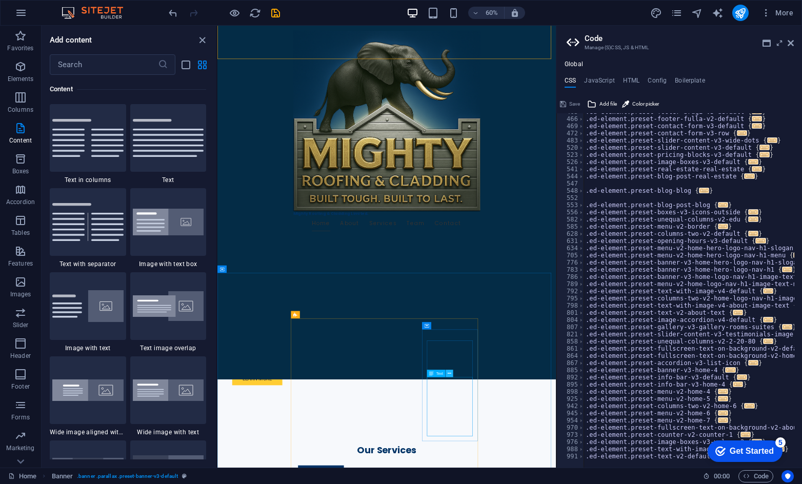
click at [448, 375] on icon at bounding box center [450, 373] width 4 height 7
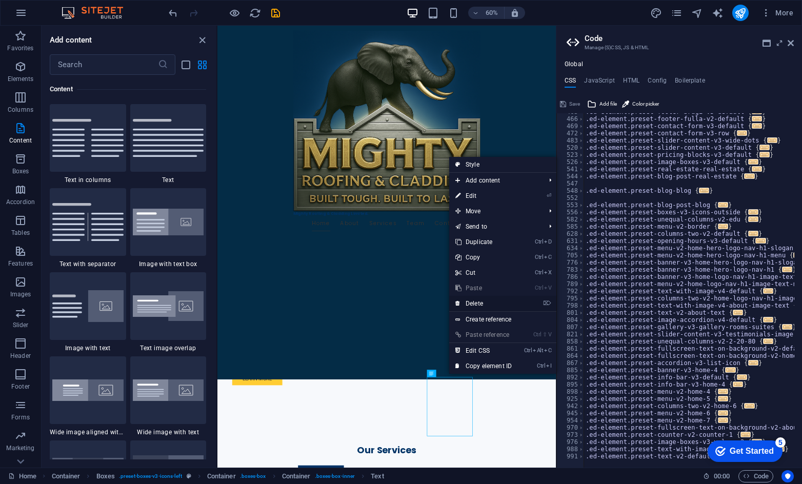
click at [475, 301] on link "⌦ Delete" at bounding box center [483, 303] width 69 height 15
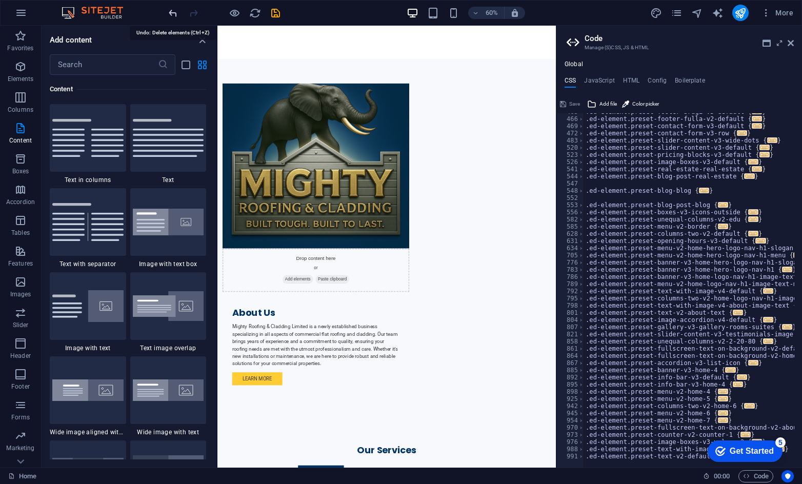
click at [0, 0] on icon "undo" at bounding box center [0, 0] width 0 height 0
click at [228, 55] on span "Preset" at bounding box center [231, 55] width 11 height 4
click at [220, 54] on icon at bounding box center [222, 54] width 4 height 7
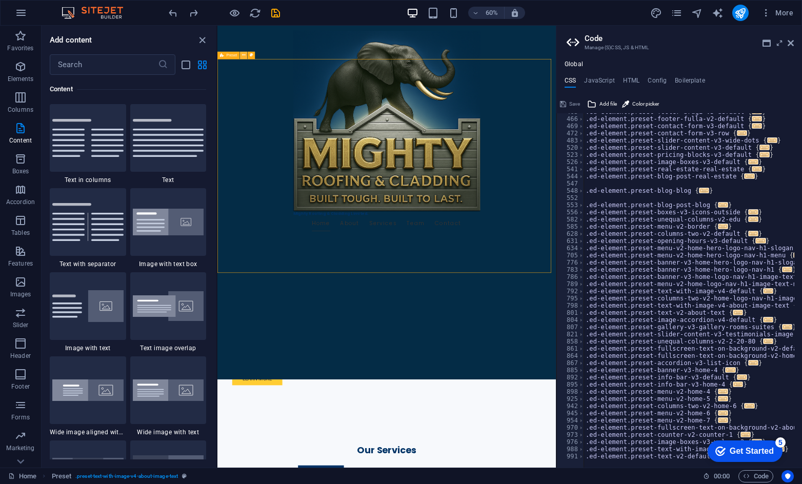
click at [246, 54] on button at bounding box center [243, 54] width 7 height 7
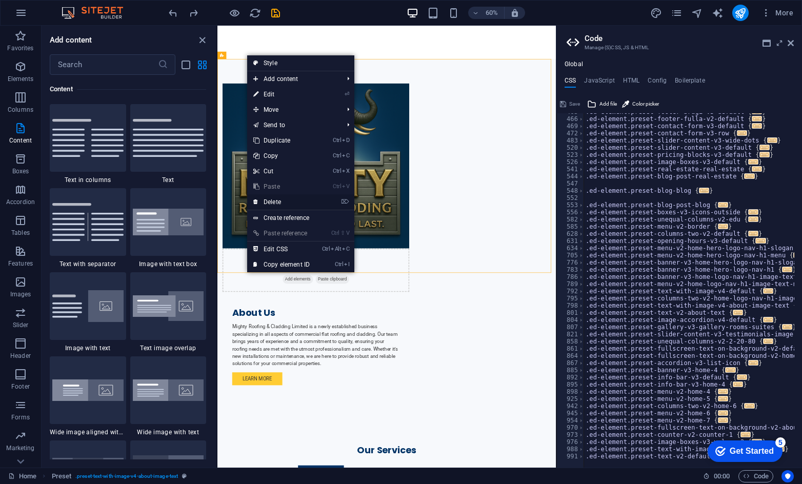
click at [273, 202] on link "⌦ Delete" at bounding box center [281, 201] width 69 height 15
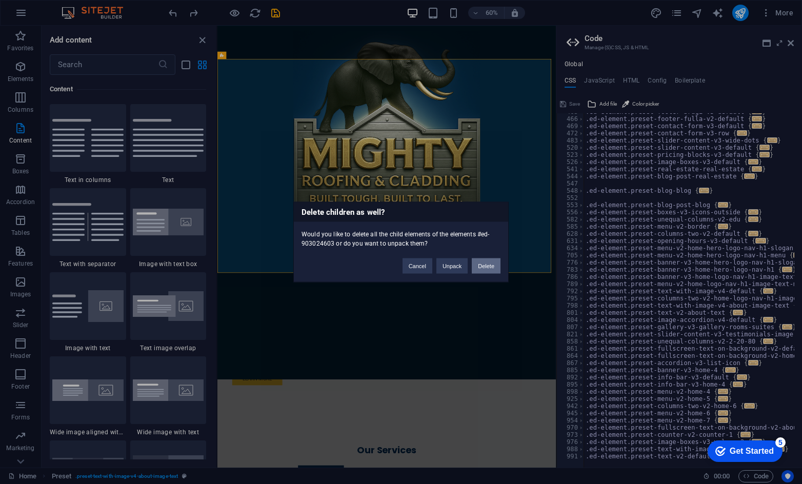
click at [485, 266] on button "Delete" at bounding box center [486, 265] width 29 height 15
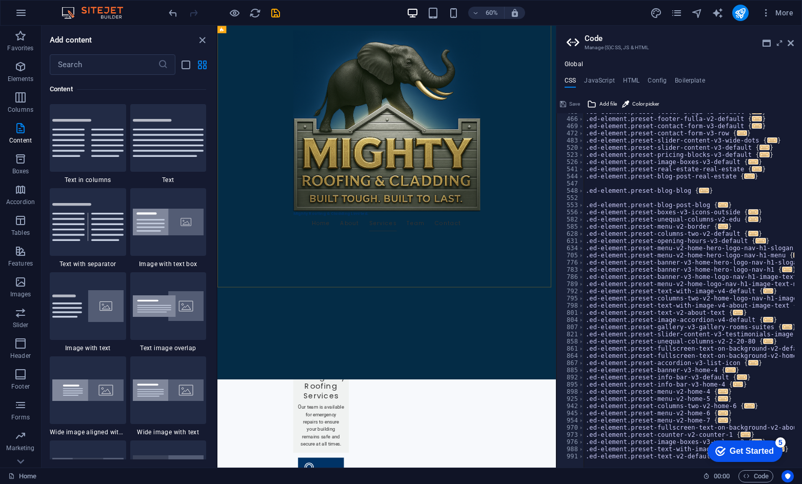
scroll to position [1316, 0]
click at [0, 0] on icon "undo" at bounding box center [0, 0] width 0 height 0
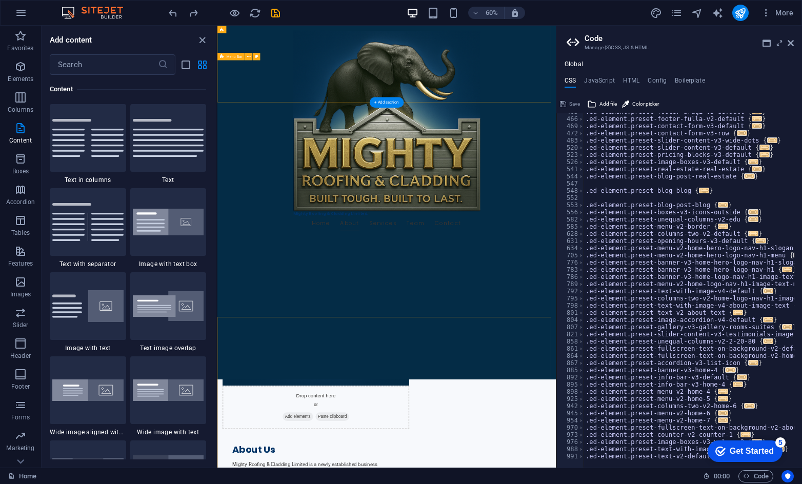
scroll to position [429, 0]
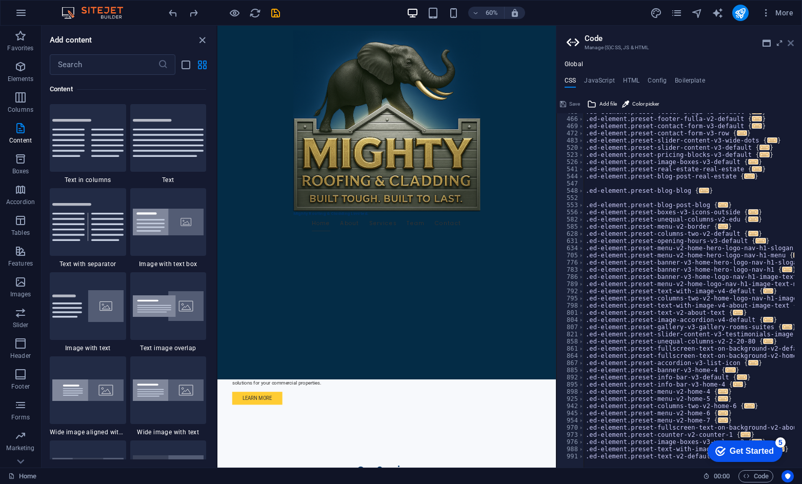
click at [555, 46] on icon at bounding box center [791, 43] width 6 height 8
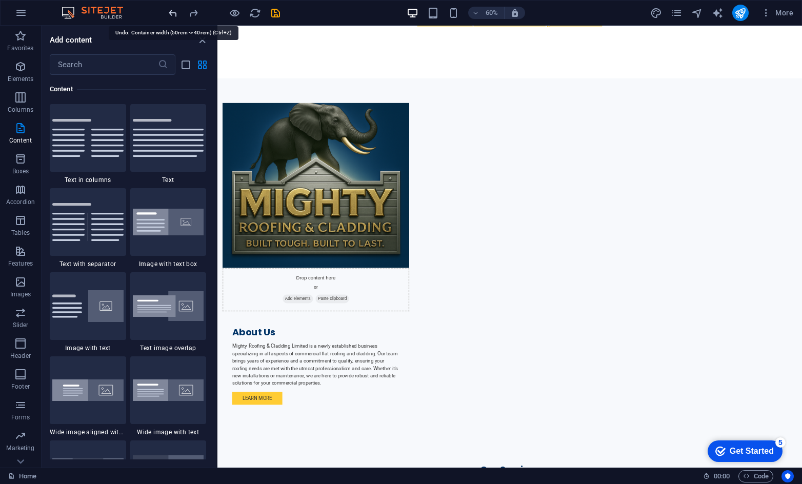
click at [0, 0] on icon "undo" at bounding box center [0, 0] width 0 height 0
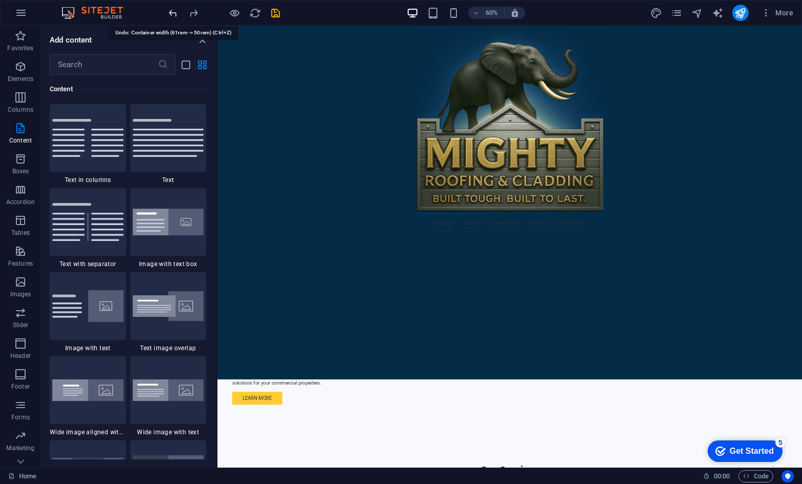
click at [0, 0] on icon "undo" at bounding box center [0, 0] width 0 height 0
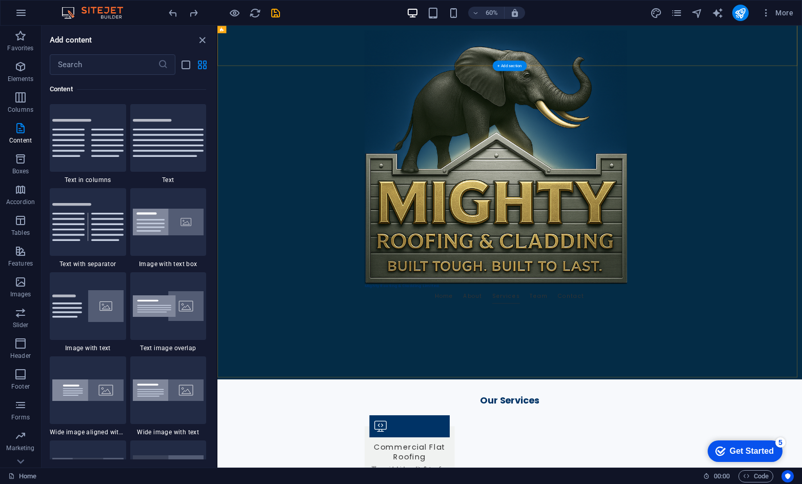
scroll to position [891, 0]
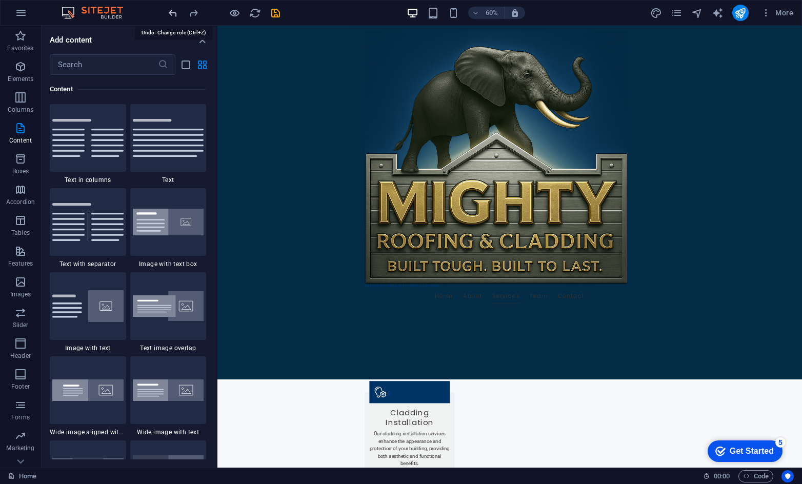
click at [0, 0] on icon "undo" at bounding box center [0, 0] width 0 height 0
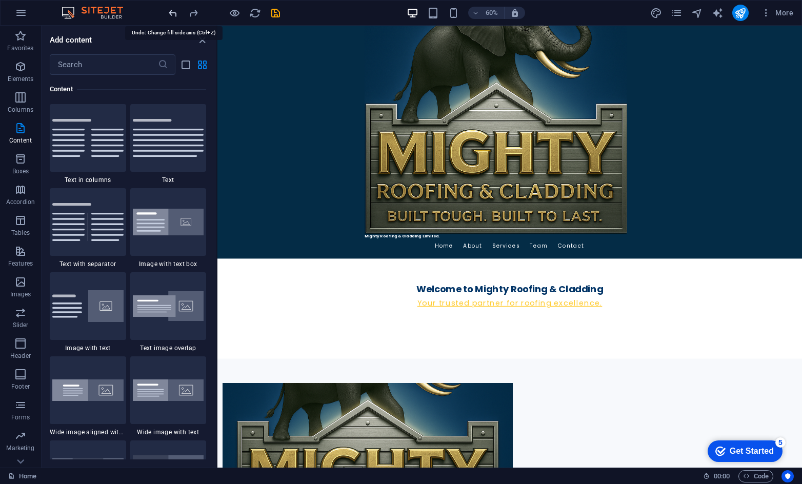
scroll to position [0, 0]
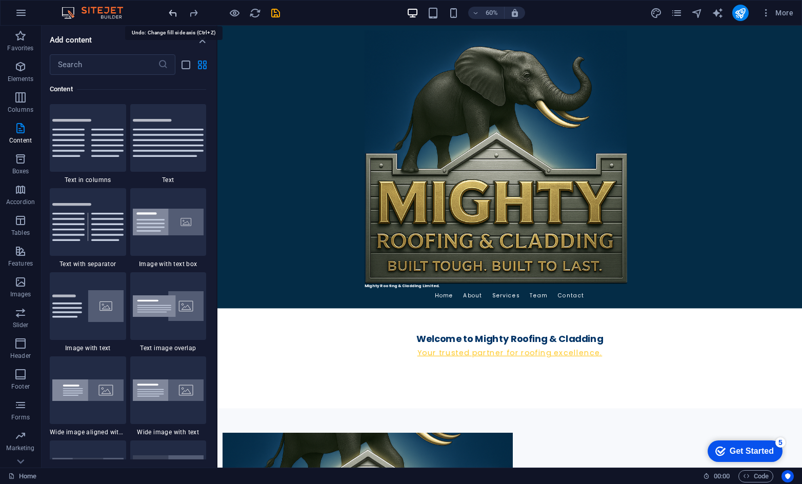
click at [0, 0] on icon "undo" at bounding box center [0, 0] width 0 height 0
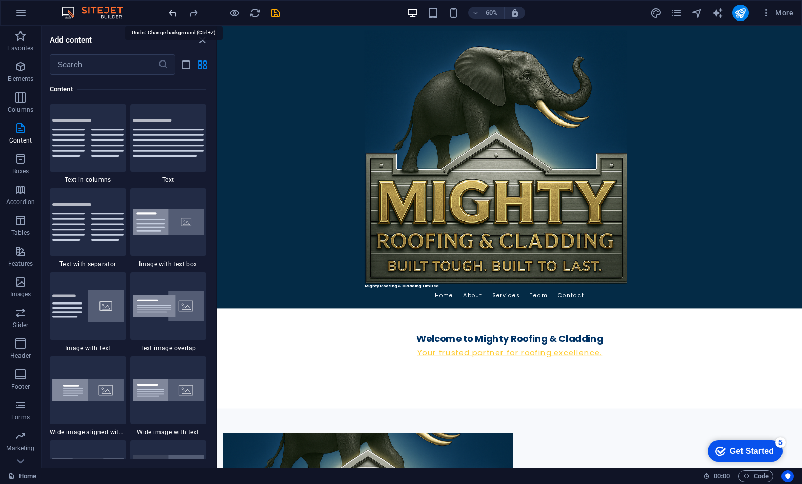
click at [0, 0] on icon "undo" at bounding box center [0, 0] width 0 height 0
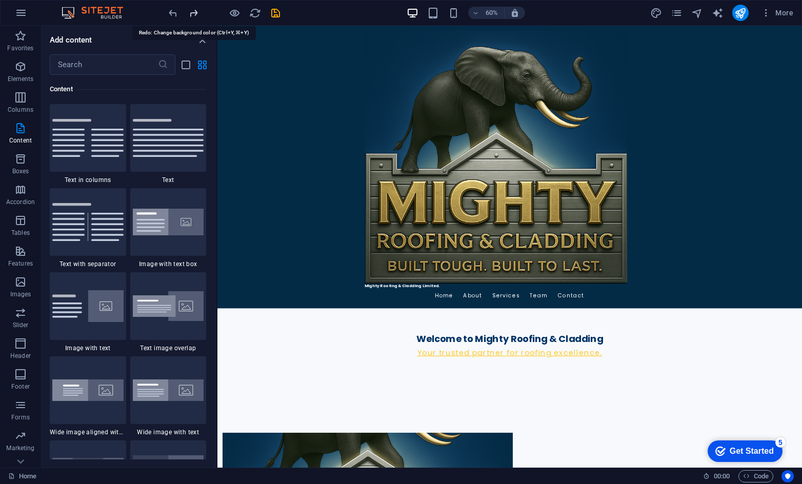
click at [0, 0] on icon "undo" at bounding box center [0, 0] width 0 height 0
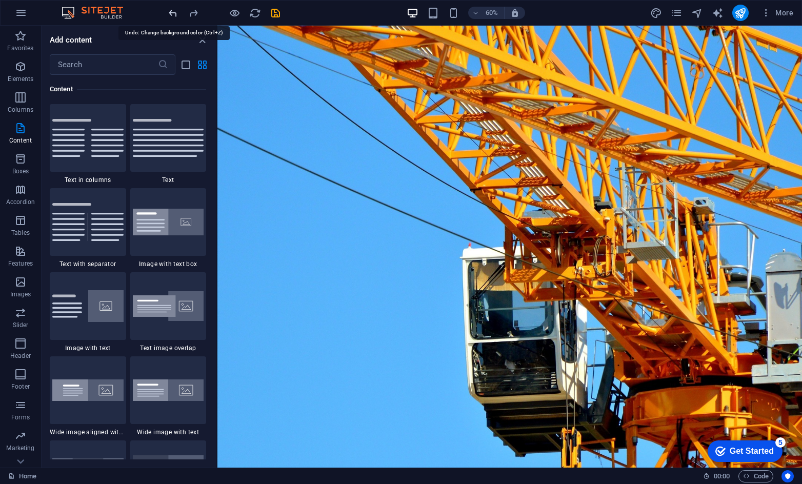
click at [0, 0] on icon "undo" at bounding box center [0, 0] width 0 height 0
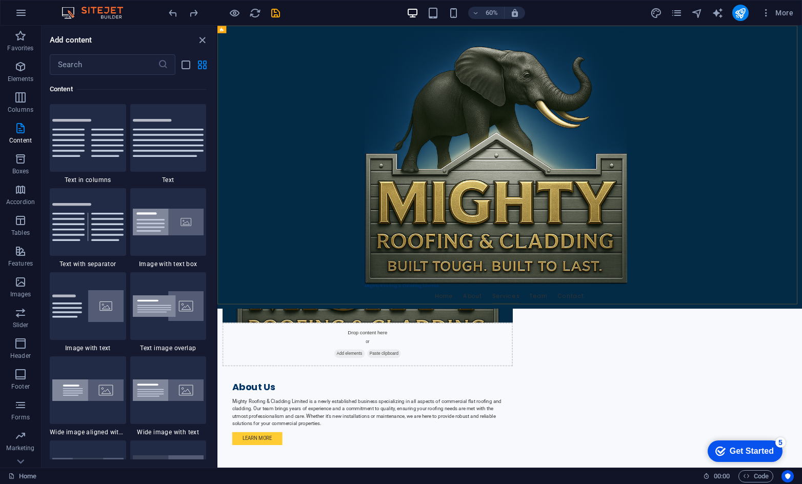
scroll to position [1231, 0]
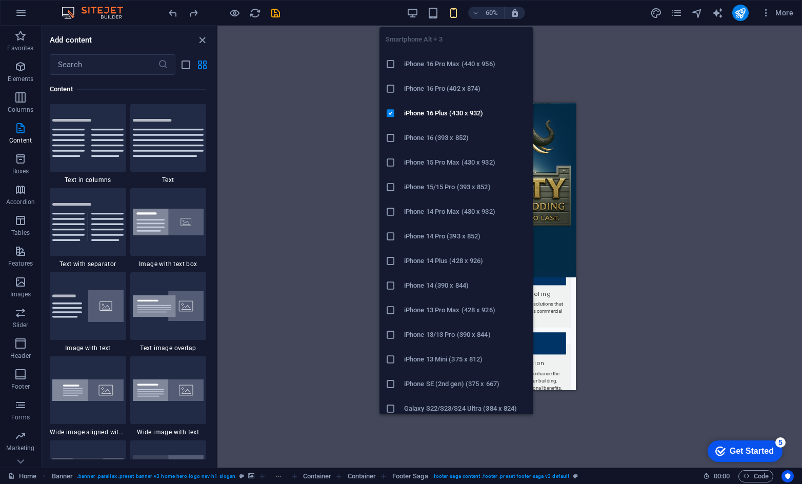
click at [422, 64] on h6 "iPhone 16 Pro Max (440 x 956)" at bounding box center [465, 64] width 123 height 12
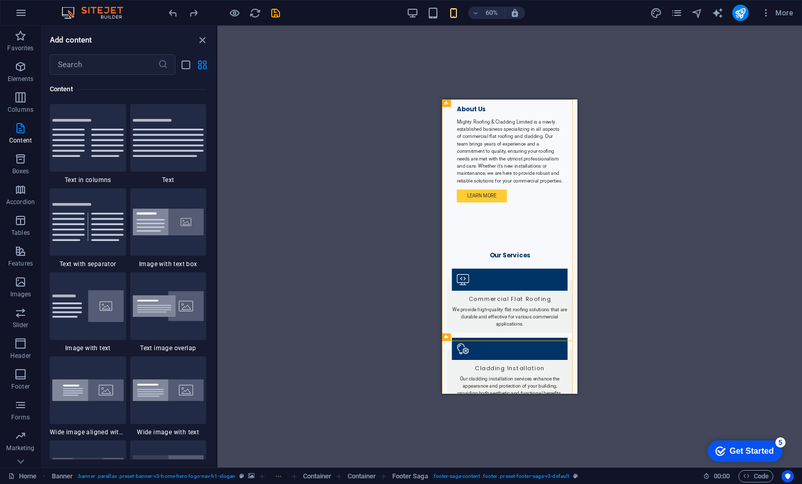
scroll to position [0, 0]
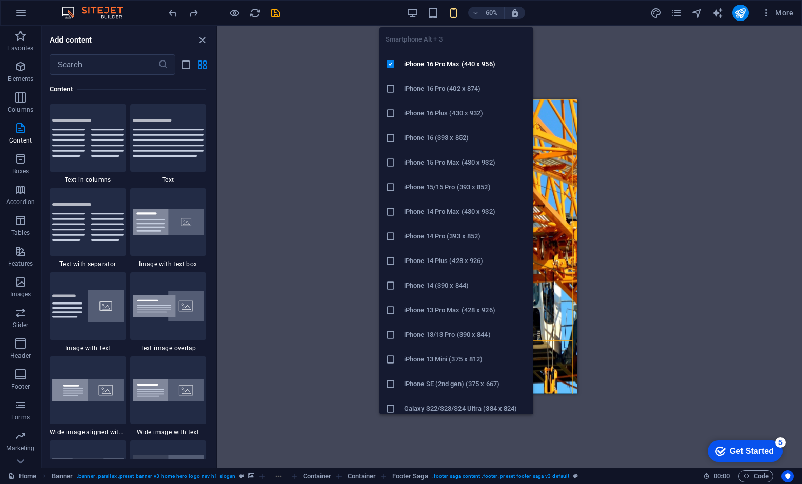
click at [391, 406] on icon at bounding box center [391, 409] width 10 height 10
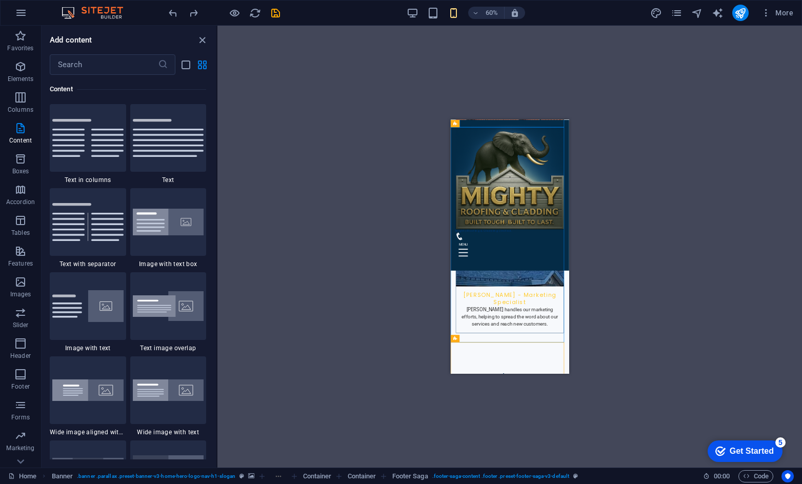
scroll to position [3282, 0]
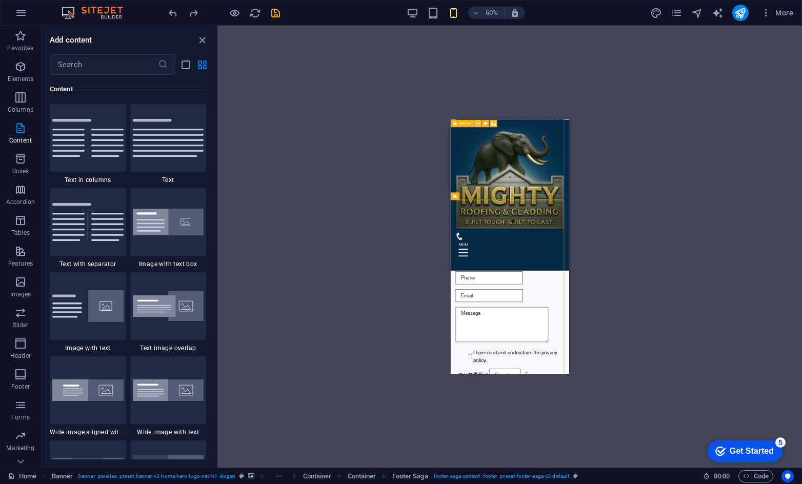
click at [480, 122] on icon at bounding box center [478, 124] width 4 height 7
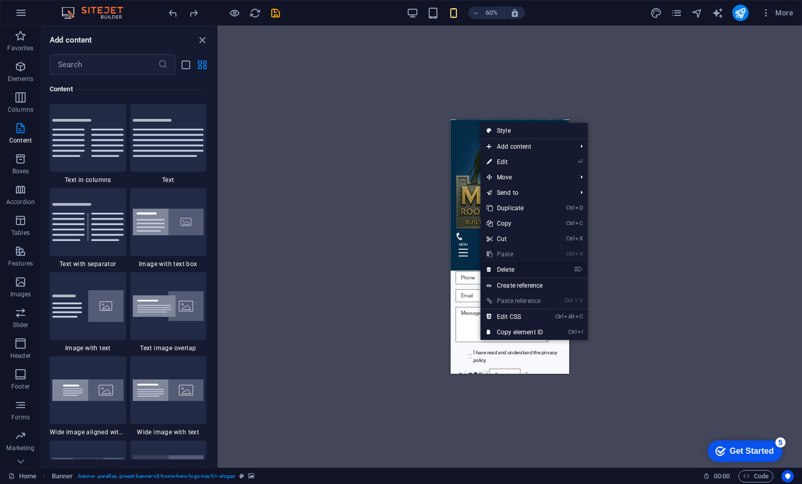
click at [515, 268] on link "⌦ Delete" at bounding box center [515, 269] width 69 height 15
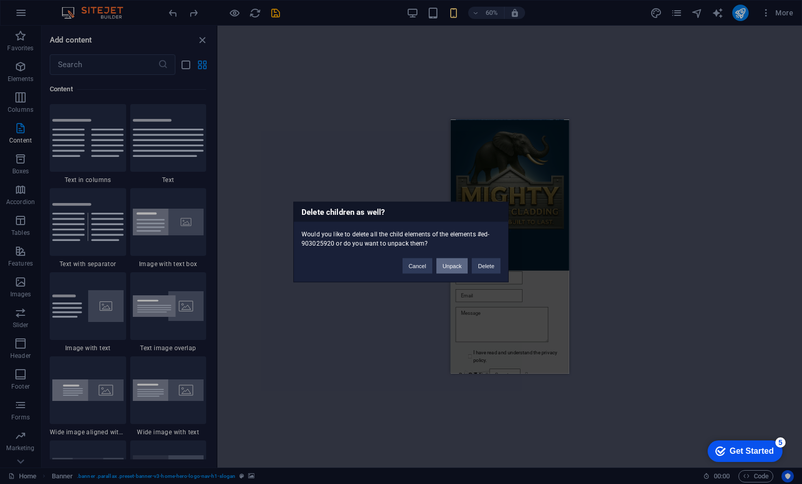
click at [464, 267] on button "Unpack" at bounding box center [451, 265] width 31 height 15
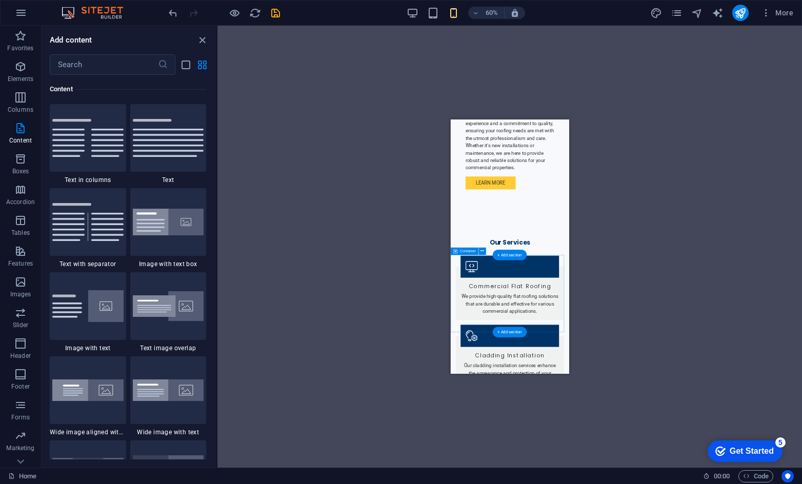
scroll to position [0, 0]
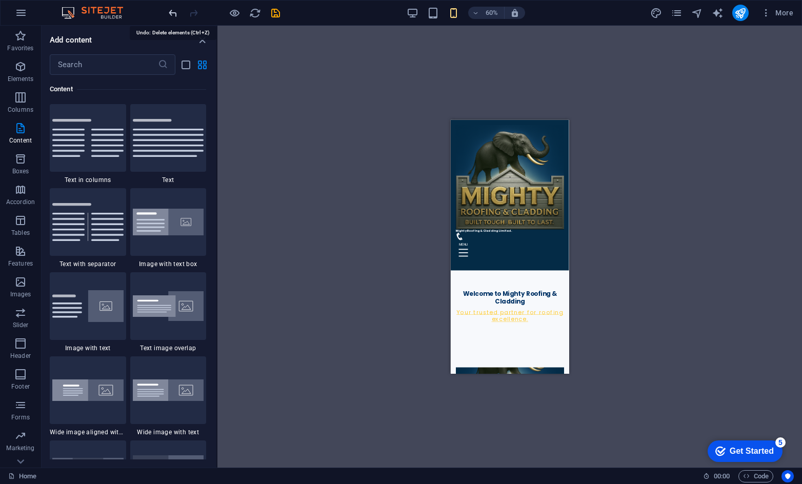
click at [0, 0] on icon "undo" at bounding box center [0, 0] width 0 height 0
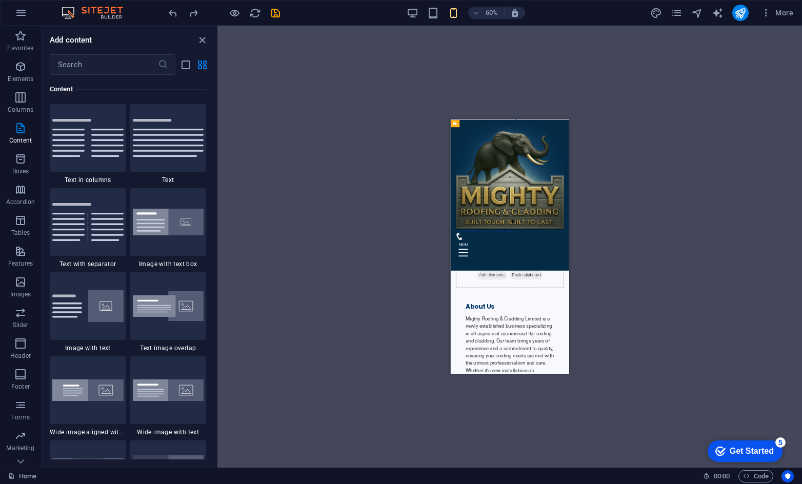
scroll to position [769, 0]
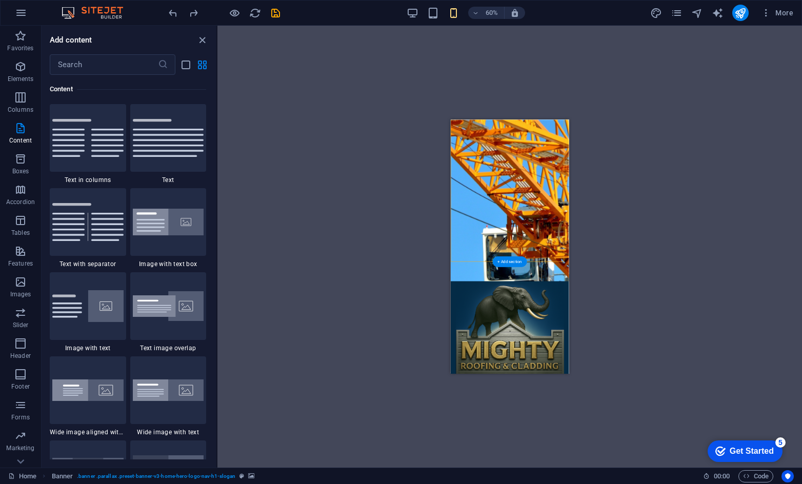
drag, startPoint x: 917, startPoint y: 244, endPoint x: 483, endPoint y: 143, distance: 446.0
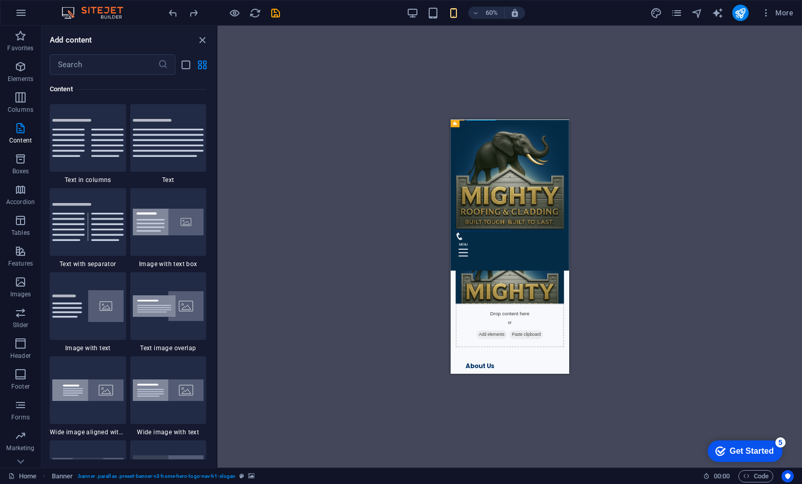
scroll to position [687, 0]
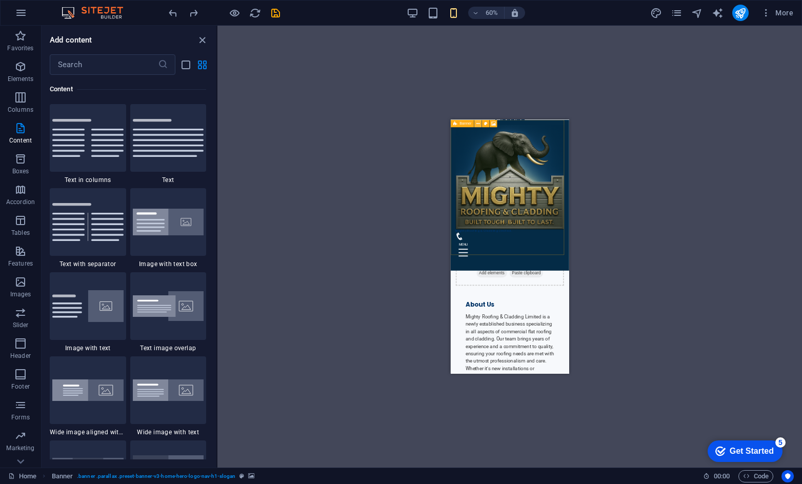
click at [476, 123] on icon at bounding box center [478, 124] width 4 height 7
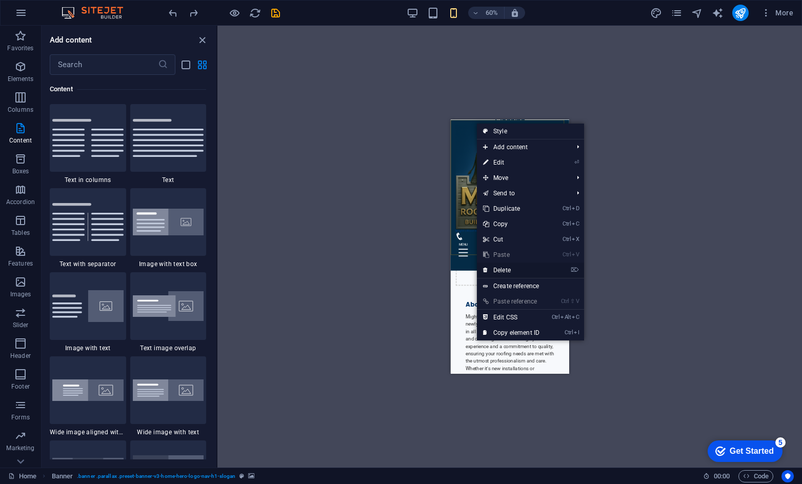
click at [501, 265] on link "⌦ Delete" at bounding box center [511, 270] width 69 height 15
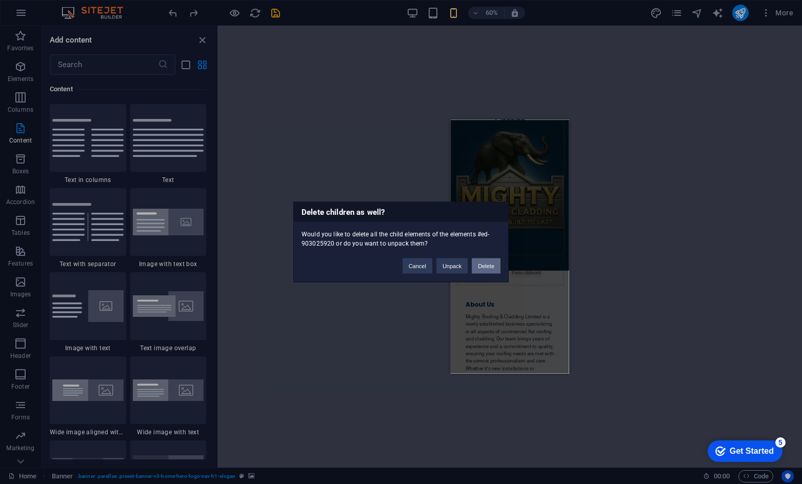
click at [491, 266] on button "Delete" at bounding box center [486, 265] width 29 height 15
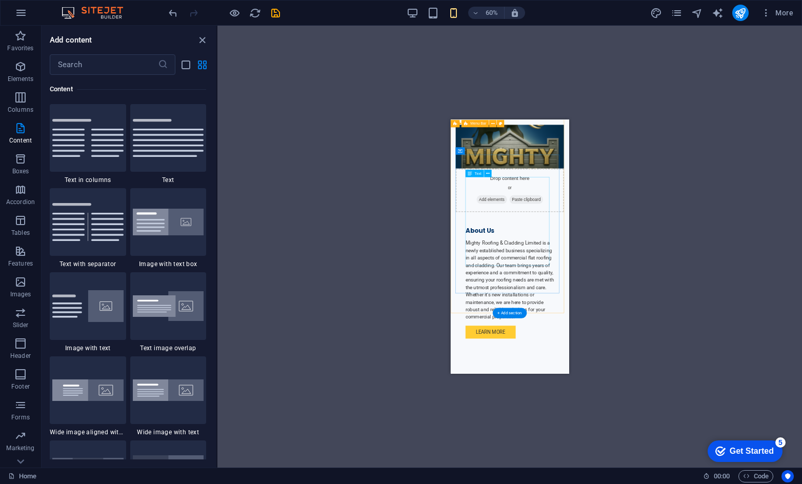
scroll to position [0, 0]
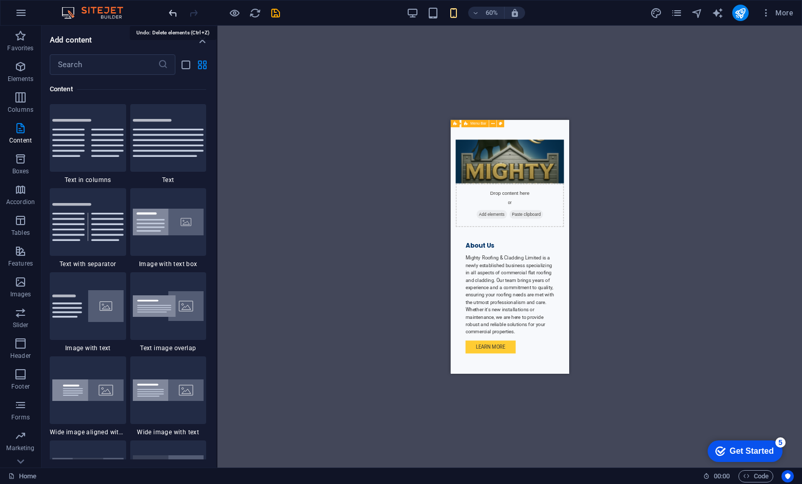
click at [0, 0] on icon "undo" at bounding box center [0, 0] width 0 height 0
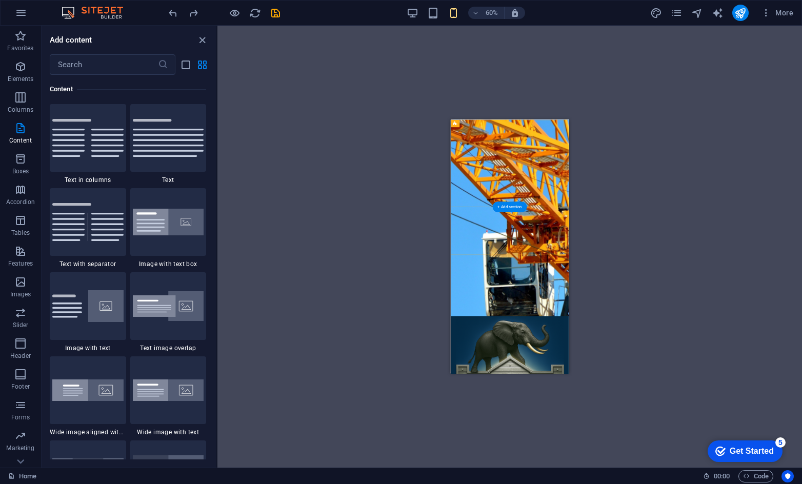
scroll to position [51, 0]
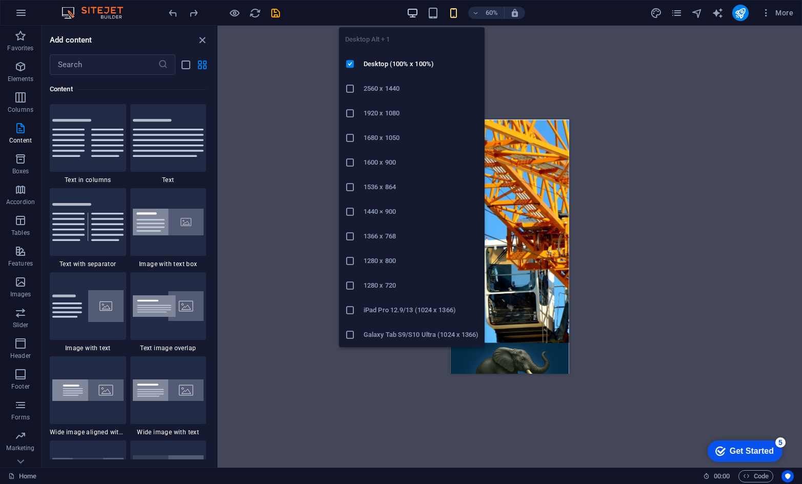
click at [417, 9] on icon "button" at bounding box center [413, 13] width 12 height 12
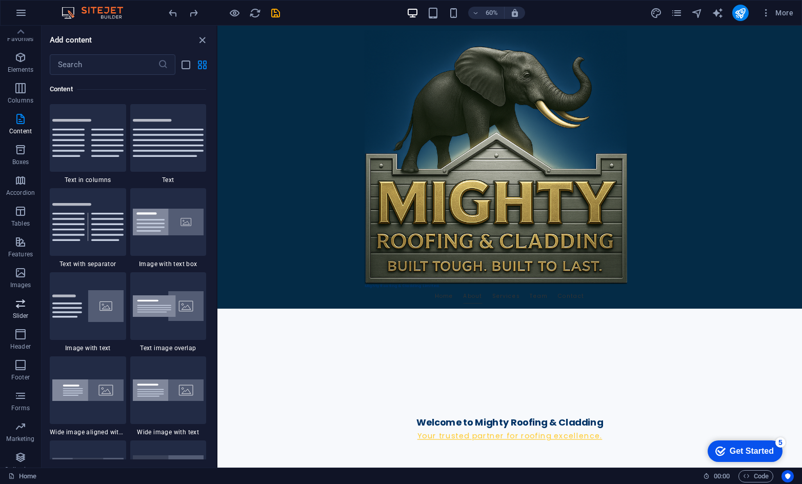
scroll to position [0, 0]
click at [116, 65] on input "text" at bounding box center [104, 64] width 108 height 21
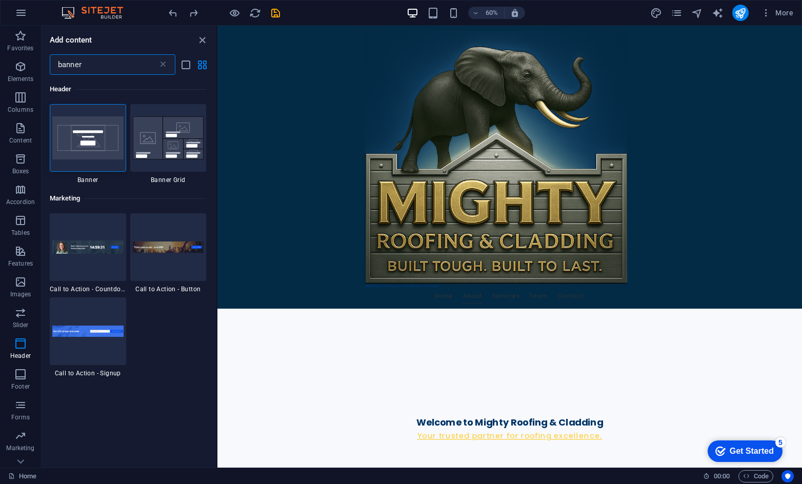
type input "banner"
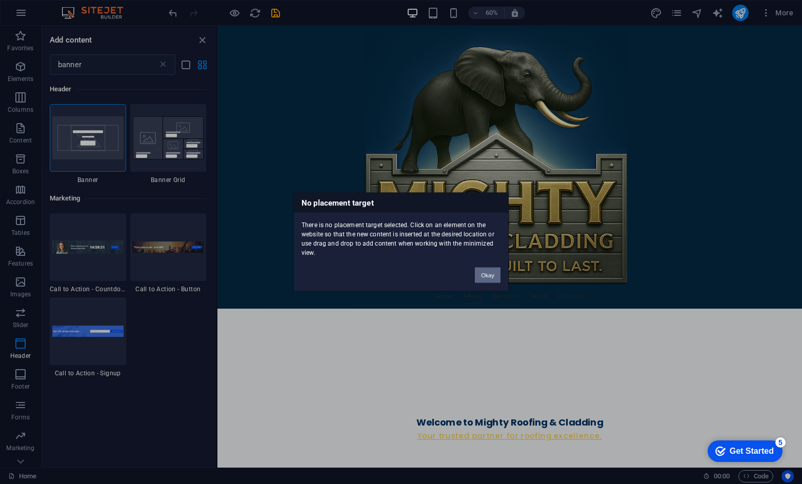
drag, startPoint x: 486, startPoint y: 272, endPoint x: 439, endPoint y: 413, distance: 149.2
click at [486, 272] on button "Okay" at bounding box center [488, 275] width 26 height 15
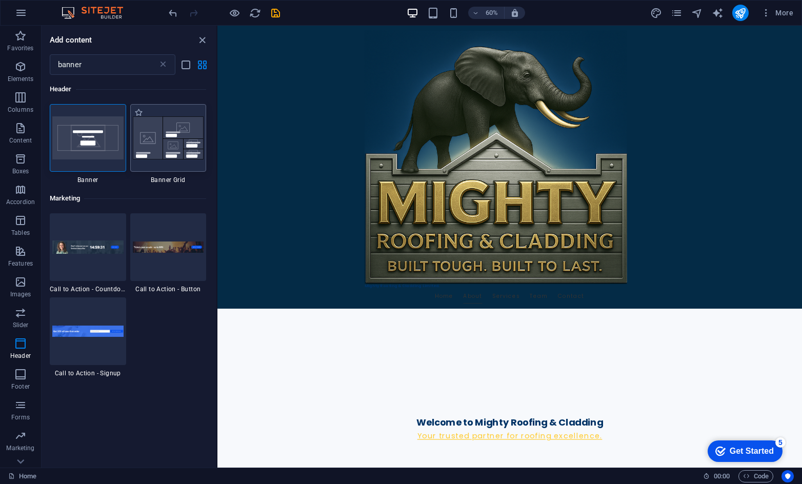
click at [165, 162] on div at bounding box center [168, 138] width 76 height 68
click at [92, 157] on img at bounding box center [87, 137] width 71 height 43
drag, startPoint x: 94, startPoint y: 151, endPoint x: 89, endPoint y: 150, distance: 5.4
click at [89, 150] on img at bounding box center [87, 137] width 71 height 43
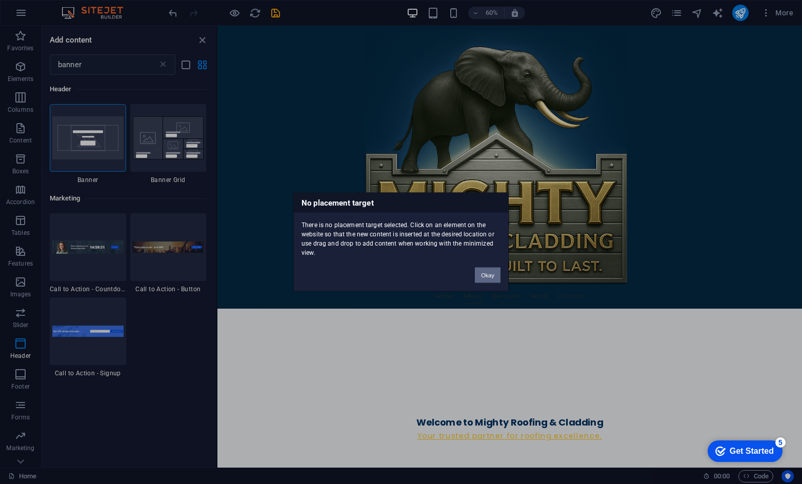
click at [493, 277] on button "Okay" at bounding box center [488, 275] width 26 height 15
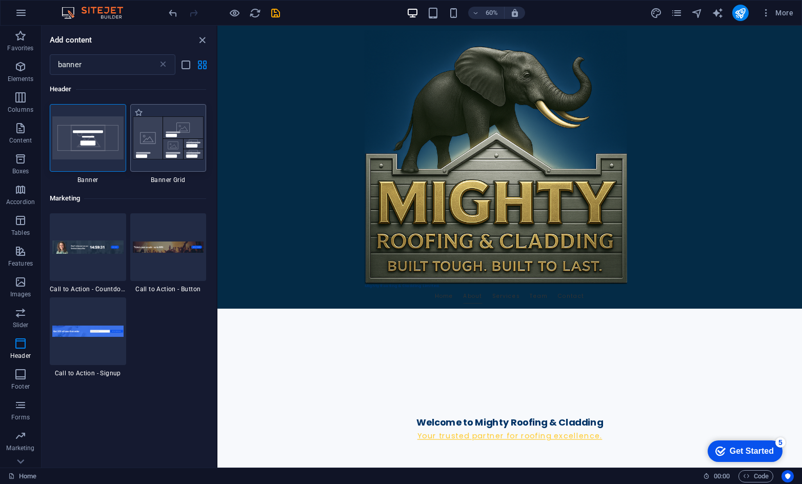
click at [181, 143] on img at bounding box center [168, 137] width 71 height 43
click at [179, 143] on img at bounding box center [168, 137] width 71 height 43
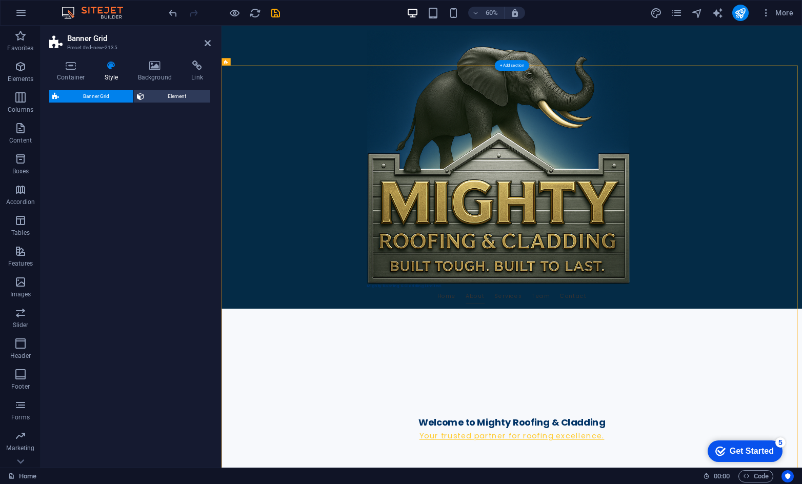
select select "vh"
select select "rem"
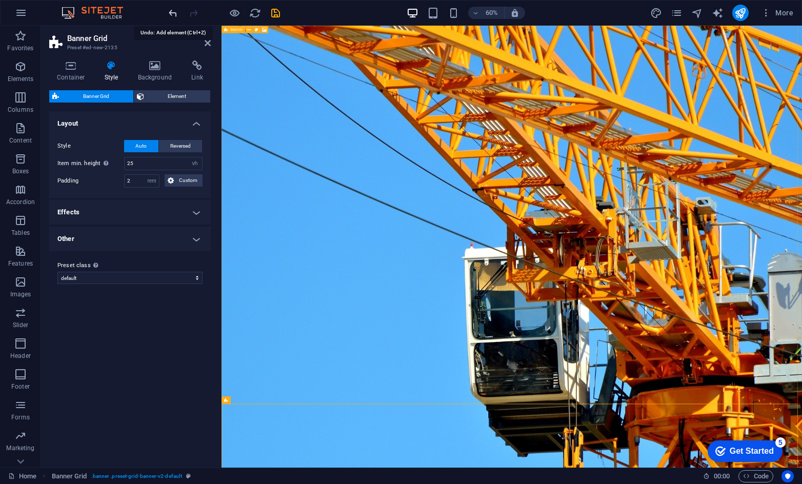
click at [171, 11] on icon "undo" at bounding box center [173, 13] width 12 height 12
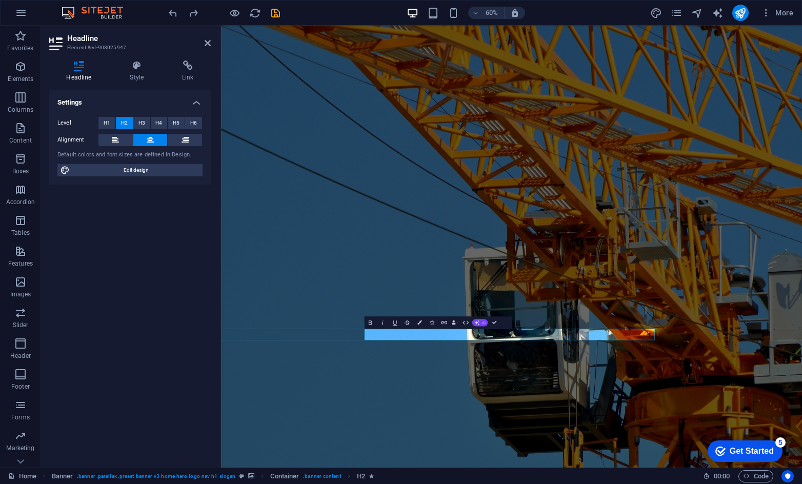
click at [477, 324] on icon "button" at bounding box center [476, 322] width 5 height 5
click at [466, 331] on link "Improve" at bounding box center [459, 332] width 60 height 9
click at [422, 323] on icon "button" at bounding box center [419, 323] width 4 height 4
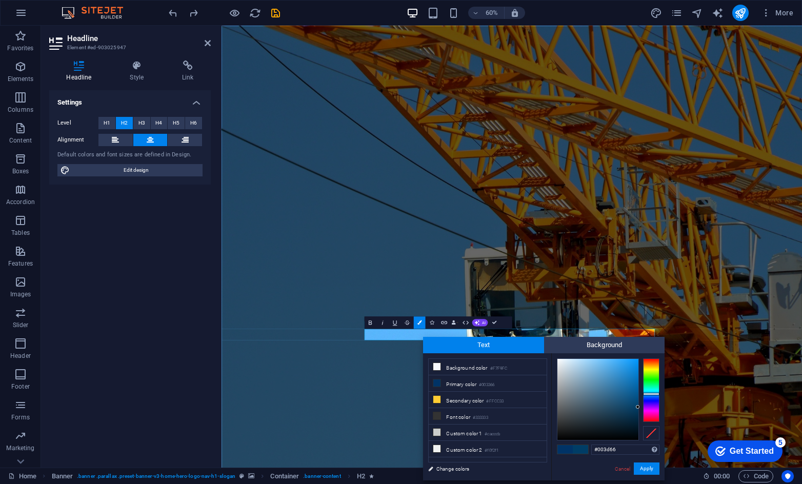
click at [652, 394] on div at bounding box center [651, 394] width 16 height 3
click at [613, 362] on div at bounding box center [597, 399] width 81 height 81
type input "#4cc0f3"
click at [652, 393] on div at bounding box center [651, 393] width 16 height 3
click at [645, 469] on button "Apply" at bounding box center [647, 469] width 26 height 12
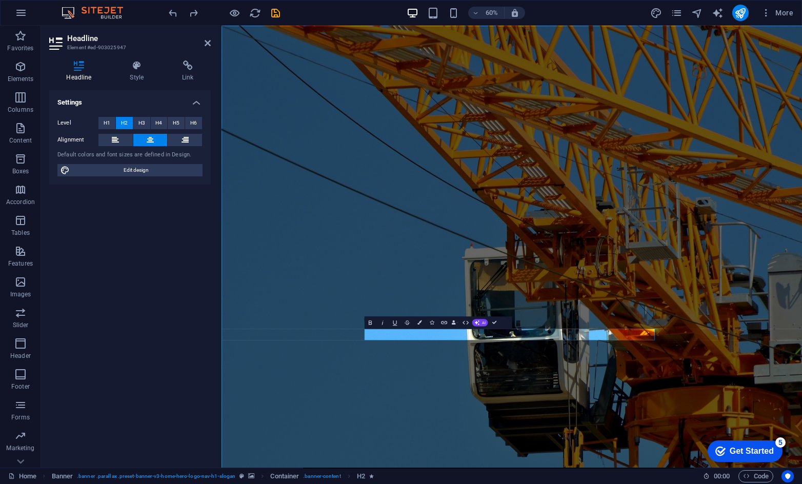
click at [740, 484] on figure at bounding box center [706, 394] width 968 height 737
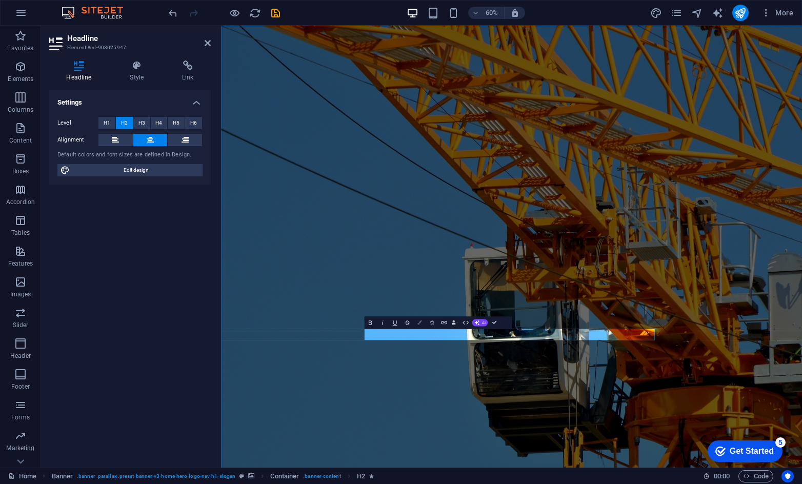
click at [420, 323] on icon "button" at bounding box center [419, 323] width 4 height 4
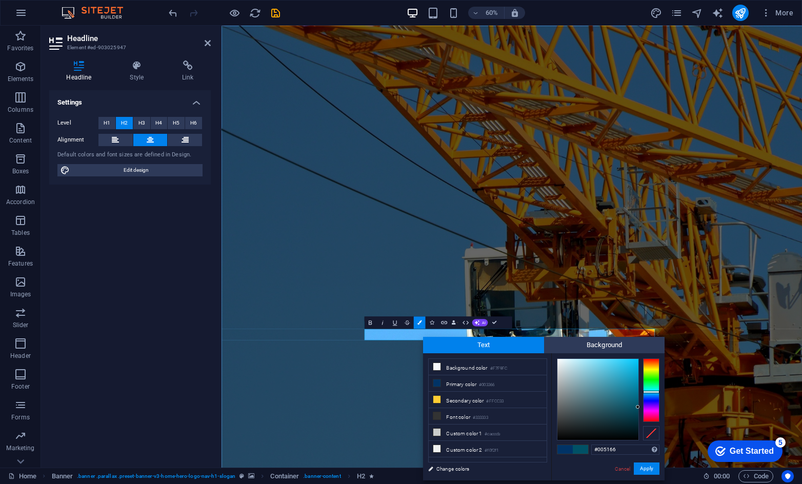
click at [653, 392] on div at bounding box center [651, 392] width 16 height 3
type input "#42c4e6"
click at [615, 366] on div at bounding box center [597, 399] width 81 height 81
click at [638, 470] on button "Apply" at bounding box center [647, 469] width 26 height 12
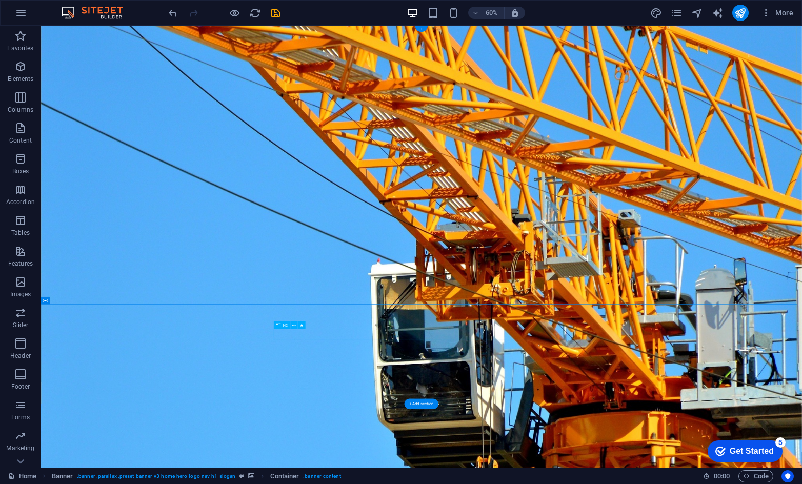
click at [278, 327] on icon at bounding box center [278, 324] width 4 height 7
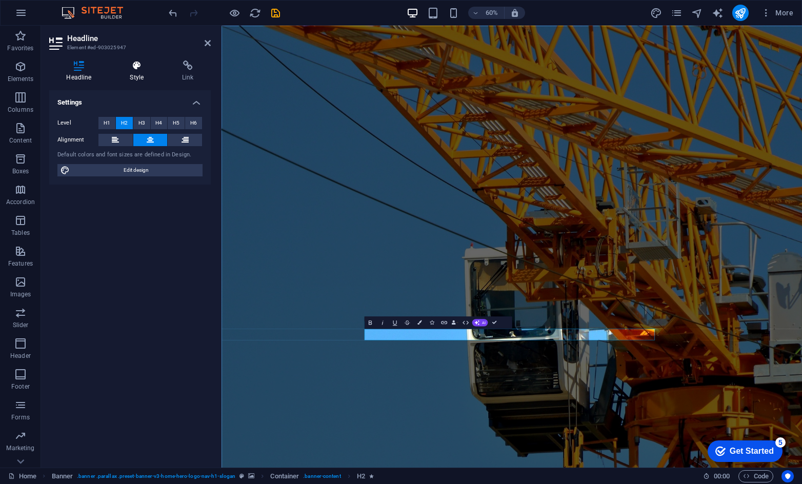
click at [144, 69] on icon at bounding box center [137, 66] width 48 height 10
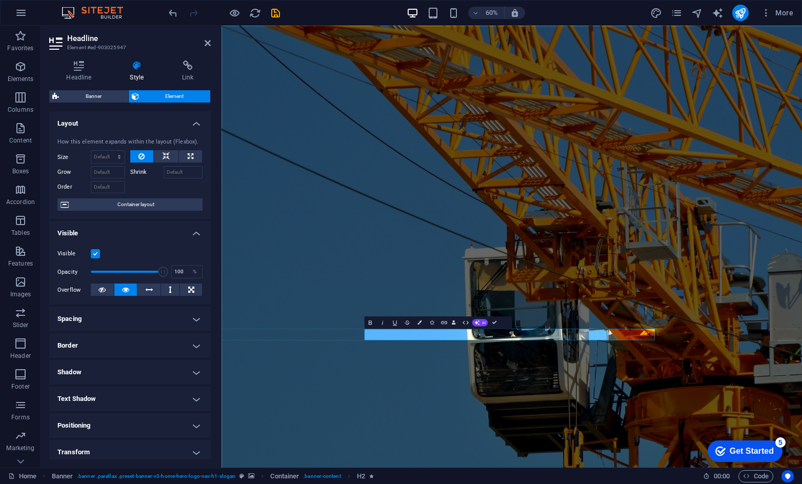
click at [86, 370] on h4 "Shadow" at bounding box center [130, 372] width 162 height 25
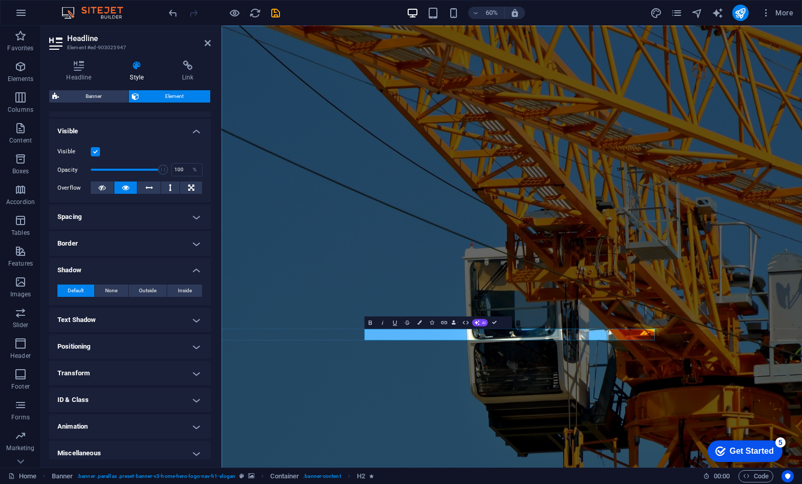
scroll to position [103, 0]
click at [136, 320] on h4 "Text Shadow" at bounding box center [130, 319] width 162 height 25
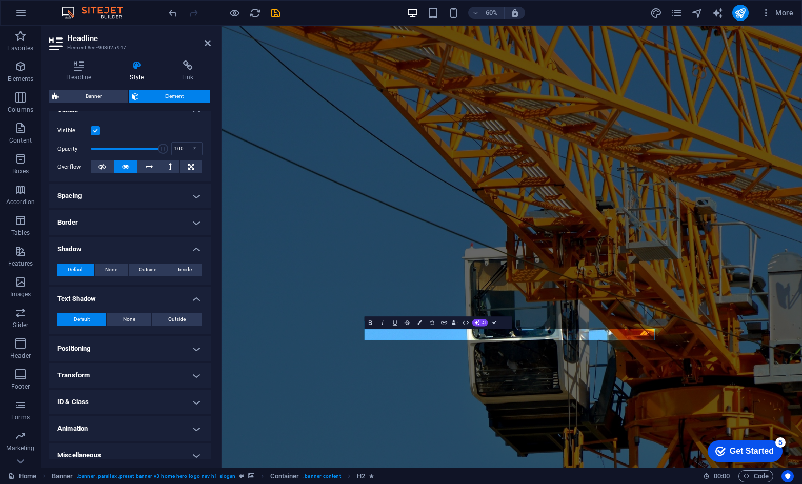
scroll to position [131, 0]
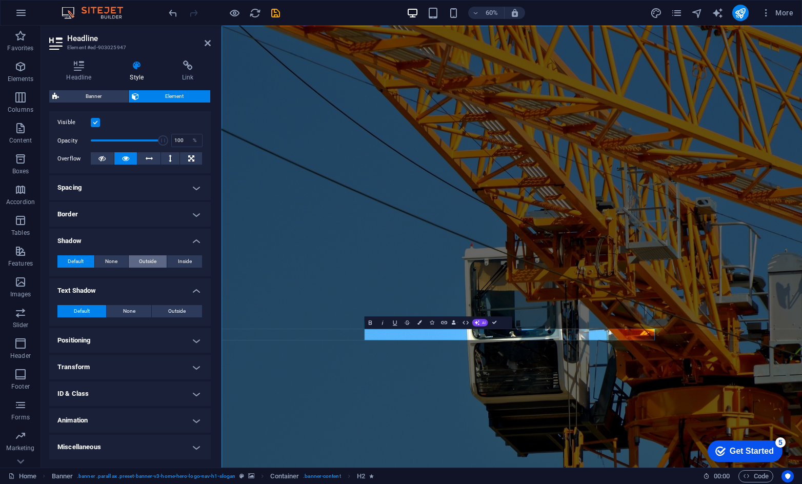
click at [145, 261] on span "Outside" at bounding box center [147, 261] width 17 height 12
type input "2"
type input "4"
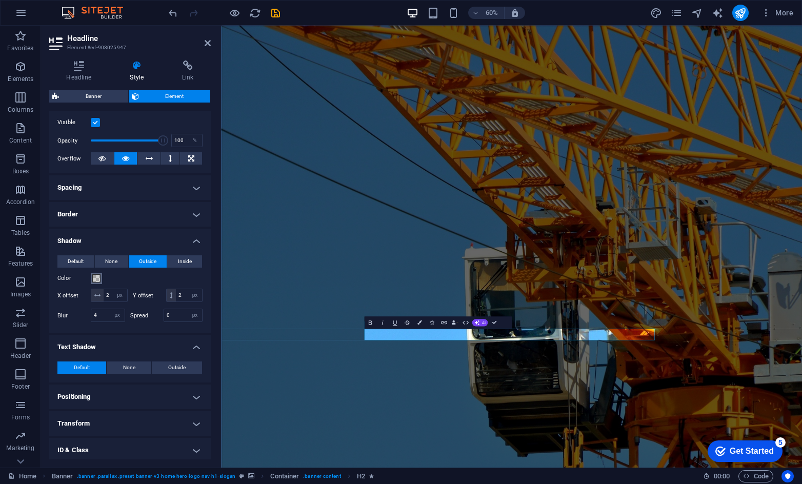
click at [95, 276] on span at bounding box center [96, 278] width 8 height 8
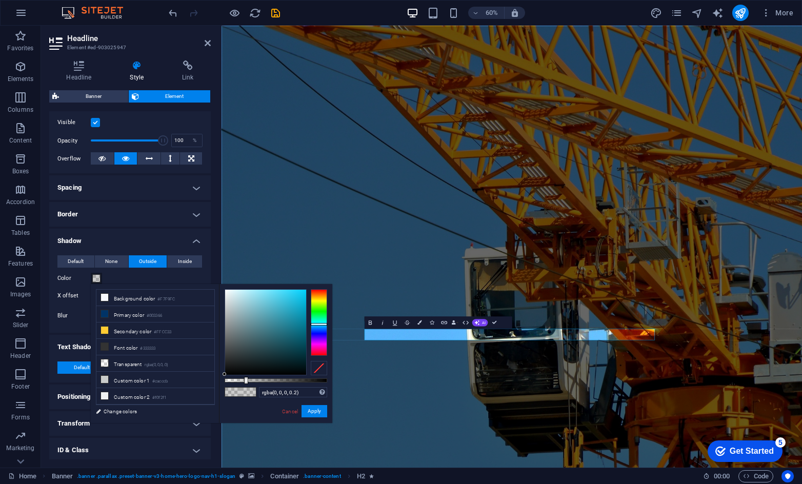
click at [319, 324] on div at bounding box center [319, 322] width 16 height 67
click at [319, 327] on div at bounding box center [319, 322] width 16 height 67
click at [322, 323] on div at bounding box center [319, 322] width 16 height 67
type input "rgba(55, 228, 235, 0.2)"
click at [287, 296] on div at bounding box center [265, 332] width 81 height 85
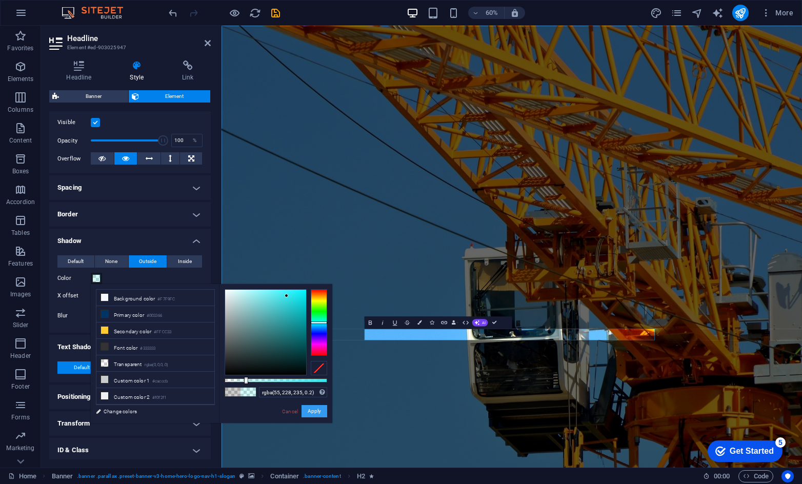
click at [313, 415] on button "Apply" at bounding box center [315, 411] width 26 height 12
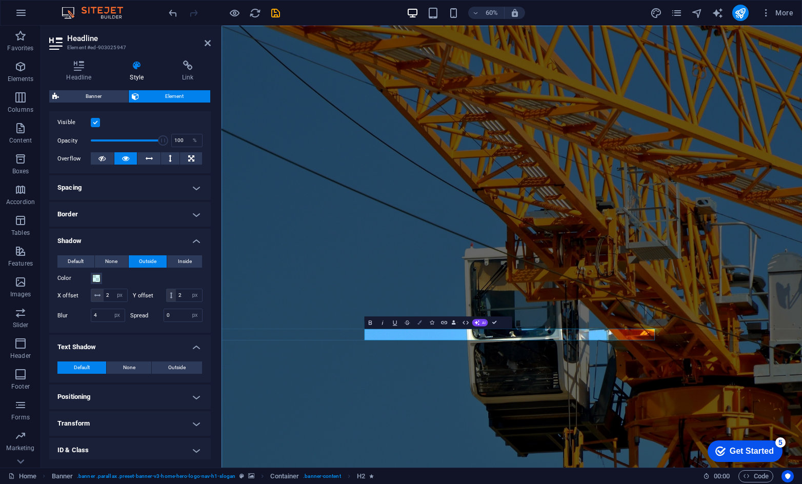
click at [417, 323] on icon "button" at bounding box center [419, 323] width 4 height 4
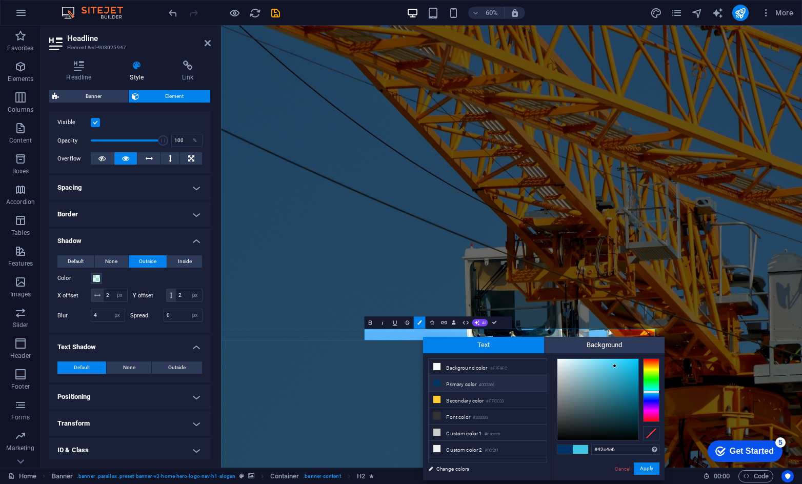
click at [460, 383] on li "Primary color #003366" at bounding box center [488, 383] width 118 height 16
type input "#003366"
click at [646, 467] on button "Apply" at bounding box center [647, 469] width 26 height 12
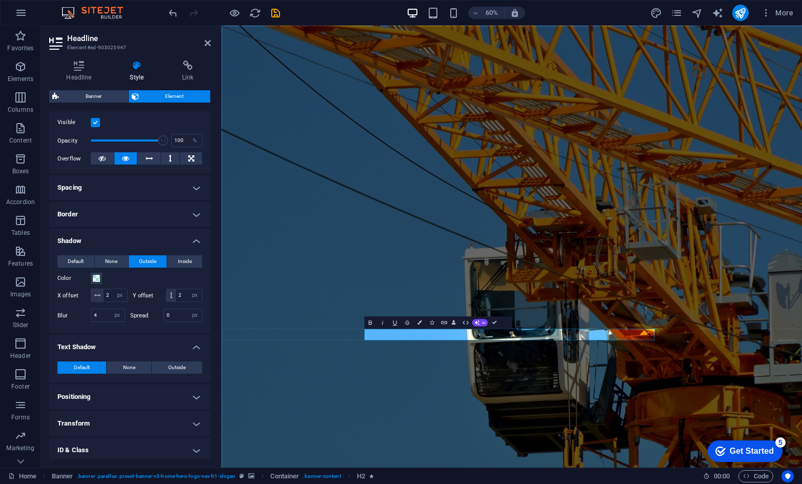
click at [802, 484] on figure at bounding box center [706, 394] width 968 height 737
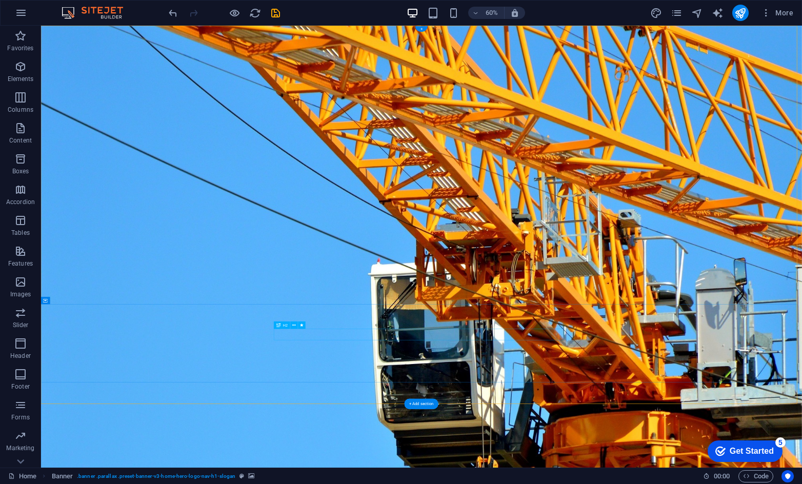
select select "px"
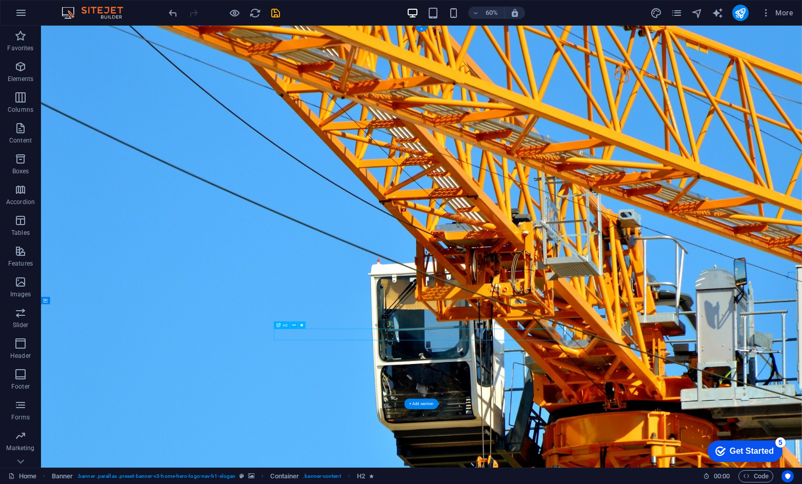
select select "px"
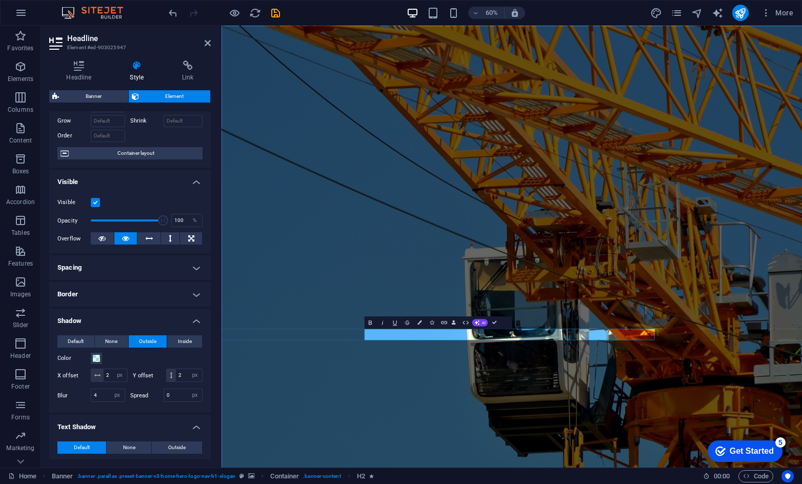
scroll to position [103, 0]
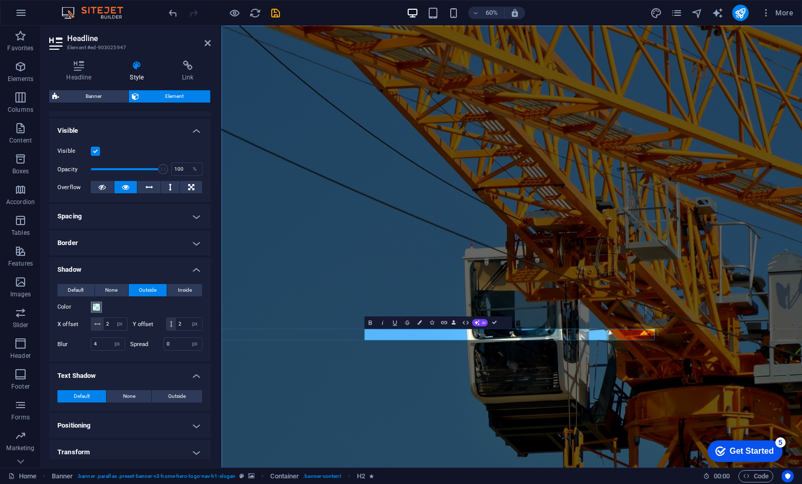
click at [97, 308] on span at bounding box center [96, 307] width 8 height 8
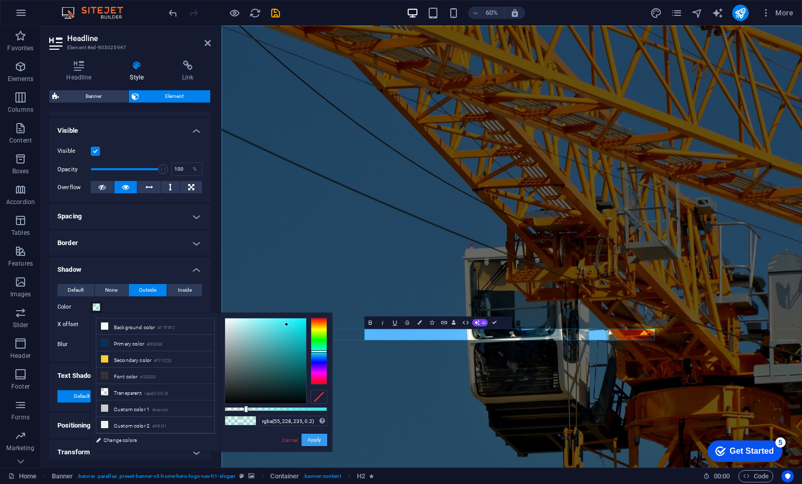
click at [316, 436] on button "Apply" at bounding box center [315, 440] width 26 height 12
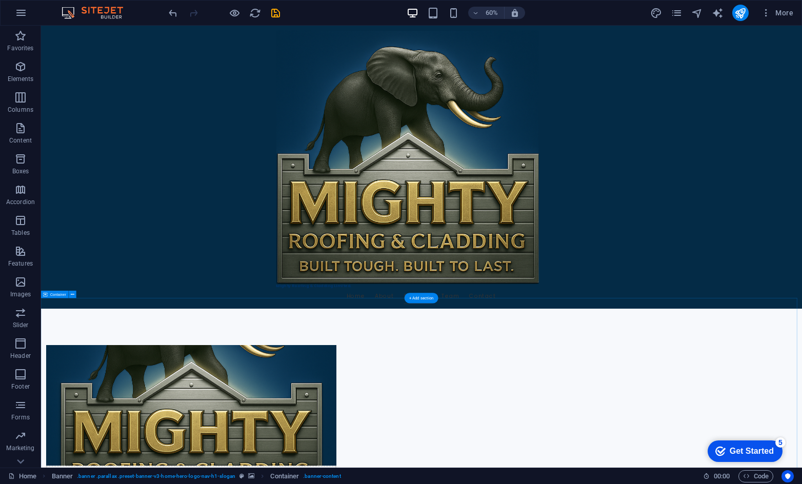
scroll to position [872, 0]
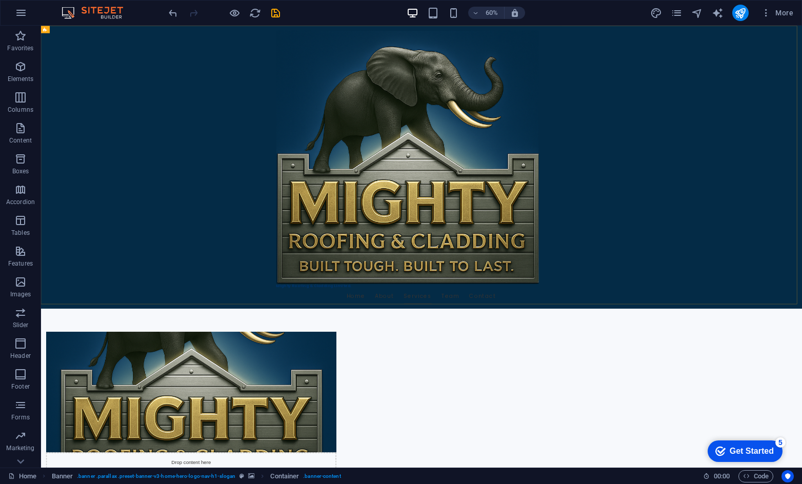
click at [85, 430] on div "Mighty Roofing & Cladding Limited. Home About Services Team Contact" at bounding box center [675, 262] width 1268 height 472
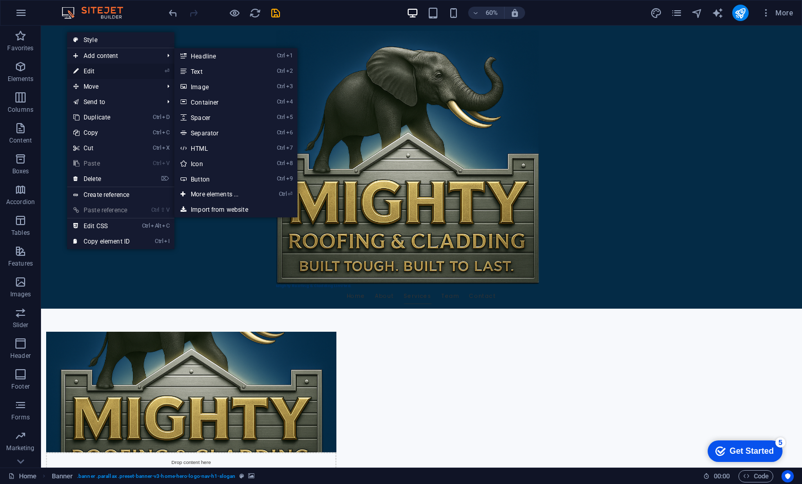
click at [76, 72] on icon at bounding box center [75, 71] width 5 height 15
select select "vh"
select select "header"
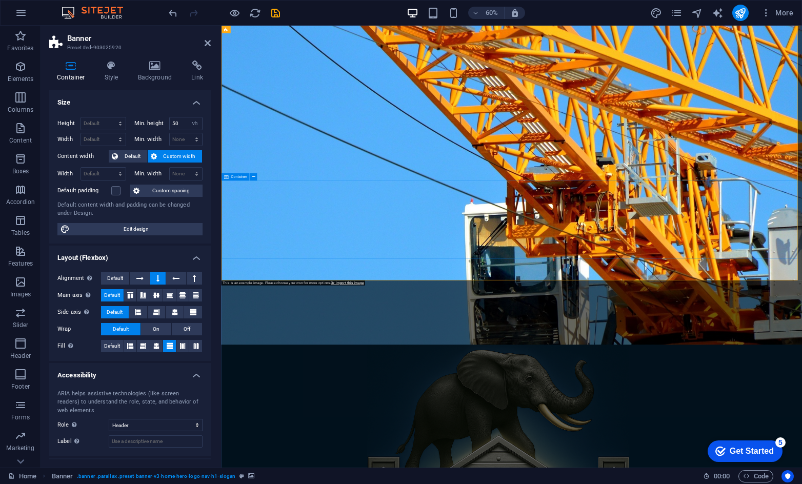
scroll to position [462, 0]
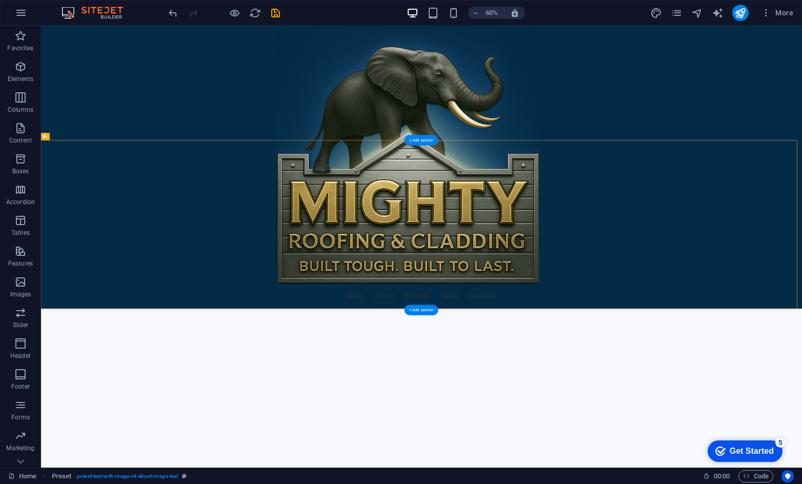
scroll to position [564, 0]
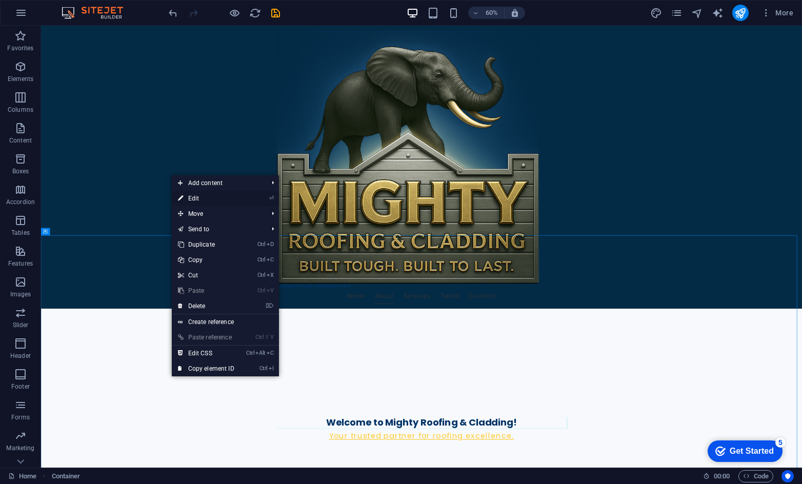
click at [222, 192] on link "⏎ Edit" at bounding box center [206, 198] width 69 height 15
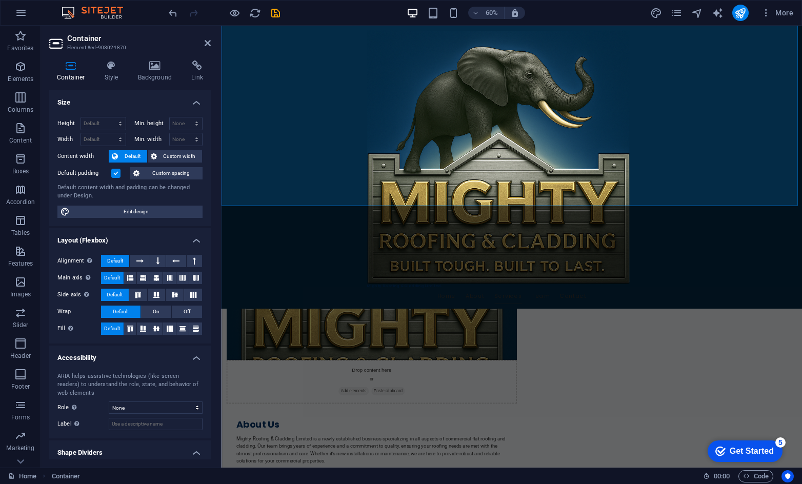
scroll to position [28, 0]
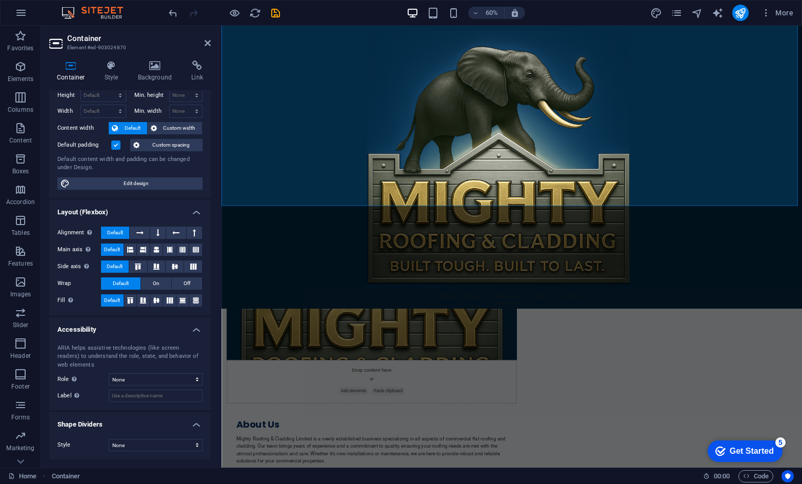
click at [147, 388] on div "ARIA helps assistive technologies (like screen readers) to understand the role,…" at bounding box center [130, 373] width 162 height 75
click at [150, 385] on select "None Alert Article Banner Comment Complementary Dialog Footer Header Marquee Pr…" at bounding box center [156, 379] width 94 height 12
click at [141, 421] on h4 "Shape Dividers" at bounding box center [130, 421] width 162 height 18
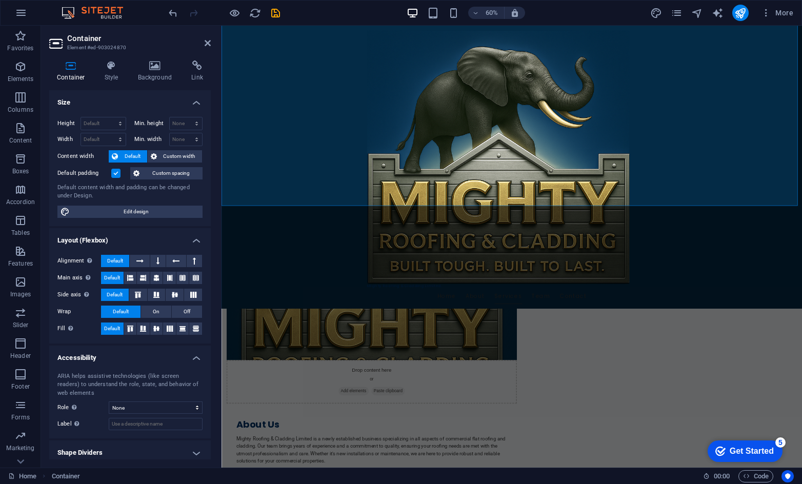
scroll to position [6, 0]
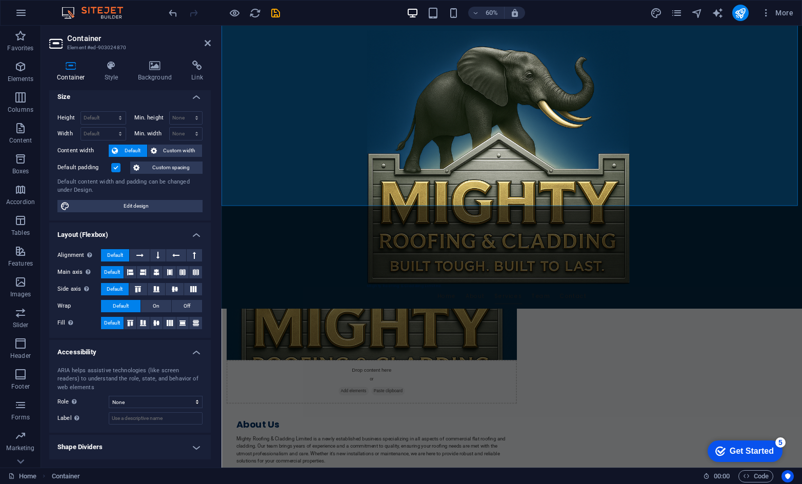
click at [177, 445] on h4 "Shape Dividers" at bounding box center [130, 447] width 162 height 25
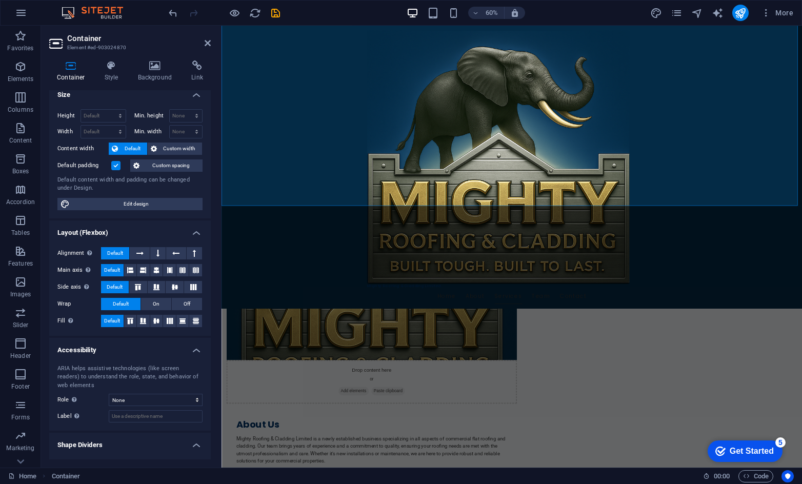
scroll to position [0, 0]
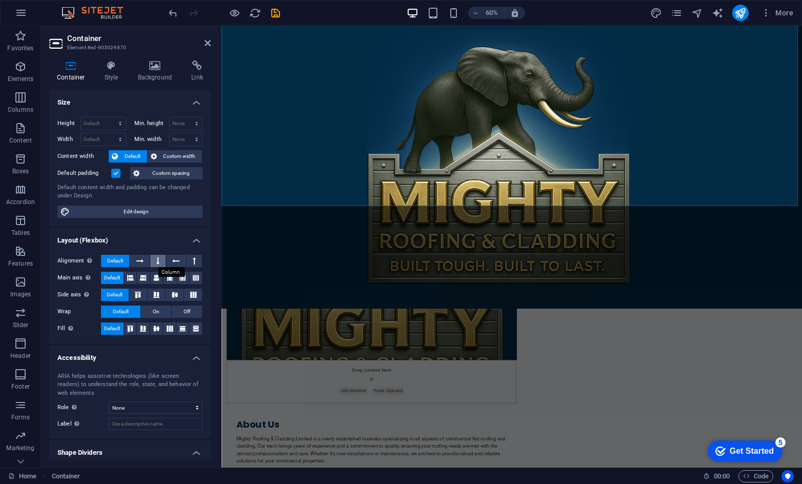
click at [153, 257] on button at bounding box center [157, 261] width 15 height 12
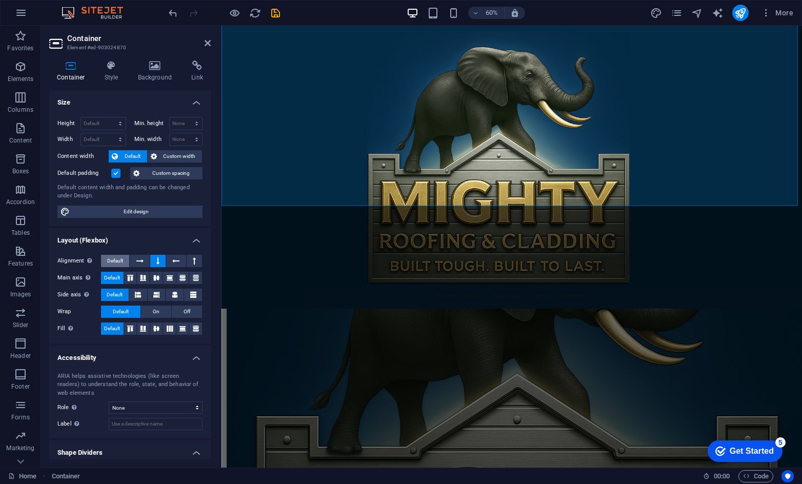
click at [114, 259] on span "Default" at bounding box center [115, 261] width 16 height 12
click at [153, 256] on button at bounding box center [157, 261] width 15 height 12
click at [113, 262] on span "Default" at bounding box center [115, 261] width 16 height 12
click at [150, 308] on button "On" at bounding box center [156, 312] width 30 height 12
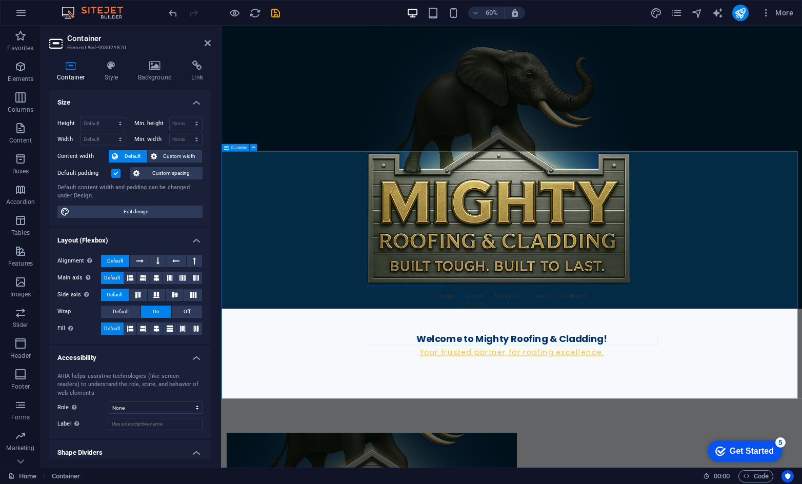
scroll to position [718, 0]
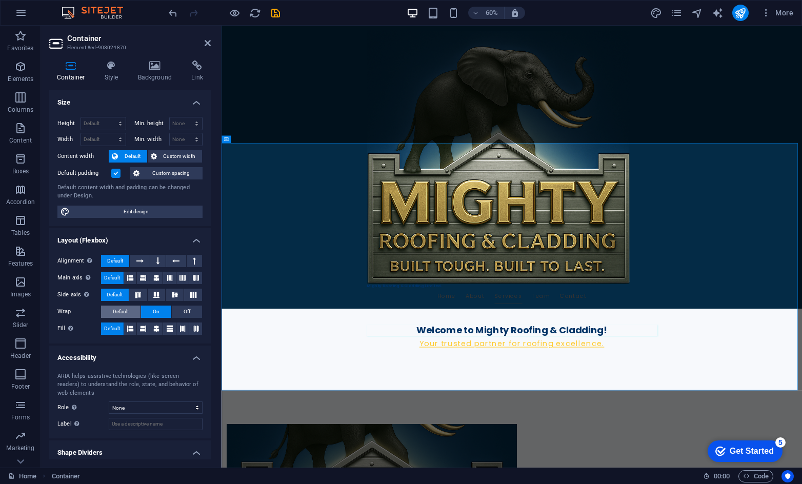
click at [128, 308] on span "Default" at bounding box center [121, 312] width 16 height 12
click at [133, 323] on button at bounding box center [130, 329] width 13 height 12
click at [154, 325] on icon at bounding box center [156, 329] width 6 height 12
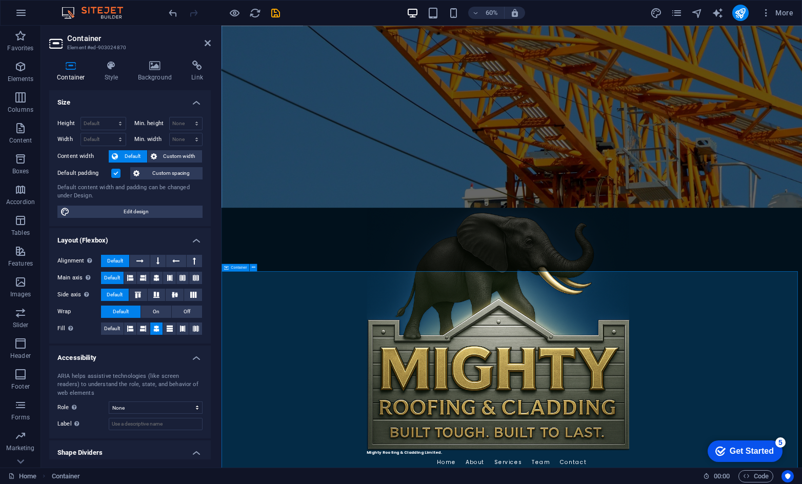
scroll to position [378, 0]
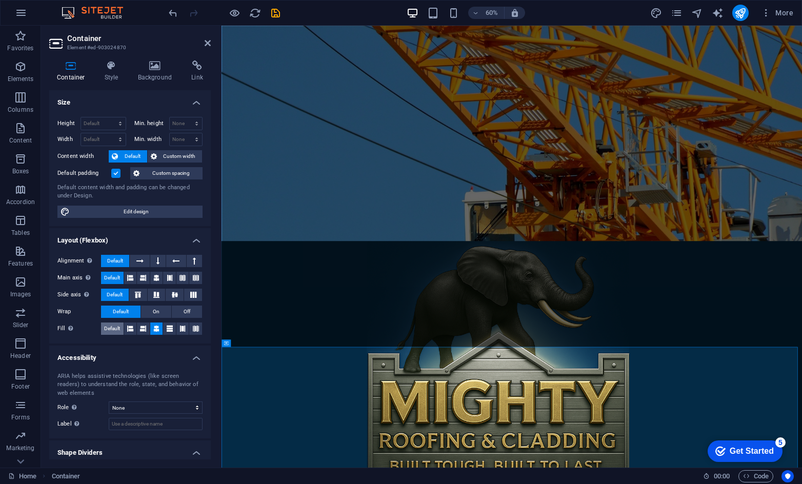
click at [111, 327] on span "Default" at bounding box center [112, 329] width 16 height 12
click at [130, 409] on select "None Alert Article Banner Comment Complementary Dialog Footer Header Marquee Pr…" at bounding box center [156, 408] width 94 height 12
click at [109, 402] on select "None Alert Article Banner Comment Complementary Dialog Footer Header Marquee Pr…" at bounding box center [156, 408] width 94 height 12
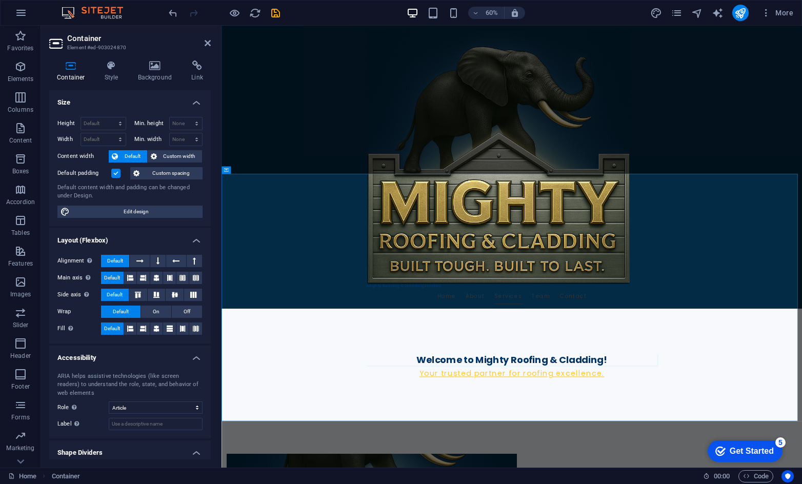
scroll to position [667, 0]
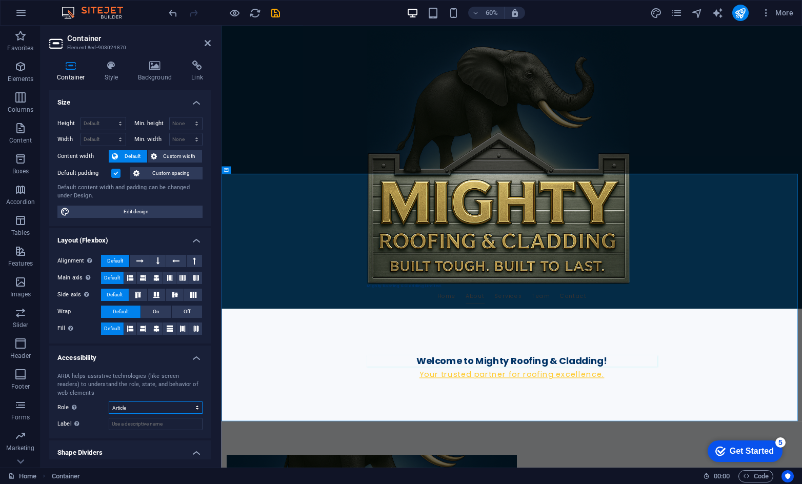
click at [138, 405] on select "None Alert Article Banner Comment Complementary Dialog Footer Header Marquee Pr…" at bounding box center [156, 408] width 94 height 12
click at [109, 402] on select "None Alert Article Banner Comment Complementary Dialog Footer Header Marquee Pr…" at bounding box center [156, 408] width 94 height 12
click at [135, 405] on select "None Alert Article Banner Comment Complementary Dialog Footer Header Marquee Pr…" at bounding box center [156, 408] width 94 height 12
select select "none"
click at [109, 402] on select "None Alert Article Banner Comment Complementary Dialog Footer Header Marquee Pr…" at bounding box center [156, 408] width 94 height 12
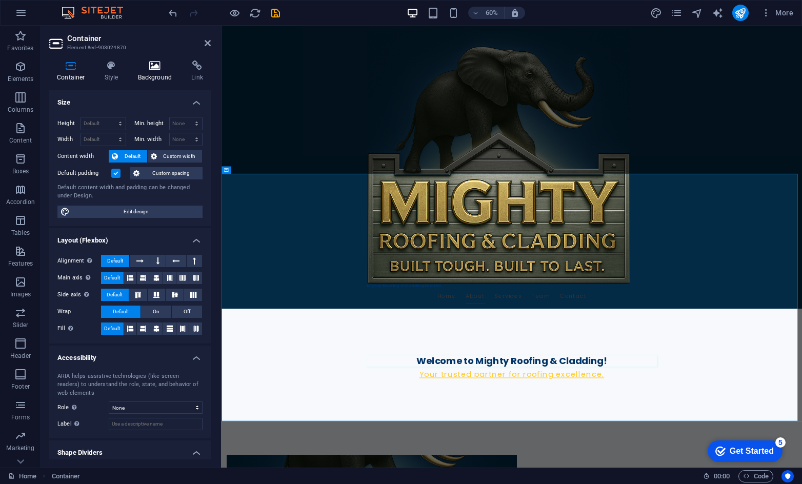
click at [140, 63] on icon at bounding box center [155, 66] width 50 height 10
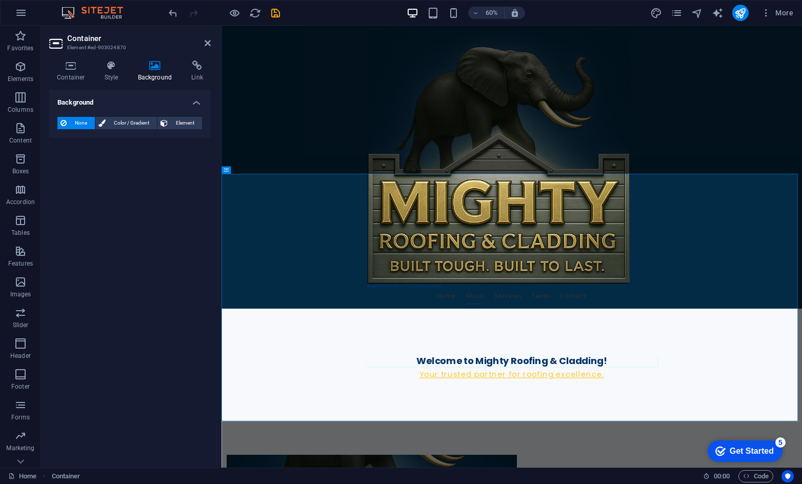
click at [81, 121] on span "None" at bounding box center [81, 123] width 22 height 12
click at [130, 121] on span "Color / Gradient" at bounding box center [131, 123] width 45 height 12
click at [96, 165] on div "Color" at bounding box center [130, 164] width 144 height 12
click at [77, 161] on span "Color" at bounding box center [81, 164] width 14 height 8
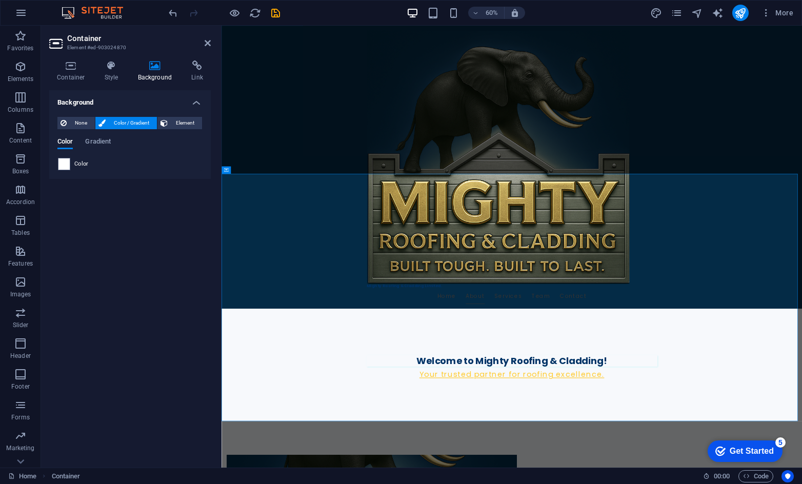
click at [56, 163] on div "None Color / Gradient Element Stretch background to full-width Color overlay Pl…" at bounding box center [130, 144] width 162 height 70
click at [62, 163] on span at bounding box center [63, 163] width 11 height 11
type input "#ffffff"
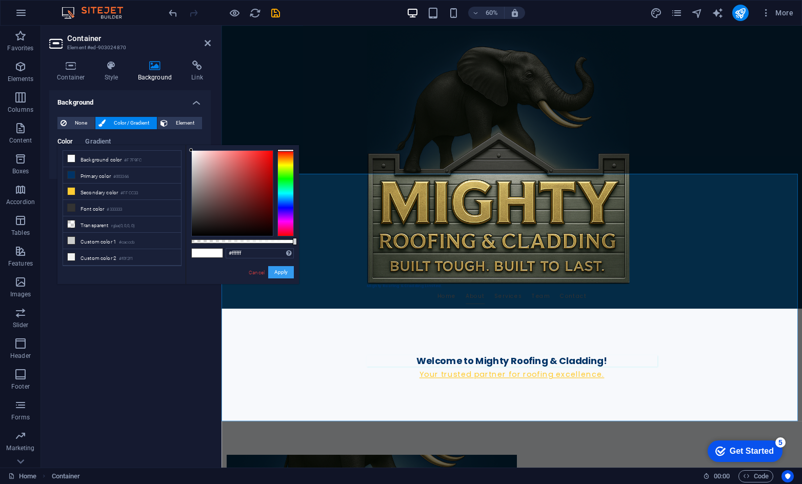
click at [275, 270] on button "Apply" at bounding box center [281, 272] width 26 height 12
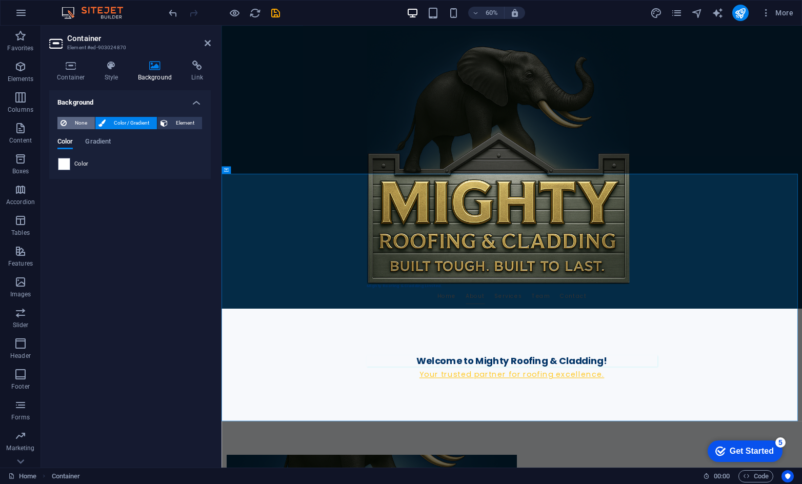
click at [76, 122] on span "None" at bounding box center [81, 123] width 22 height 12
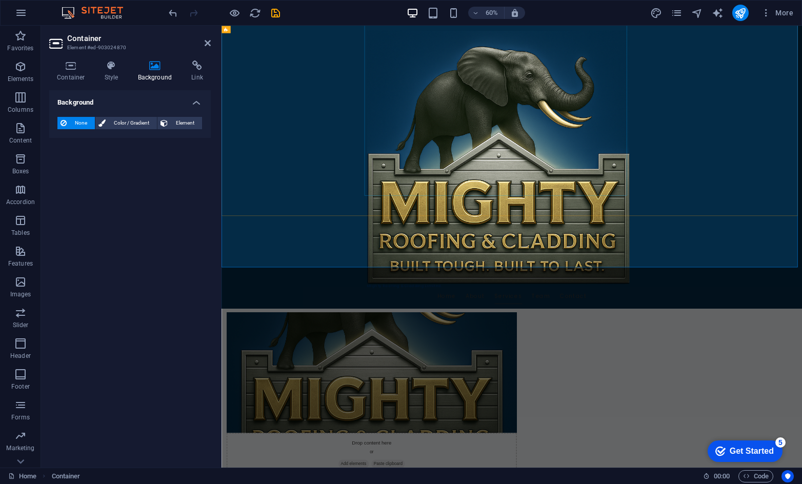
scroll to position [923, 0]
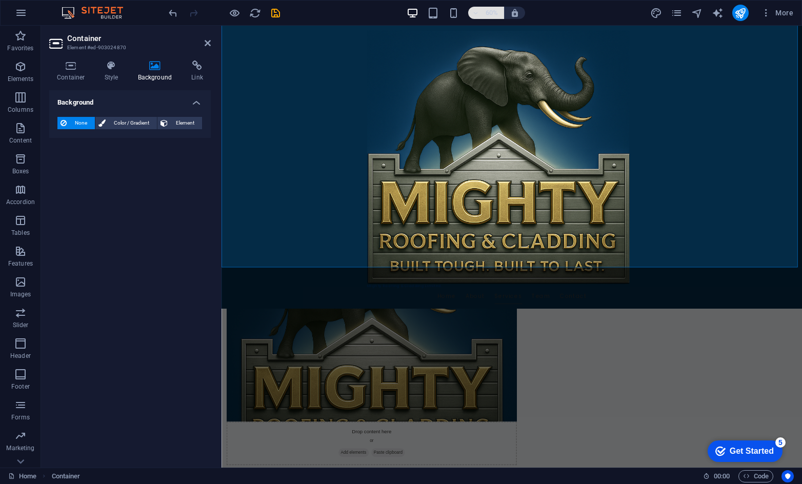
click at [473, 11] on icon "button" at bounding box center [475, 13] width 7 height 7
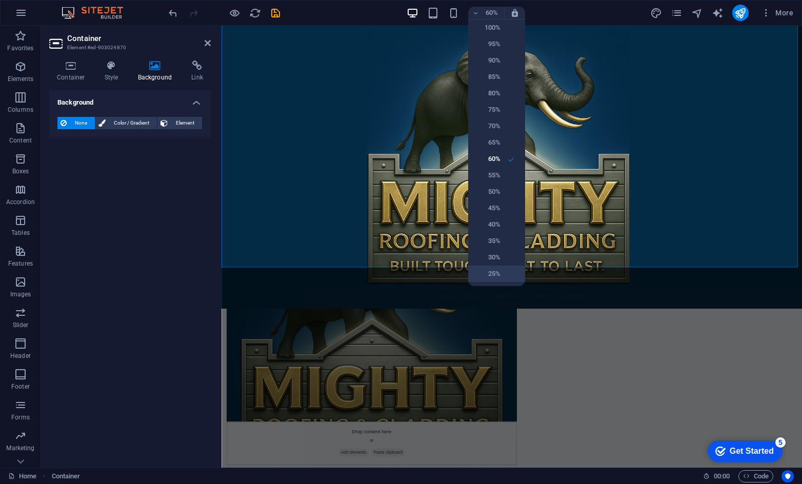
click at [489, 274] on h6 "25%" at bounding box center [487, 274] width 26 height 12
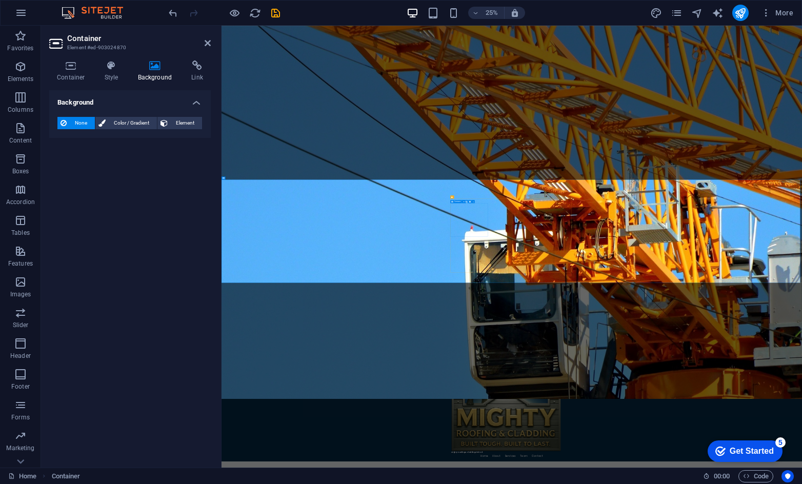
scroll to position [267, 0]
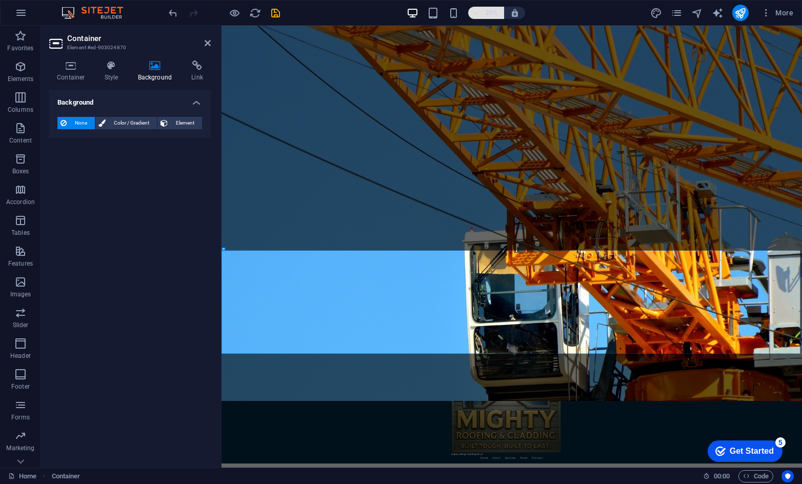
click at [476, 15] on icon "button" at bounding box center [475, 13] width 7 height 7
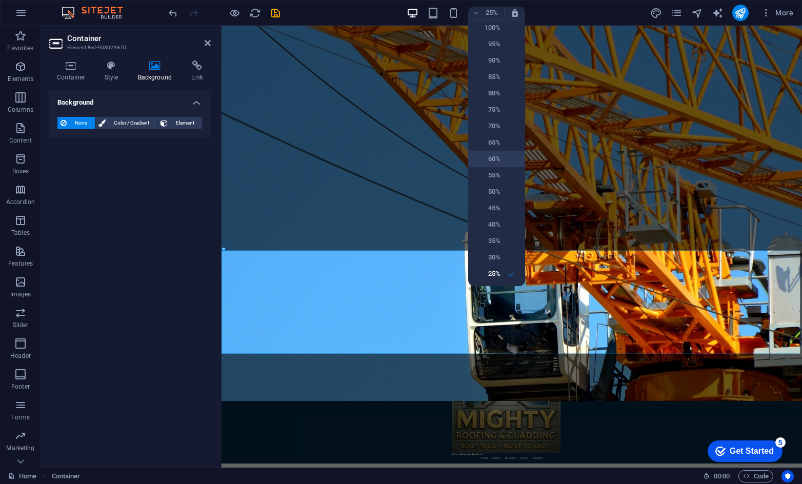
click at [476, 157] on h6 "60%" at bounding box center [487, 159] width 26 height 12
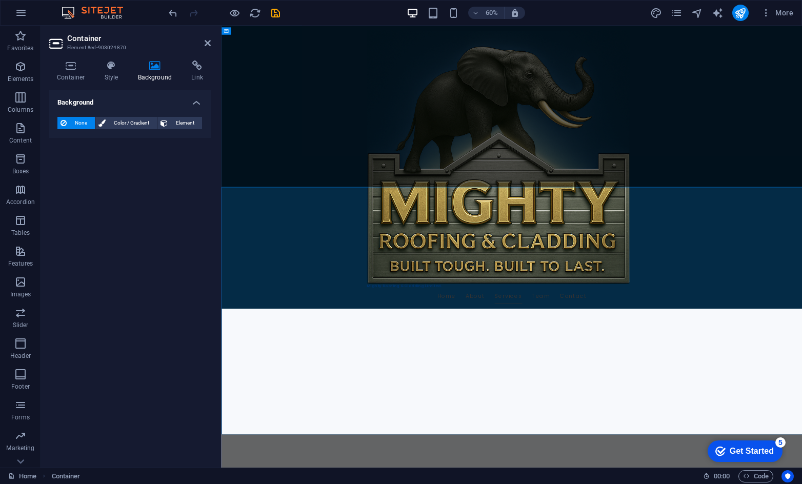
scroll to position [899, 0]
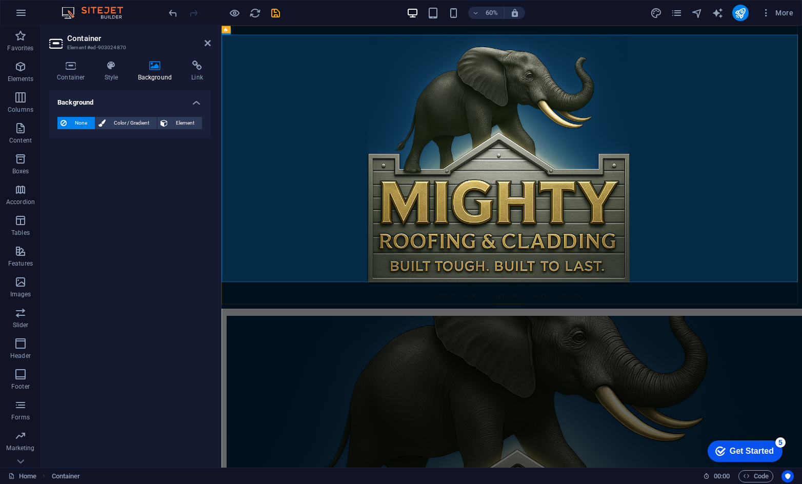
click at [349, 136] on div "Mighty Roofing & Cladding Limited. Home About Services Team Contact" at bounding box center [706, 262] width 968 height 472
